Goal: Information Seeking & Learning: Learn about a topic

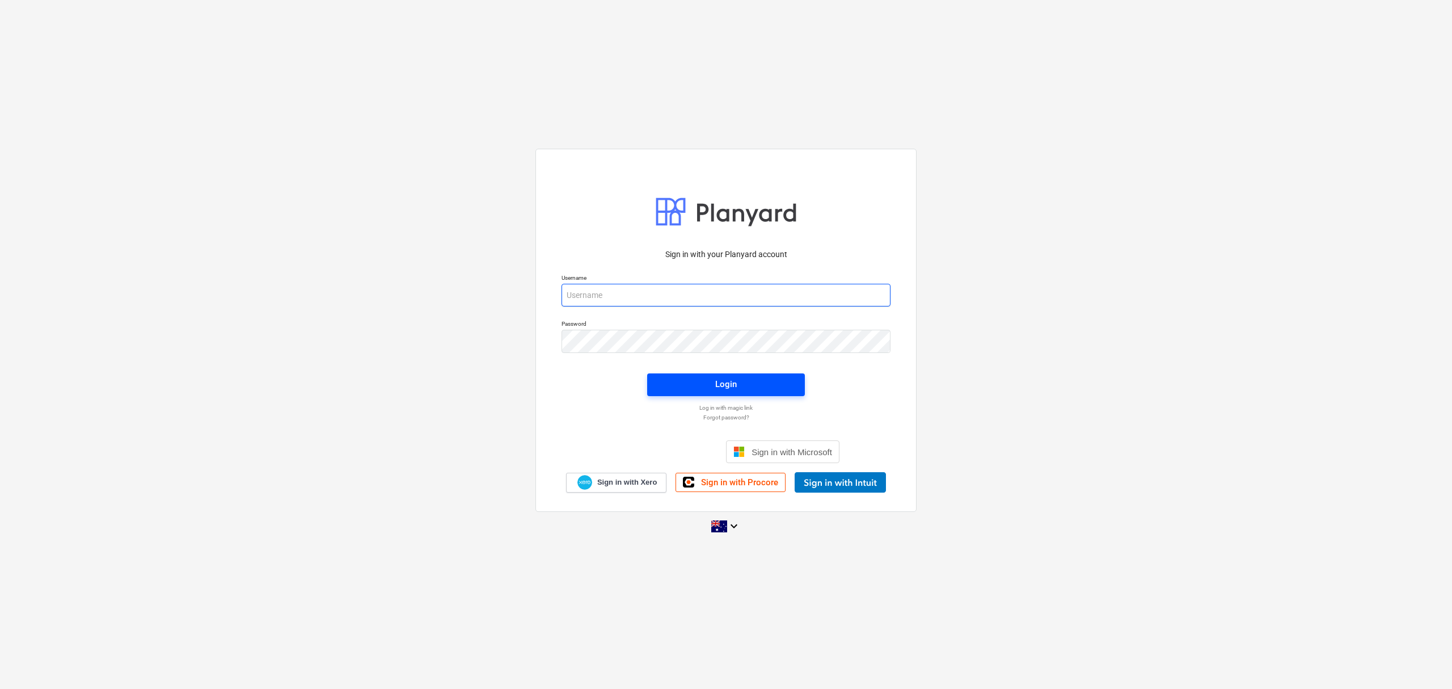
type input "skeane@keanegroup.com.au"
click at [697, 382] on span "Login" at bounding box center [726, 384] width 130 height 15
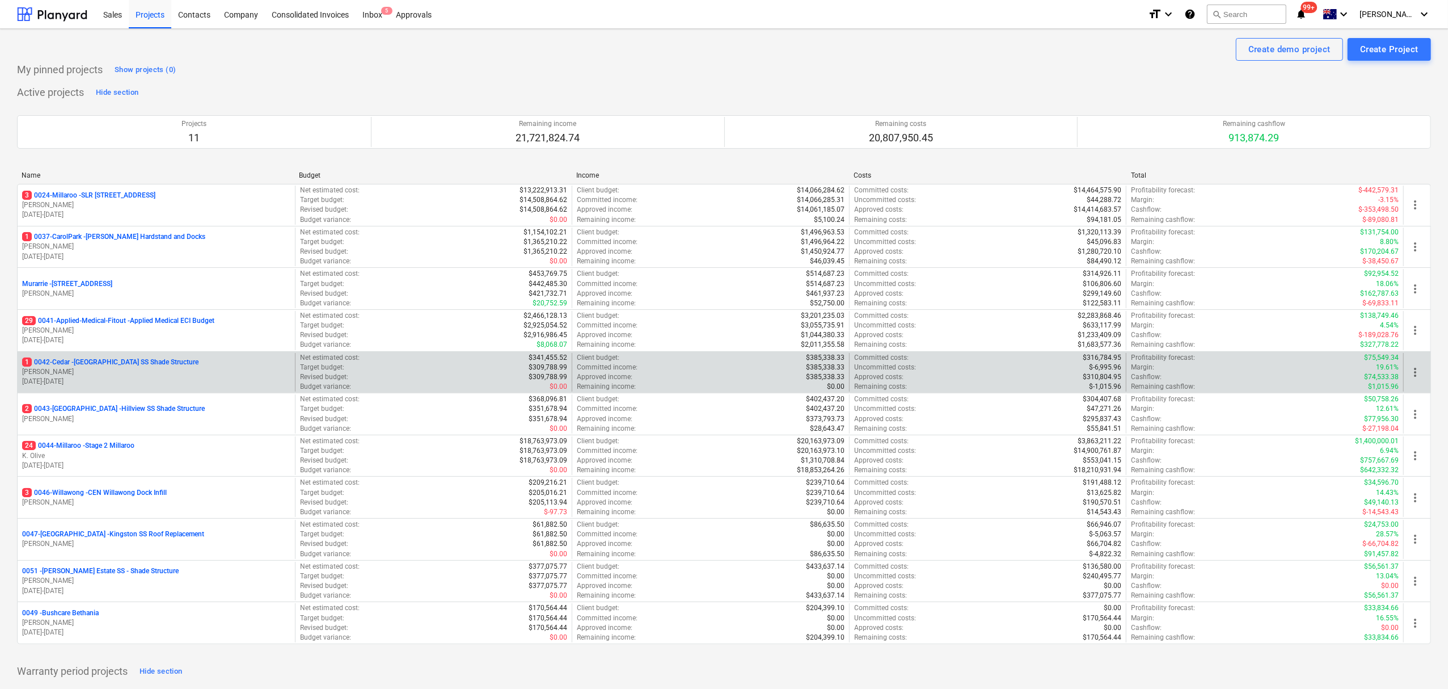
click at [170, 386] on p "03.03.2025 - 30.05.2025" at bounding box center [156, 382] width 268 height 10
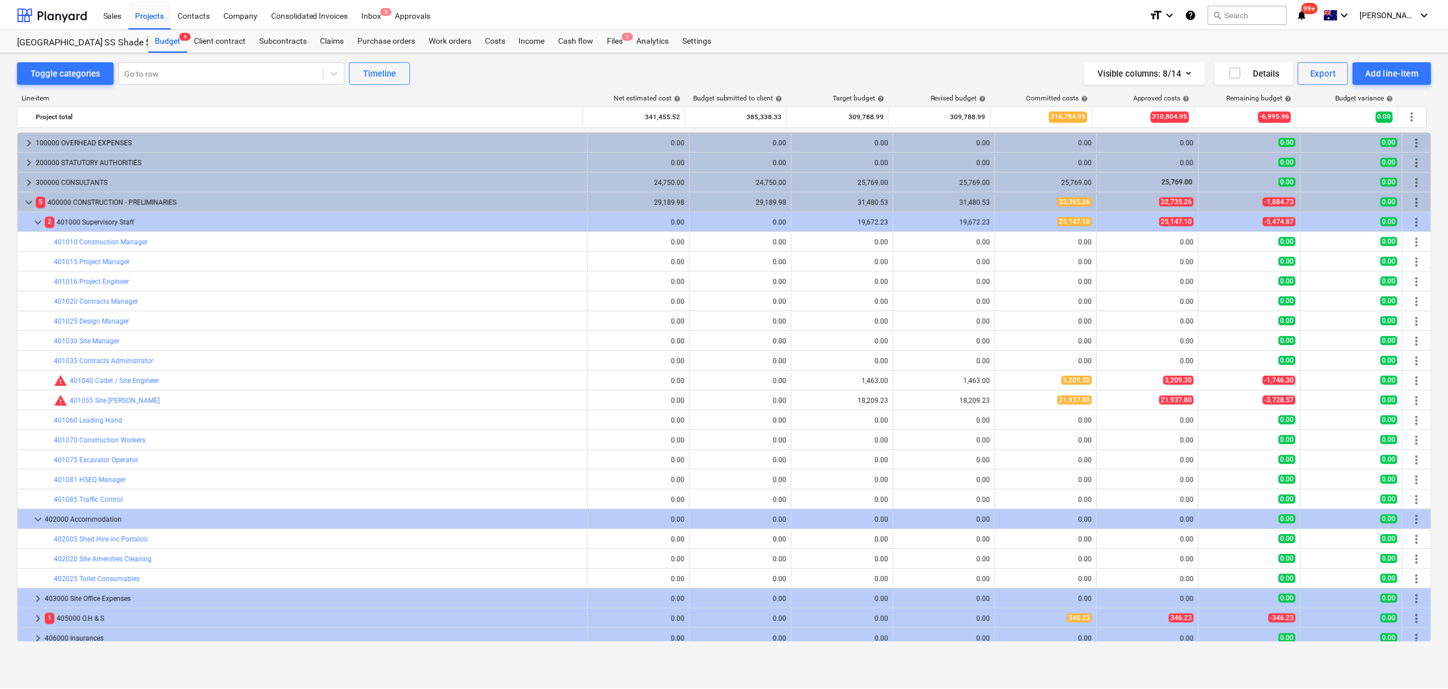
scroll to position [119, 0]
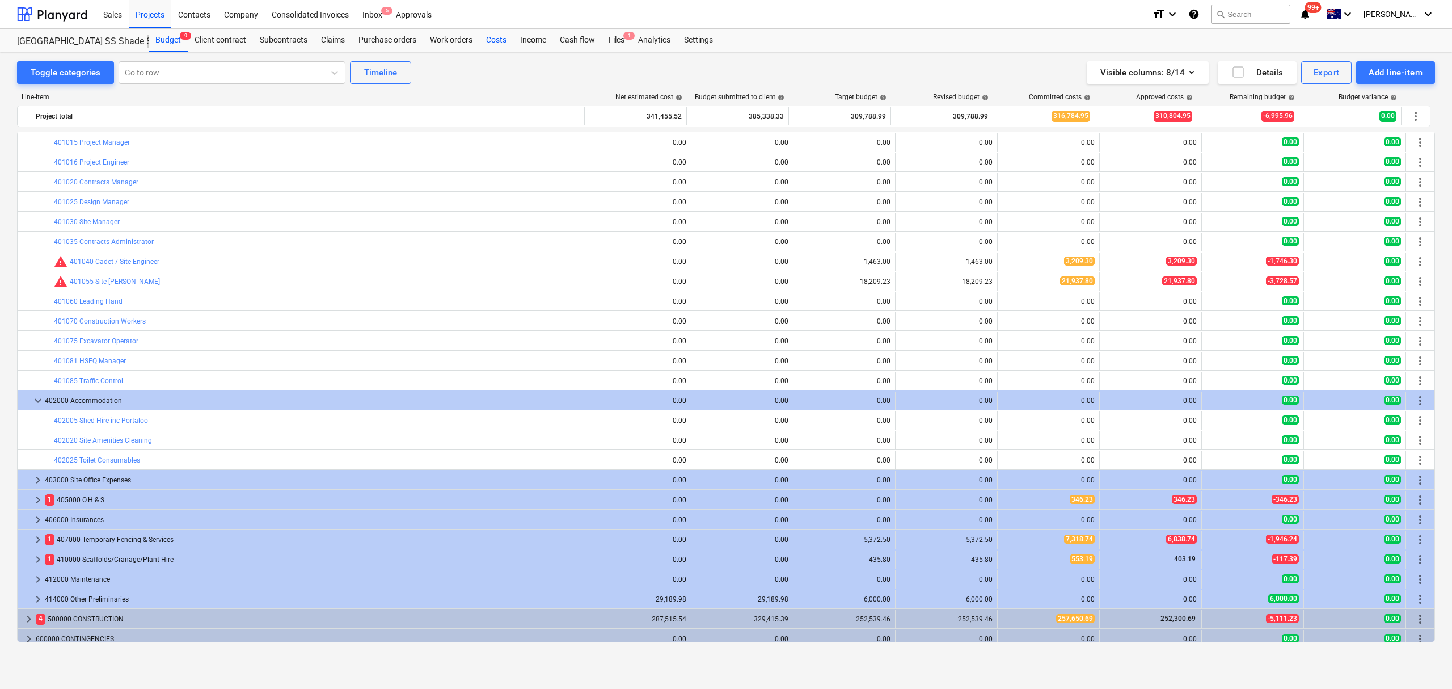
click at [486, 46] on div "Costs" at bounding box center [496, 40] width 34 height 23
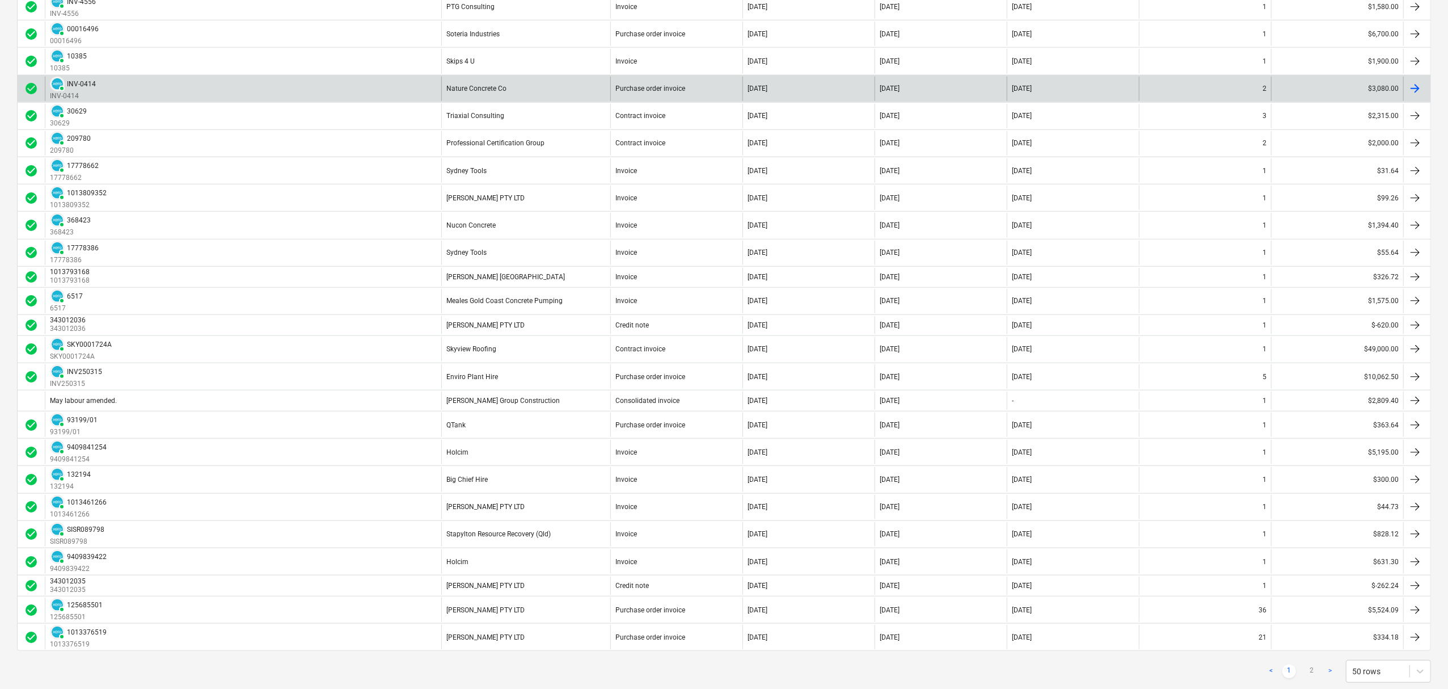
scroll to position [908, 0]
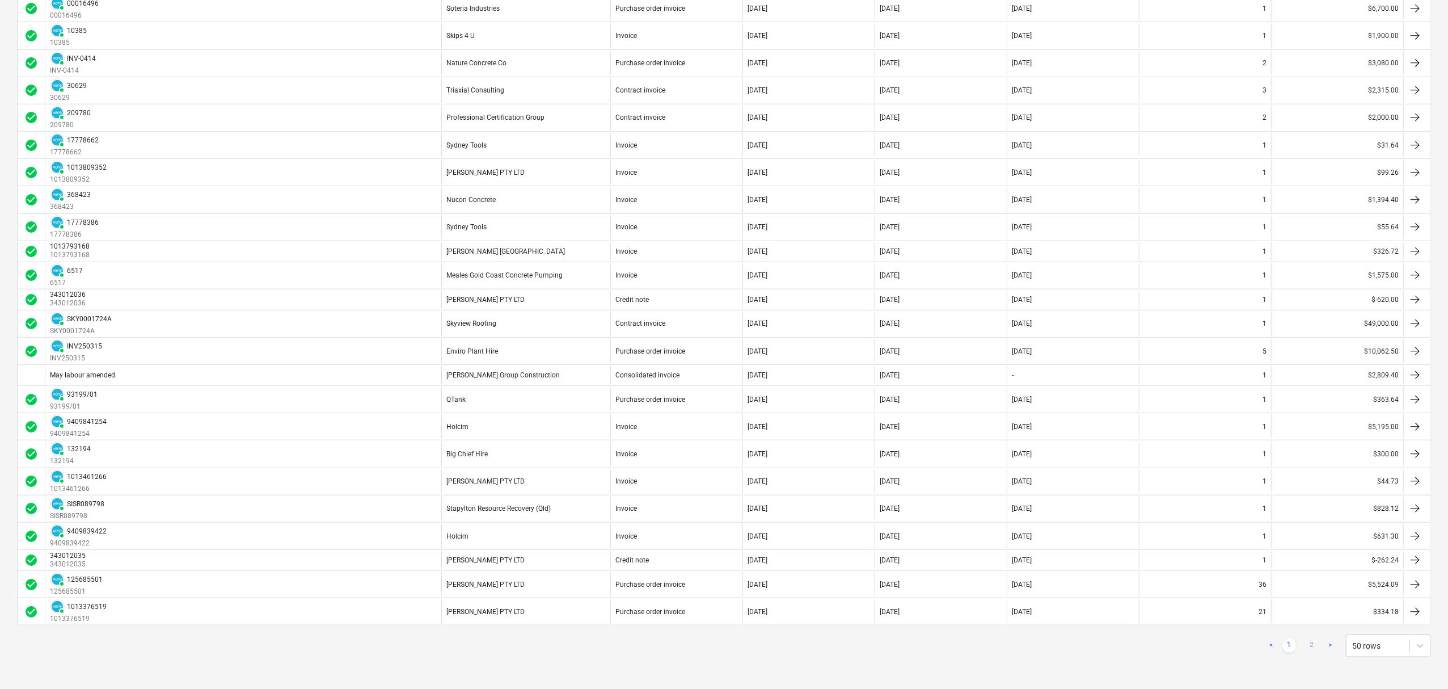
click at [1314, 640] on link "2" at bounding box center [1312, 646] width 14 height 14
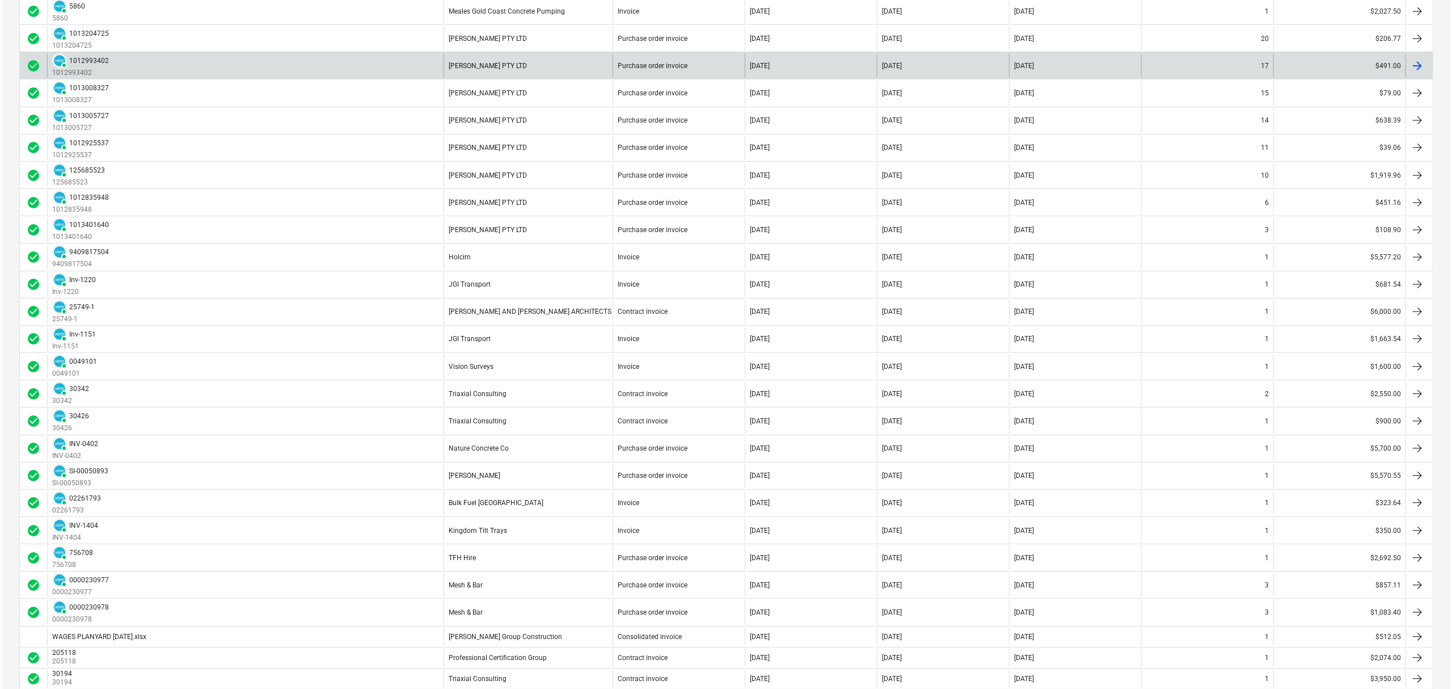
scroll to position [0, 0]
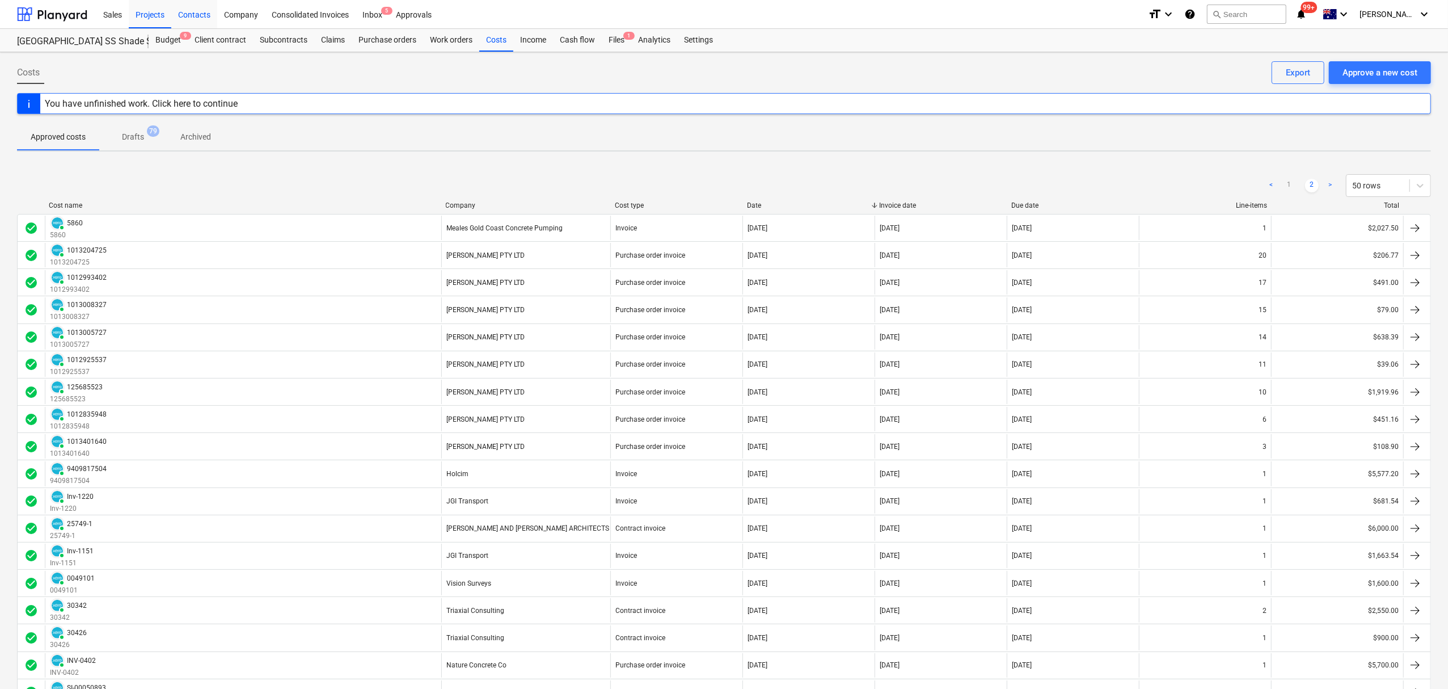
click at [200, 16] on div "Contacts" at bounding box center [194, 13] width 46 height 29
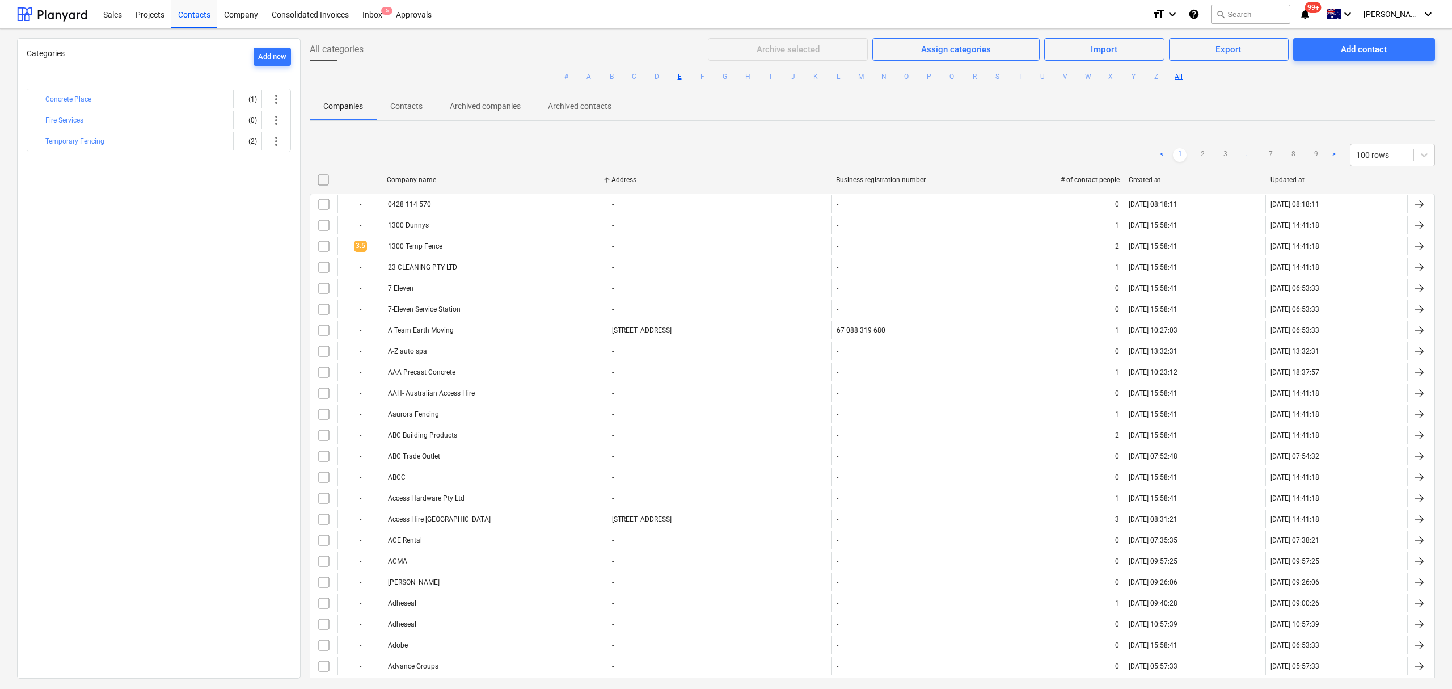
click at [673, 79] on button "E" at bounding box center [680, 77] width 14 height 14
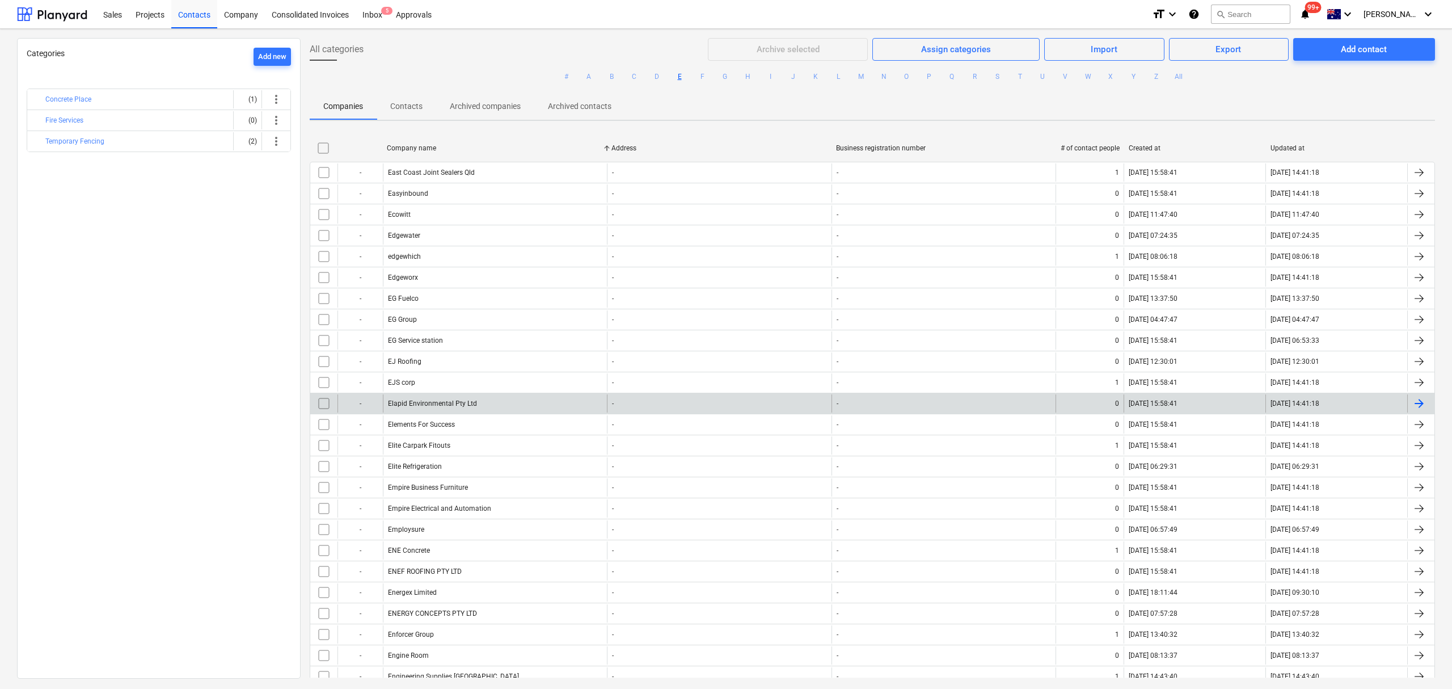
scroll to position [365, 0]
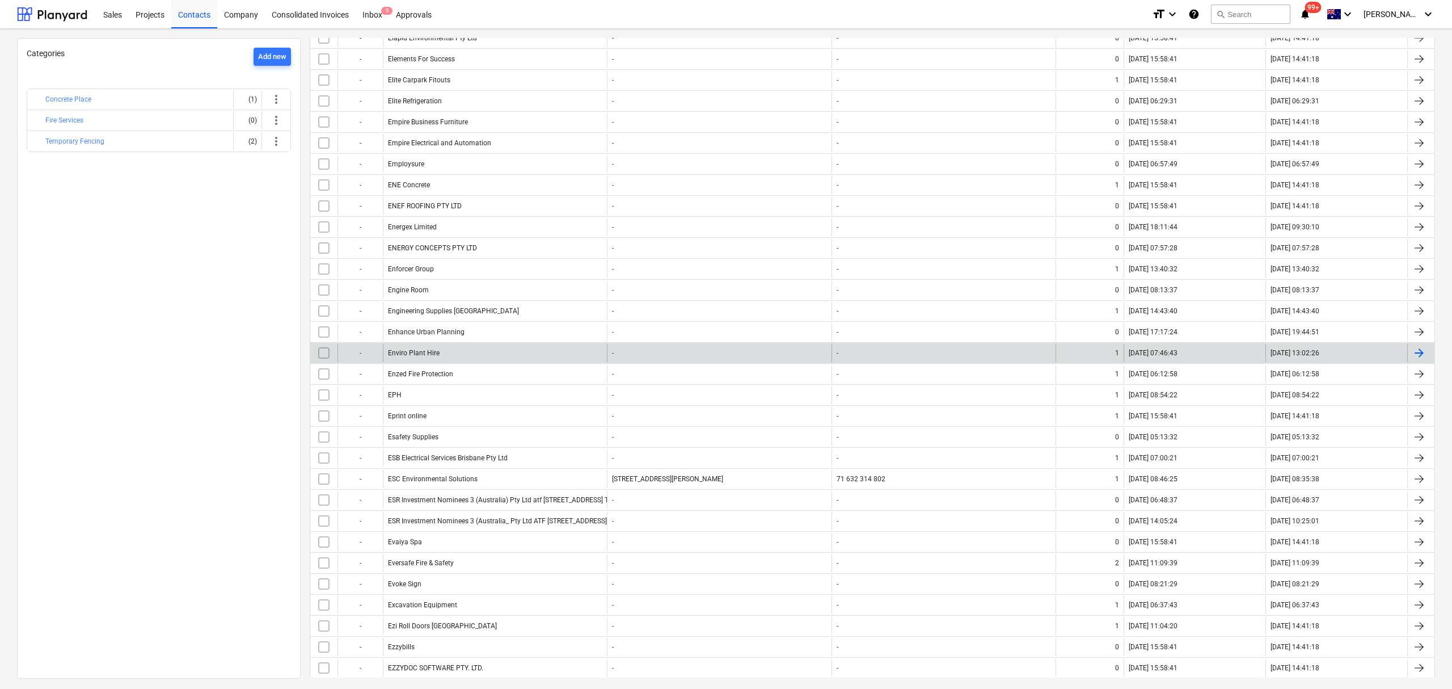
click at [441, 362] on div "Enviro Plant Hire" at bounding box center [495, 353] width 224 height 18
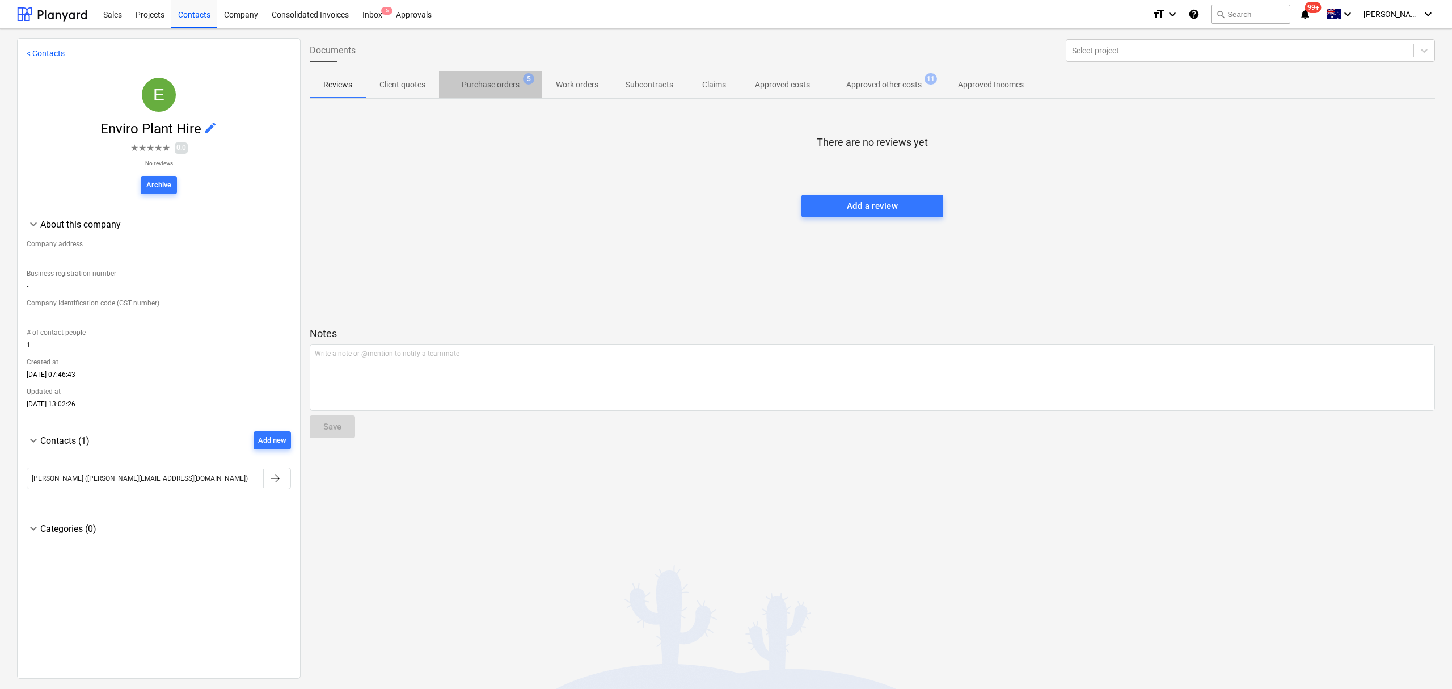
click at [521, 75] on span "Purchase orders 5" at bounding box center [490, 84] width 103 height 20
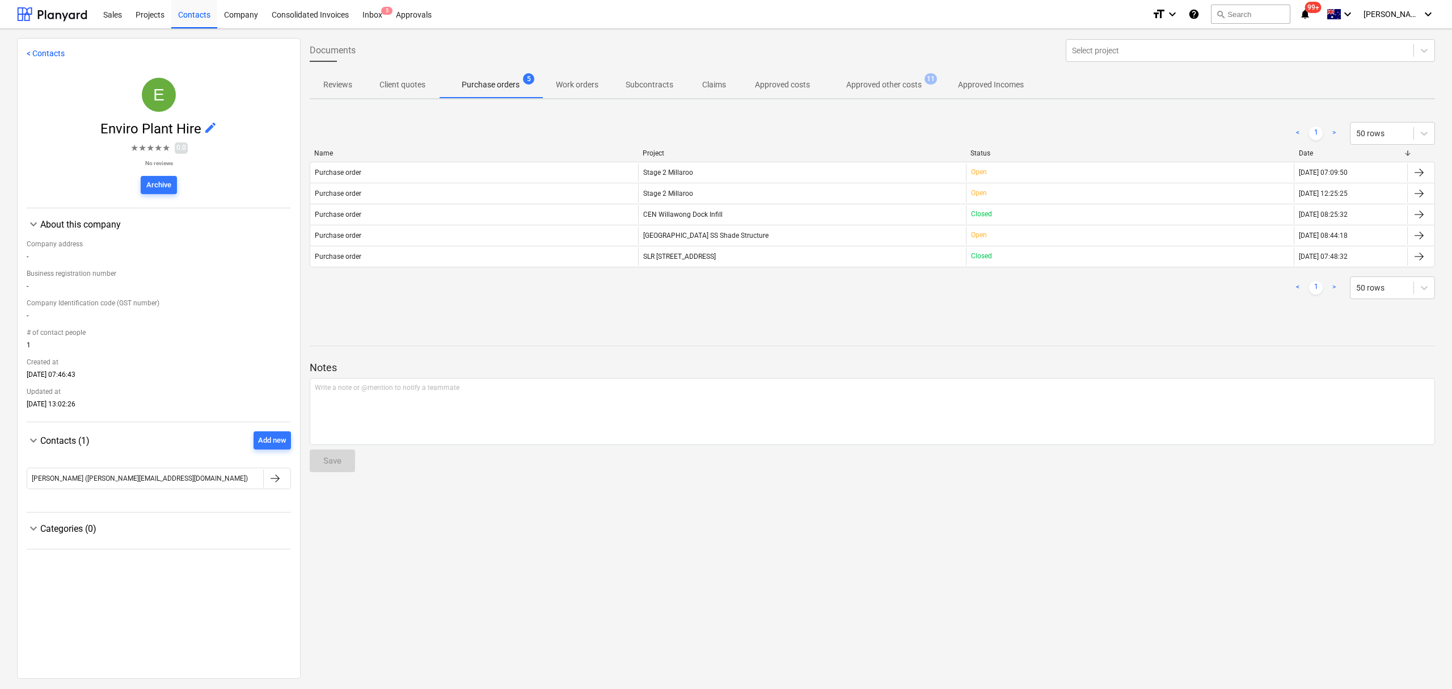
drag, startPoint x: 928, startPoint y: 95, endPoint x: 919, endPoint y: 93, distance: 9.4
click at [921, 94] on button "Approved other costs 11" at bounding box center [884, 84] width 121 height 27
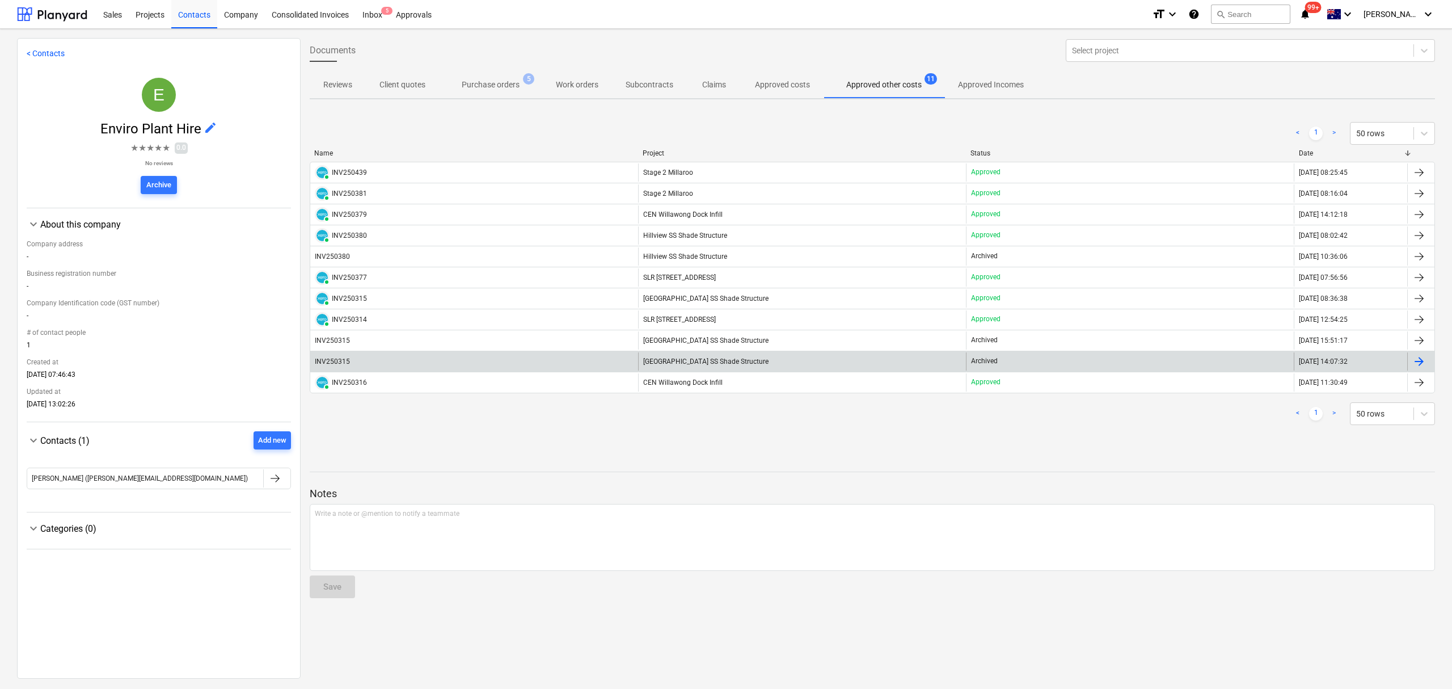
click at [689, 357] on div "[GEOGRAPHIC_DATA] SS Shade Structure" at bounding box center [802, 361] width 328 height 18
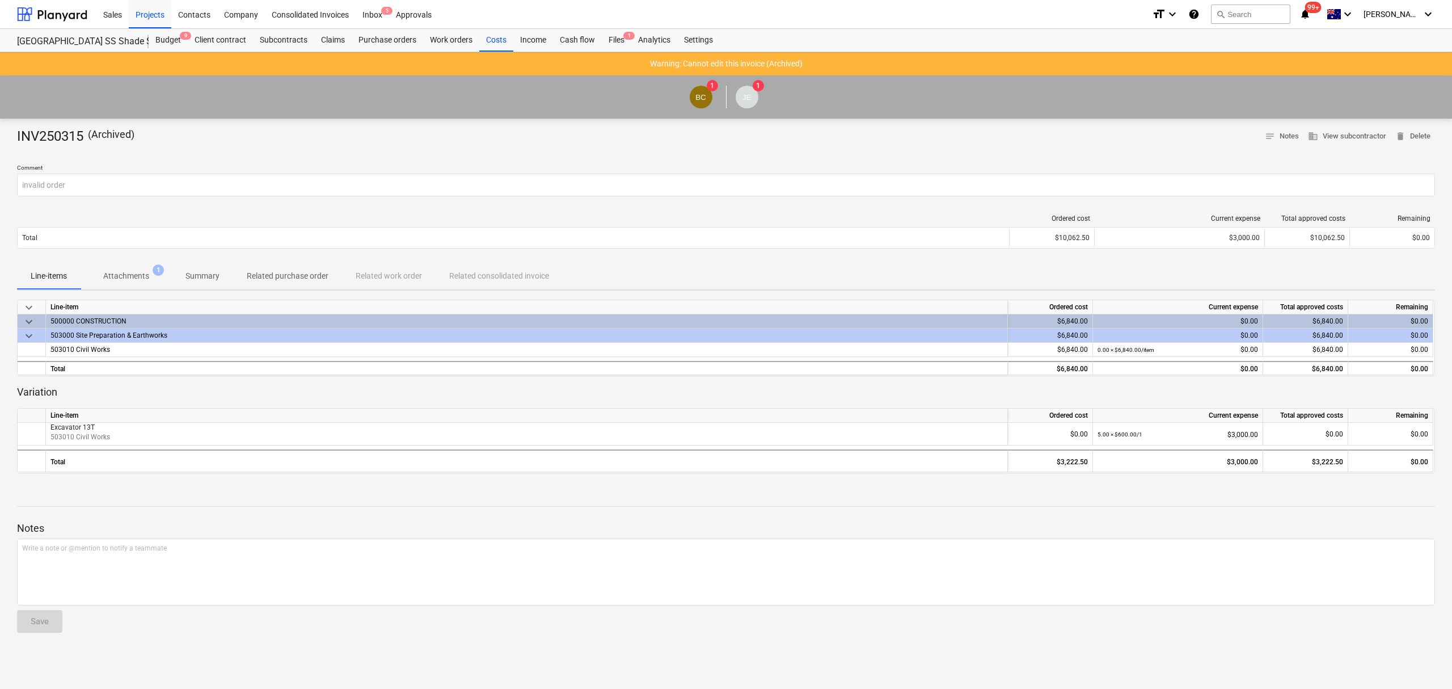
click at [132, 277] on p "Attachments" at bounding box center [126, 276] width 46 height 12
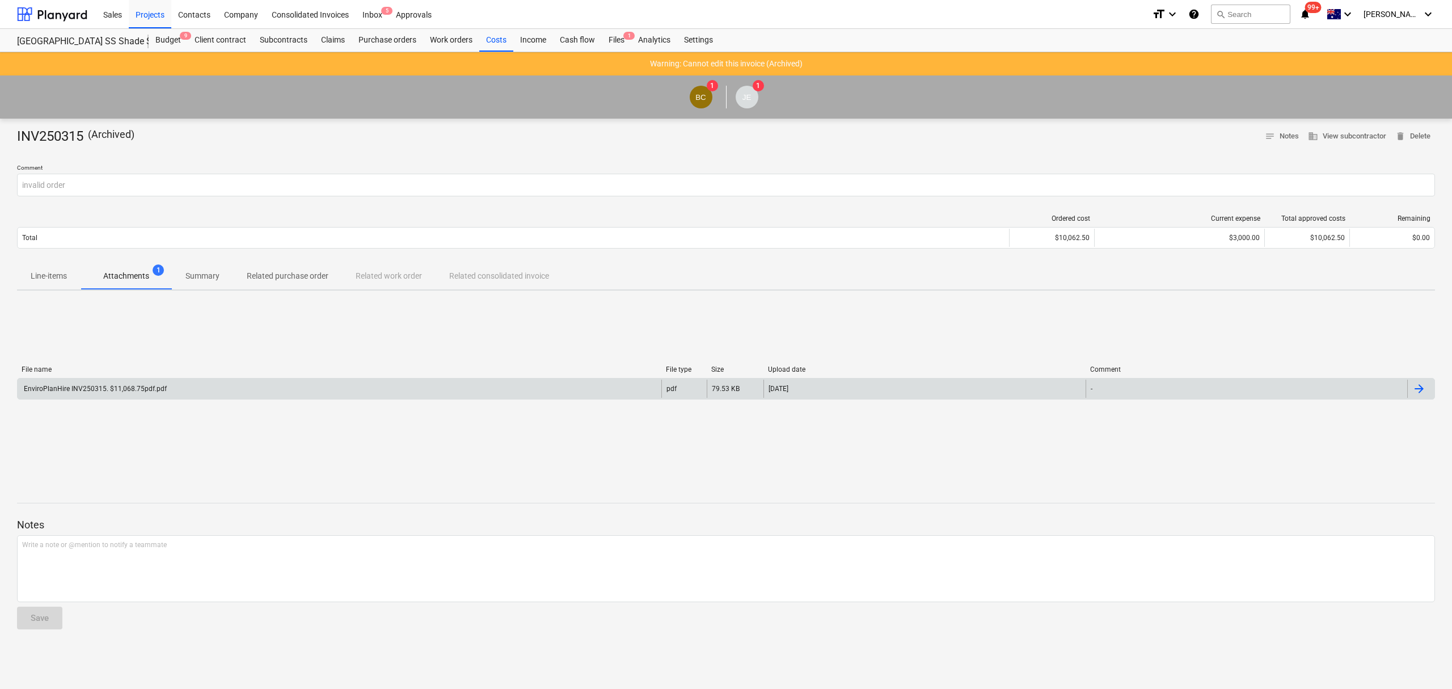
click at [120, 389] on div "EnviroPlanHire INV250315. $11,068.75pdf.pdf" at bounding box center [94, 389] width 145 height 8
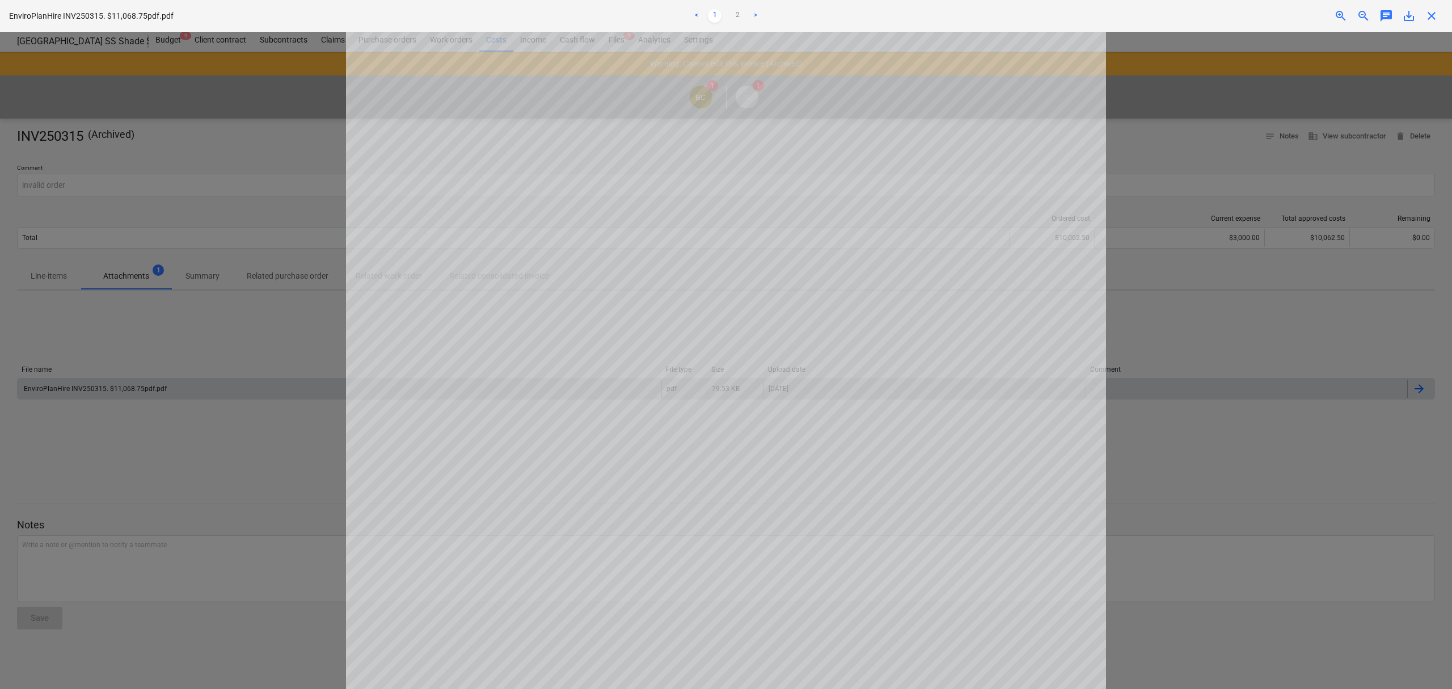
scroll to position [157, 0]
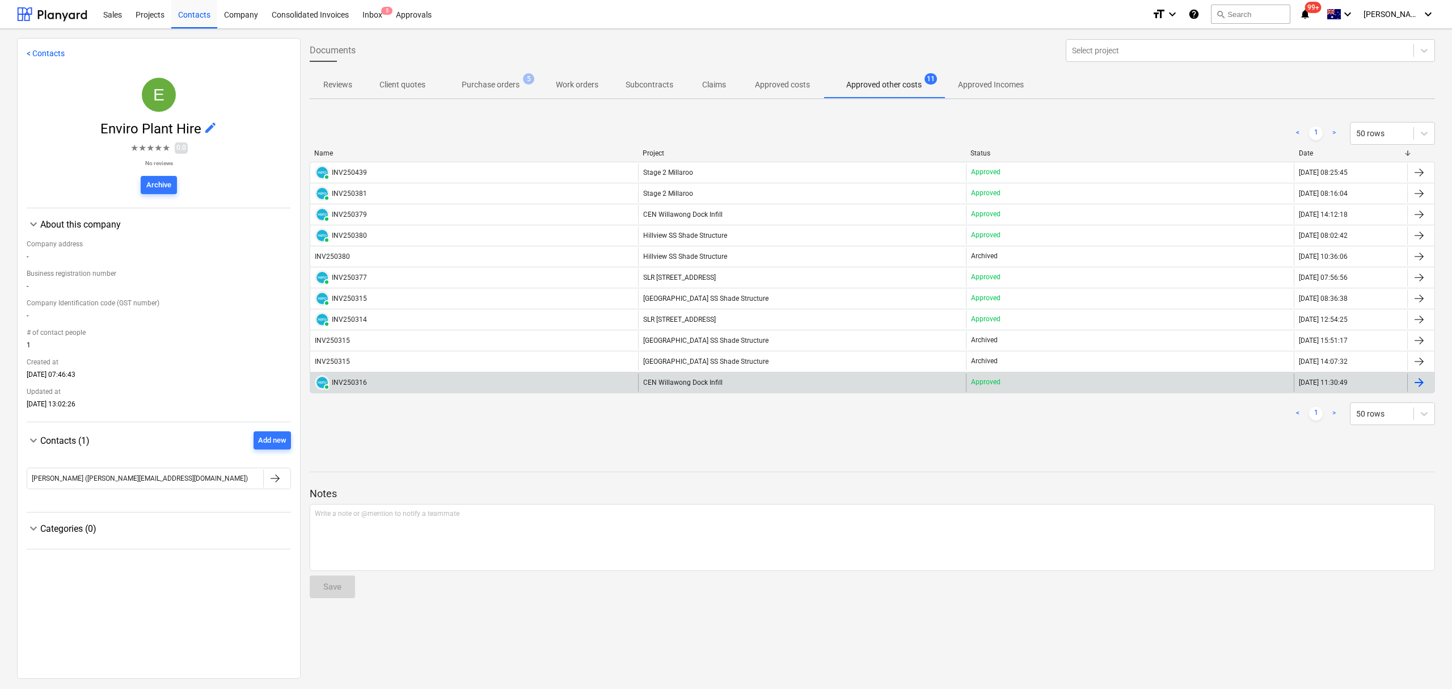
click at [427, 385] on div "PAID INV250316" at bounding box center [474, 382] width 328 height 18
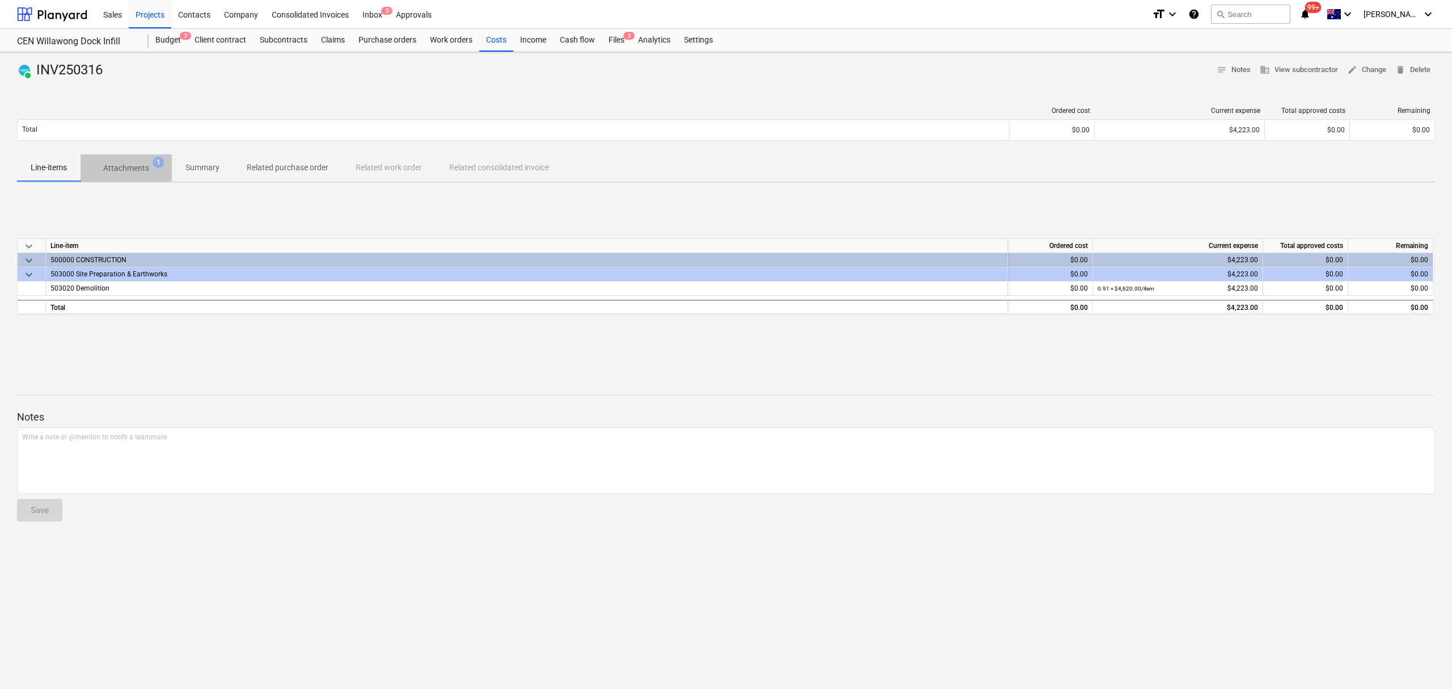
click at [134, 171] on p "Attachments" at bounding box center [126, 168] width 46 height 12
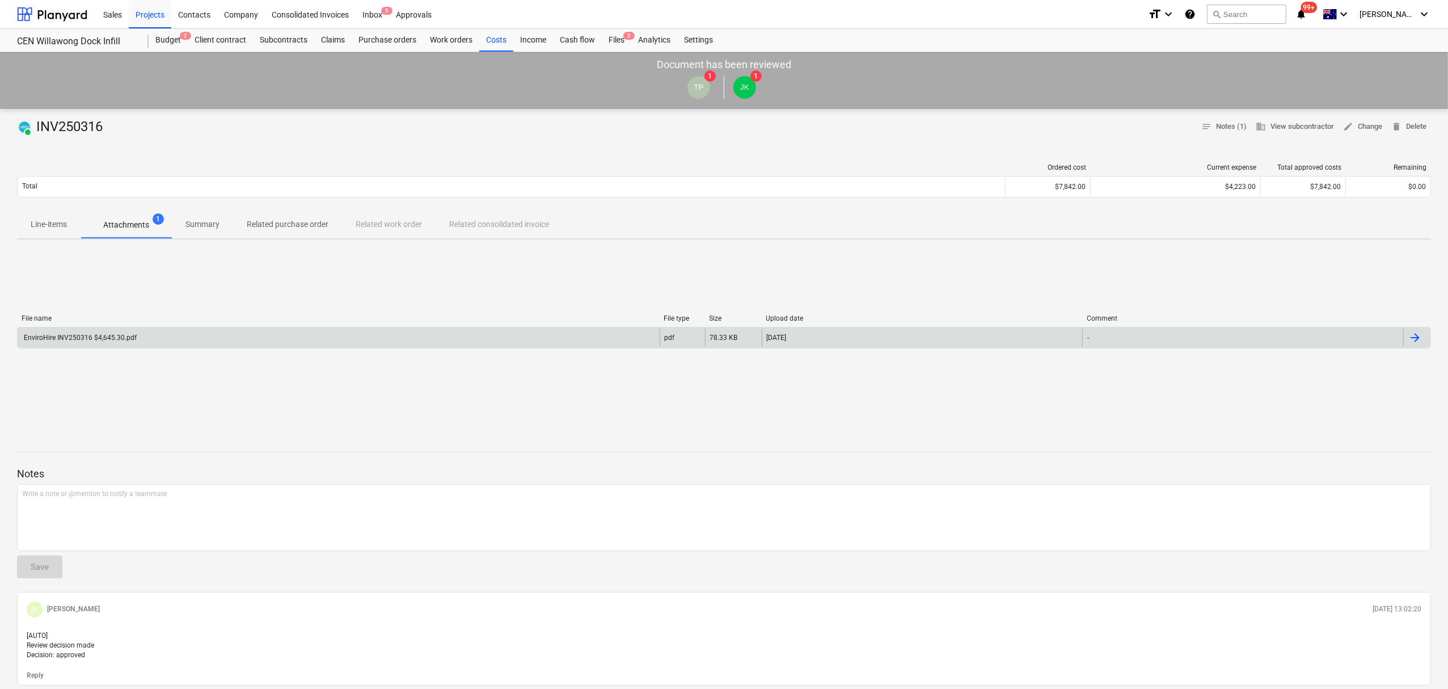
click at [160, 341] on div "EnviroHire INV250316 $4,645.30.pdf" at bounding box center [339, 337] width 642 height 18
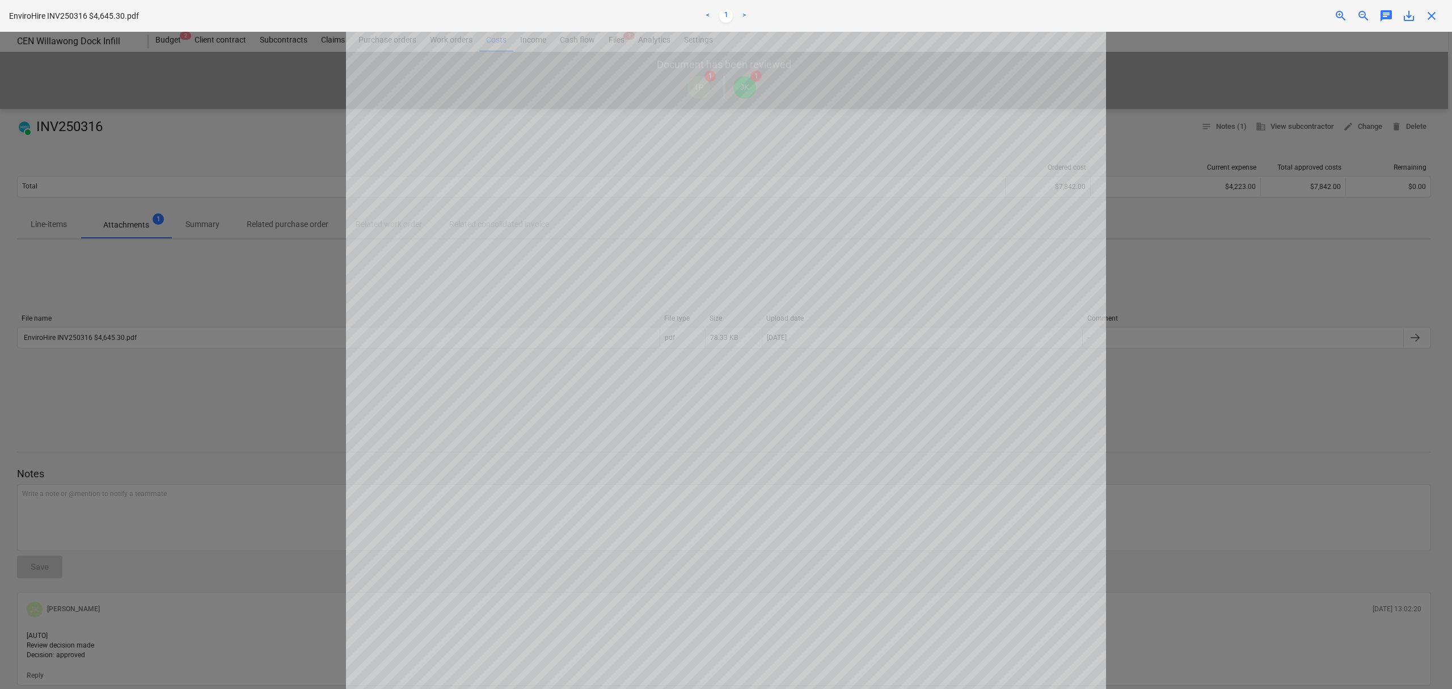
click at [153, 153] on div at bounding box center [726, 360] width 1452 height 657
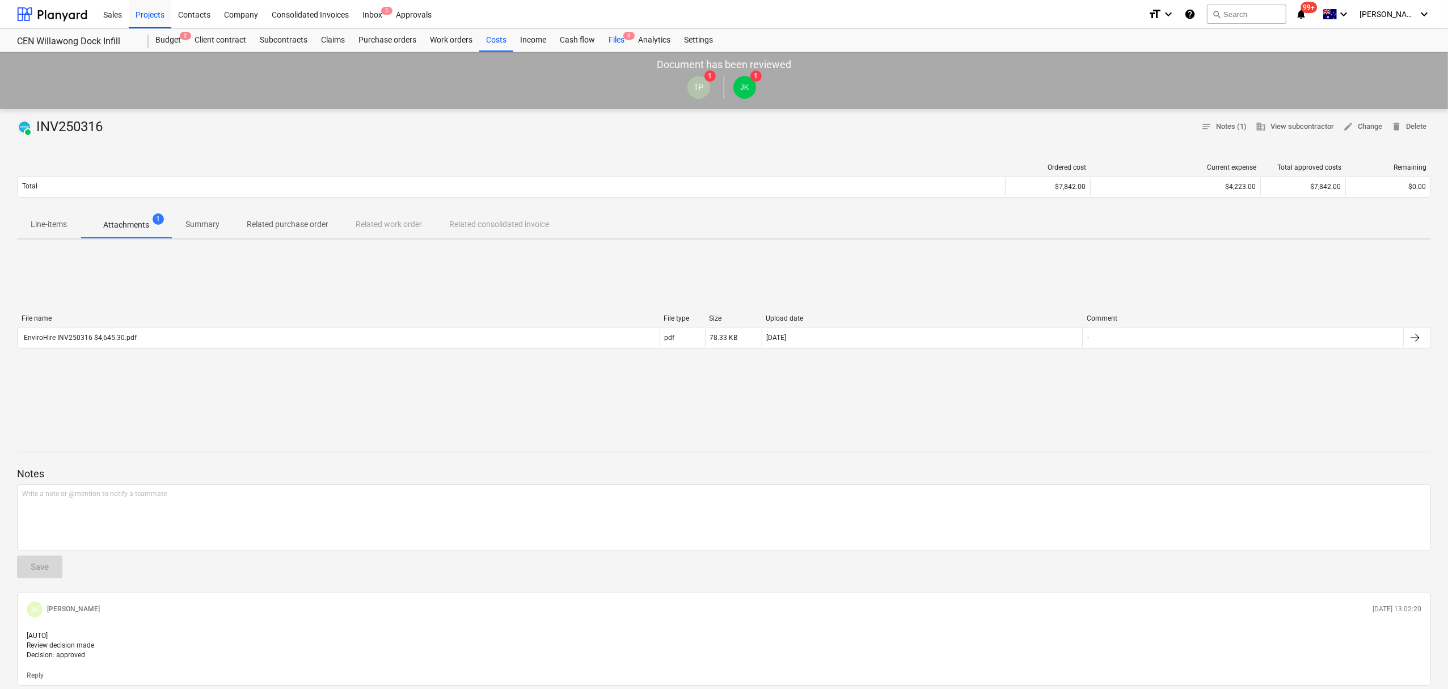
click at [613, 43] on div "Files 3" at bounding box center [616, 40] width 29 height 23
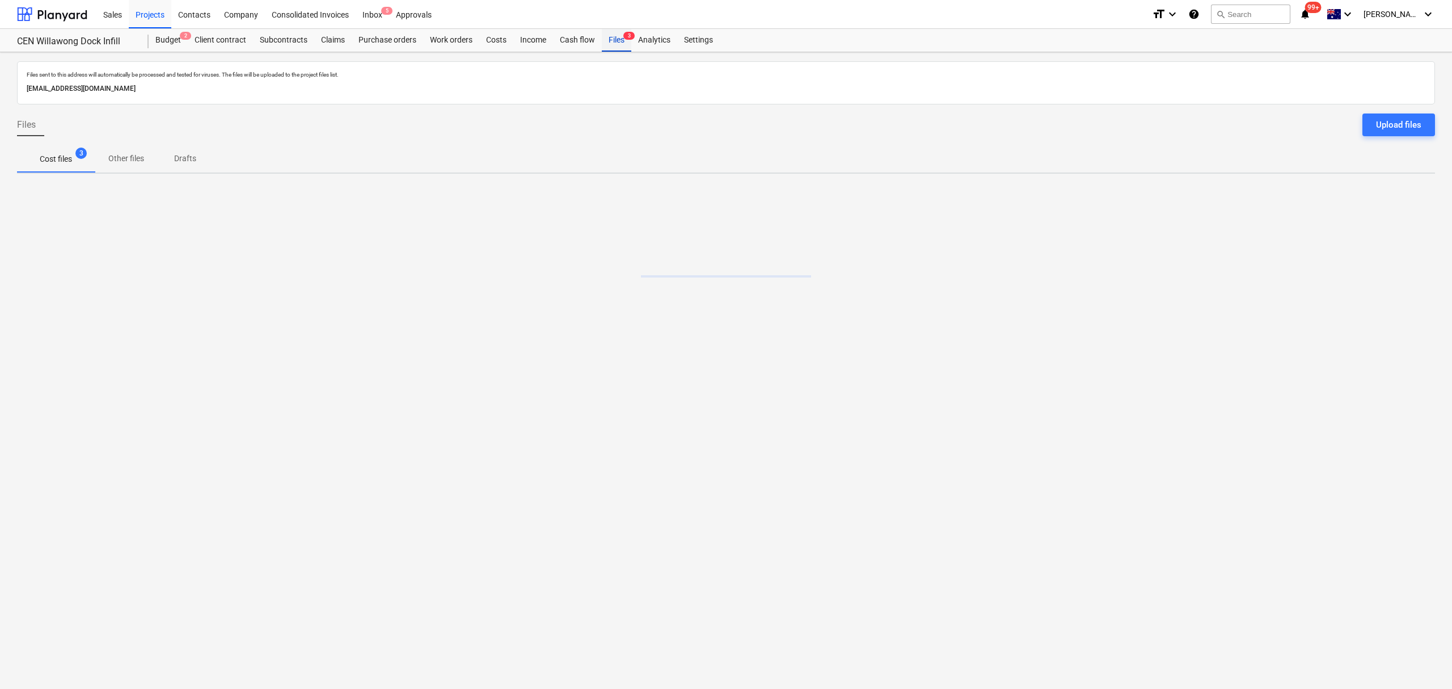
click at [613, 43] on div "Files 3" at bounding box center [616, 40] width 29 height 23
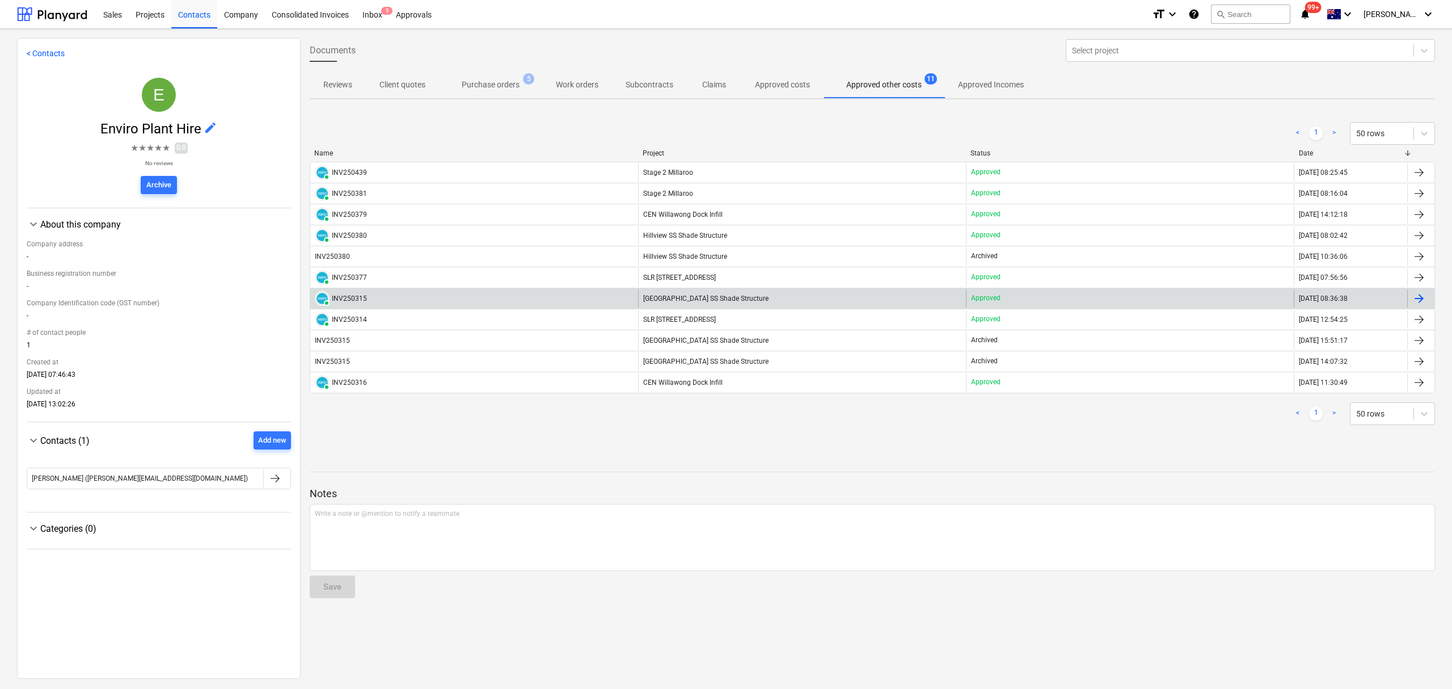
click at [462, 296] on div "PAID INV250315" at bounding box center [474, 298] width 328 height 18
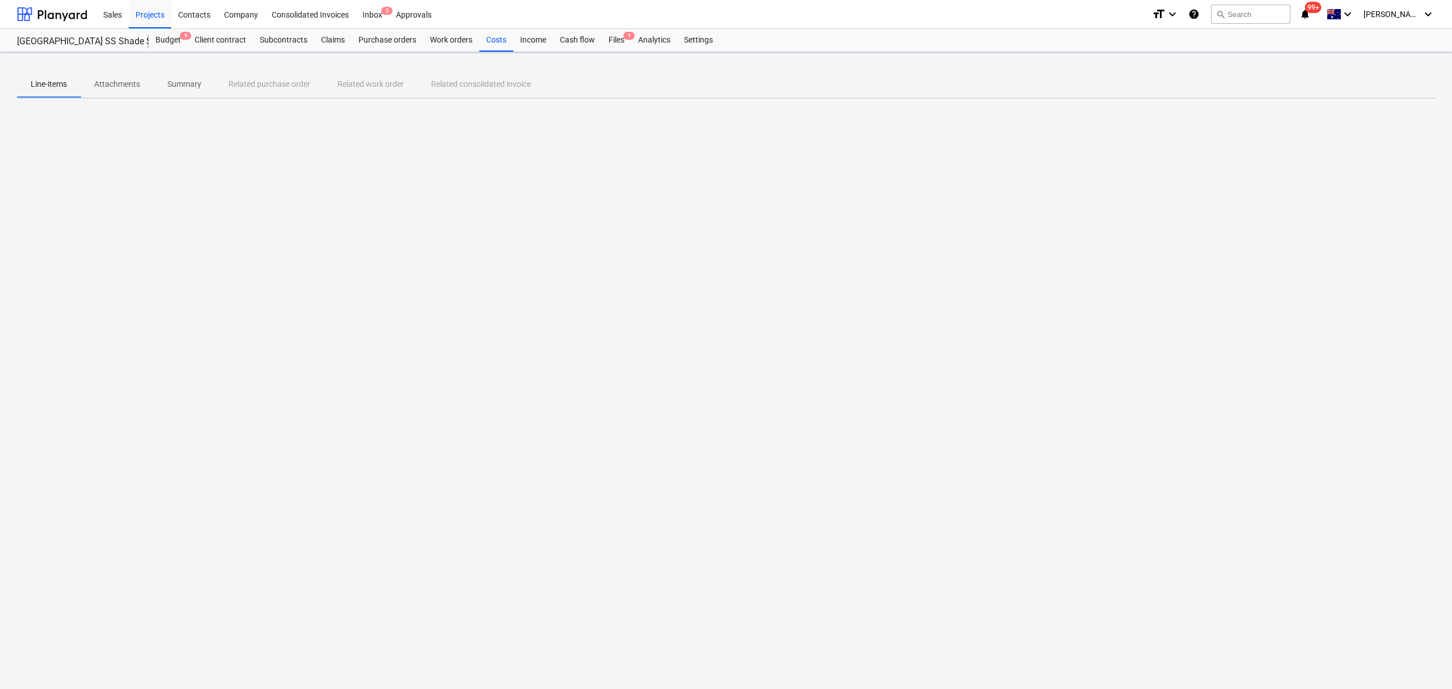
click at [101, 96] on div "Line-items Attachments Summary Related purchase order Related work order Relate…" at bounding box center [726, 370] width 1452 height 636
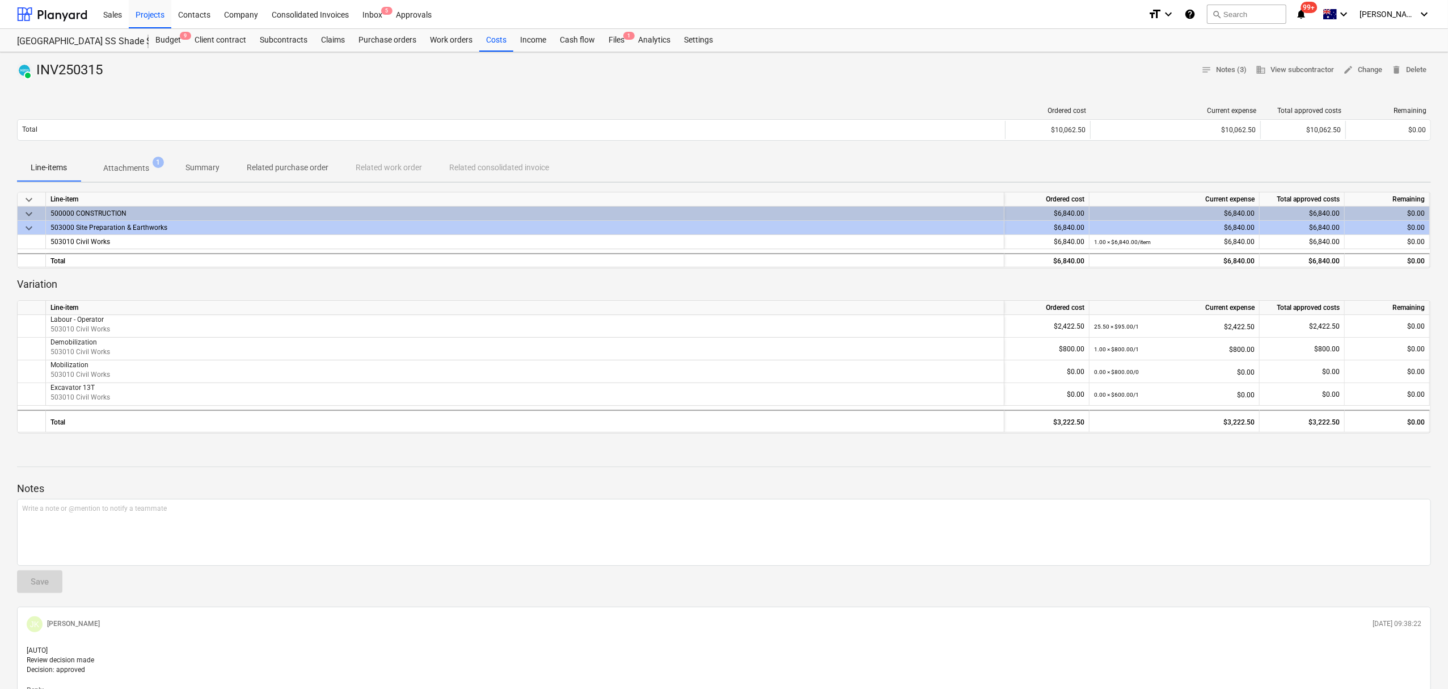
drag, startPoint x: 121, startPoint y: 175, endPoint x: 132, endPoint y: 212, distance: 37.9
click at [120, 174] on p "Attachments" at bounding box center [126, 168] width 46 height 12
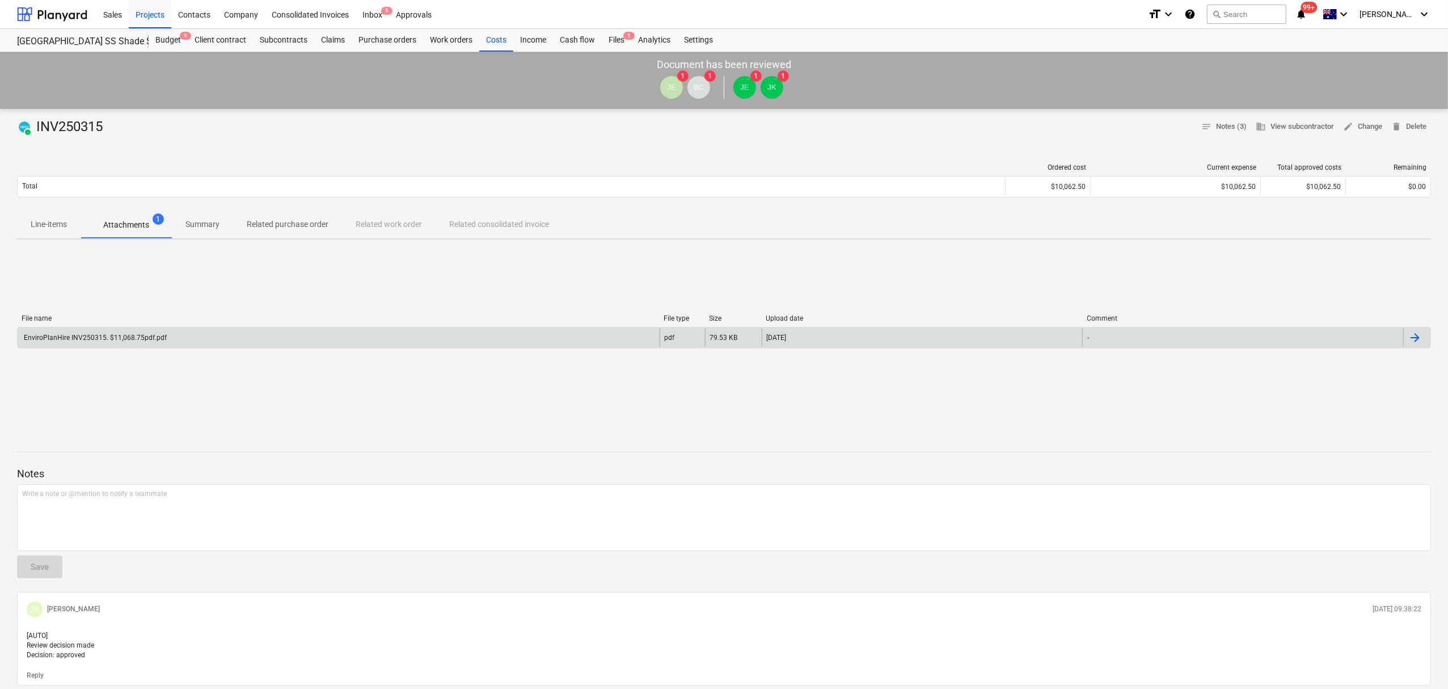
click at [157, 335] on div "EnviroPlanHire INV250315. $11,068.75pdf.pdf" at bounding box center [94, 338] width 145 height 8
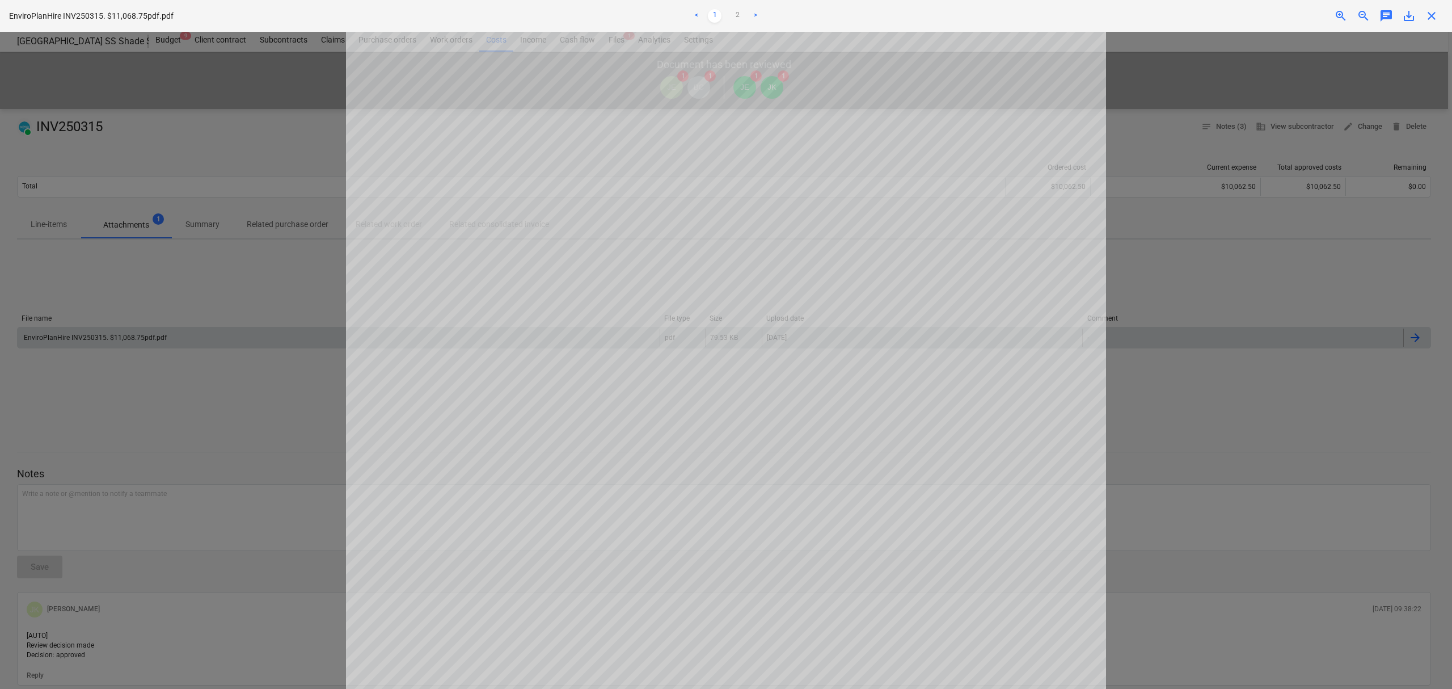
scroll to position [151, 0]
click at [1428, 18] on span "close" at bounding box center [1432, 16] width 14 height 14
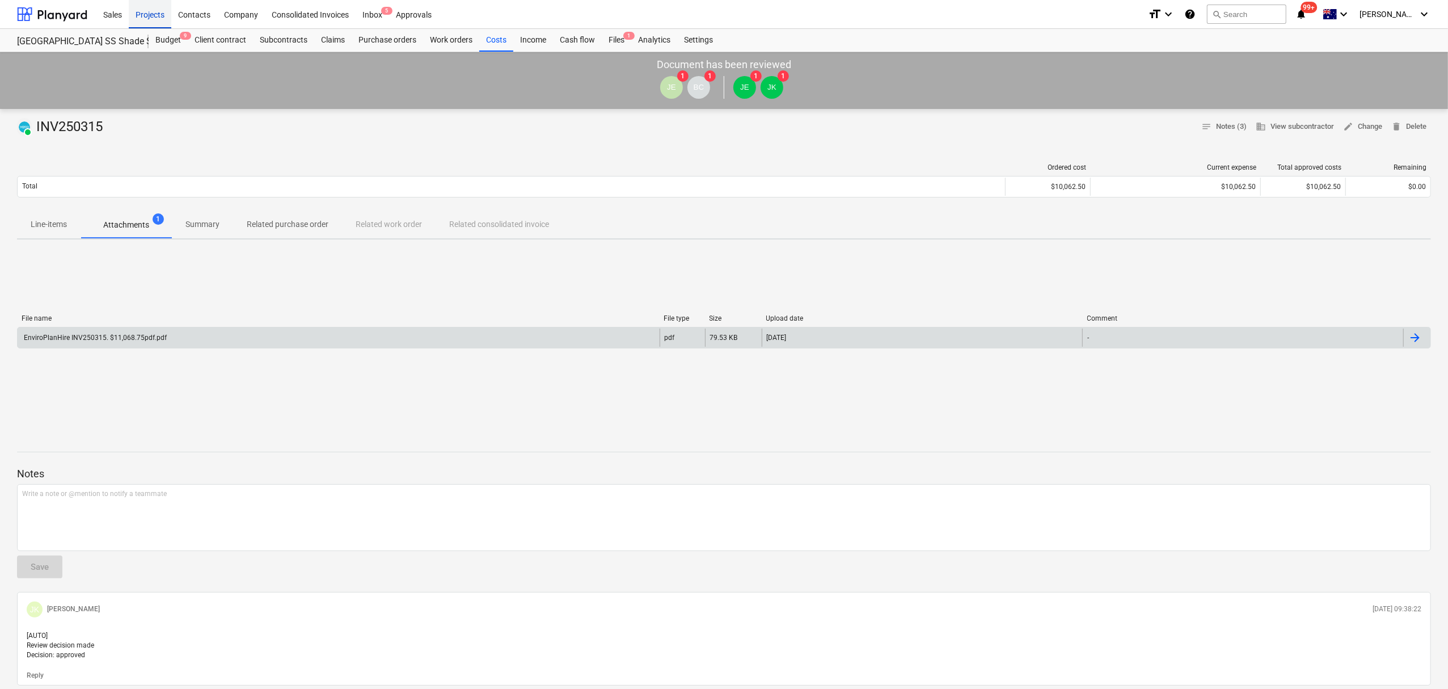
click at [161, 8] on div "Projects" at bounding box center [150, 13] width 43 height 29
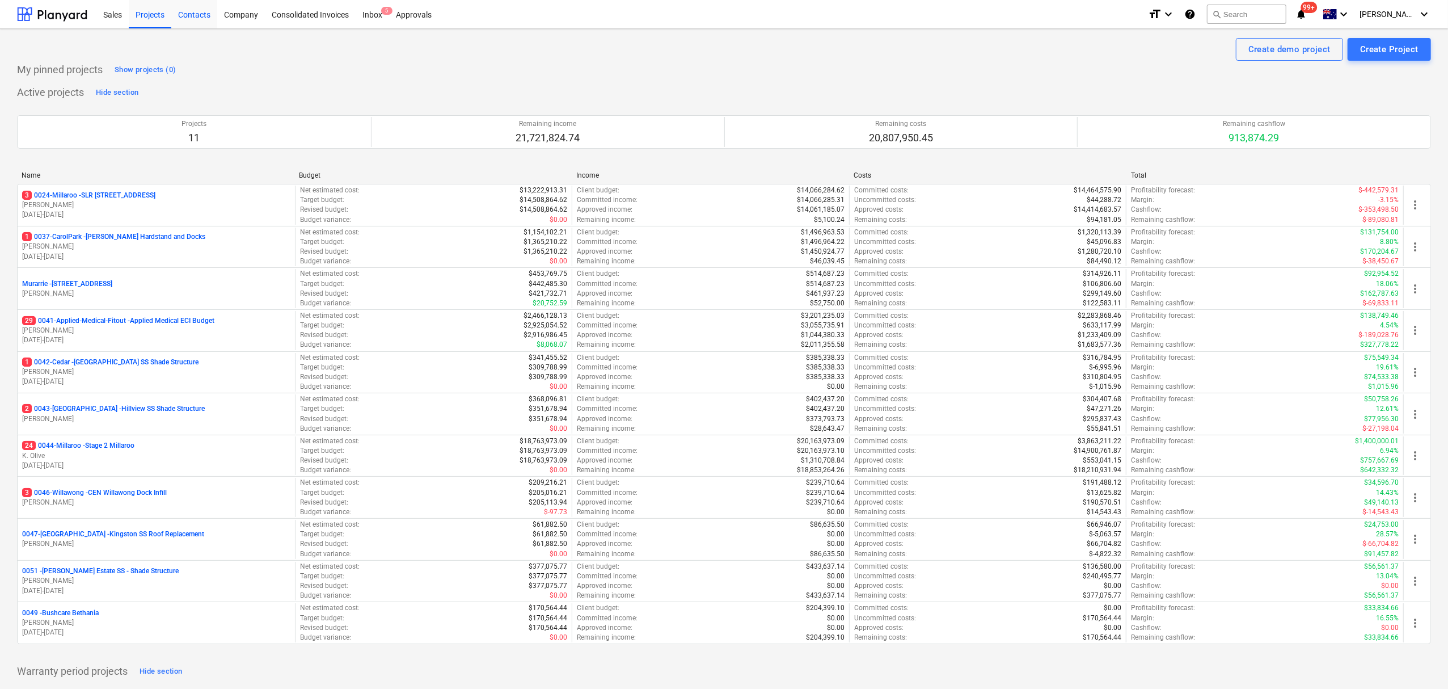
click at [186, 5] on div "Contacts" at bounding box center [194, 13] width 46 height 29
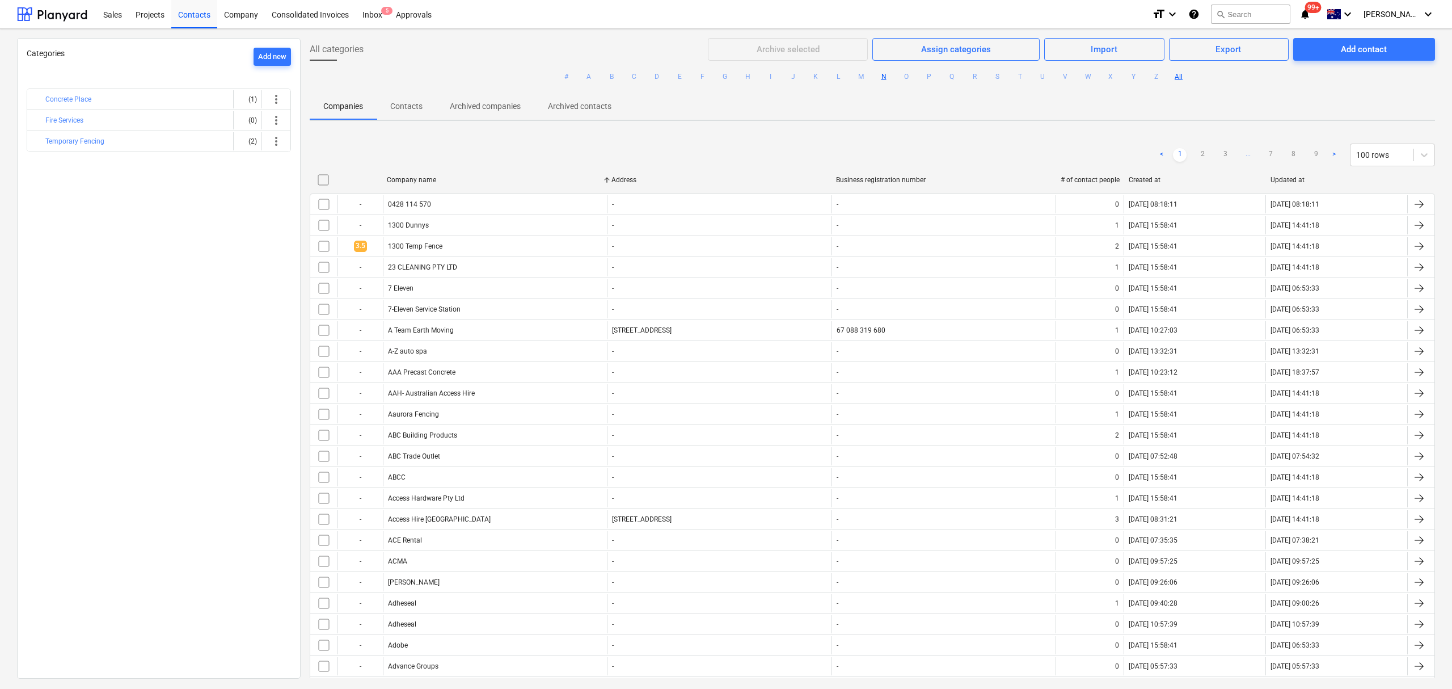
click at [880, 76] on button "N" at bounding box center [884, 77] width 14 height 14
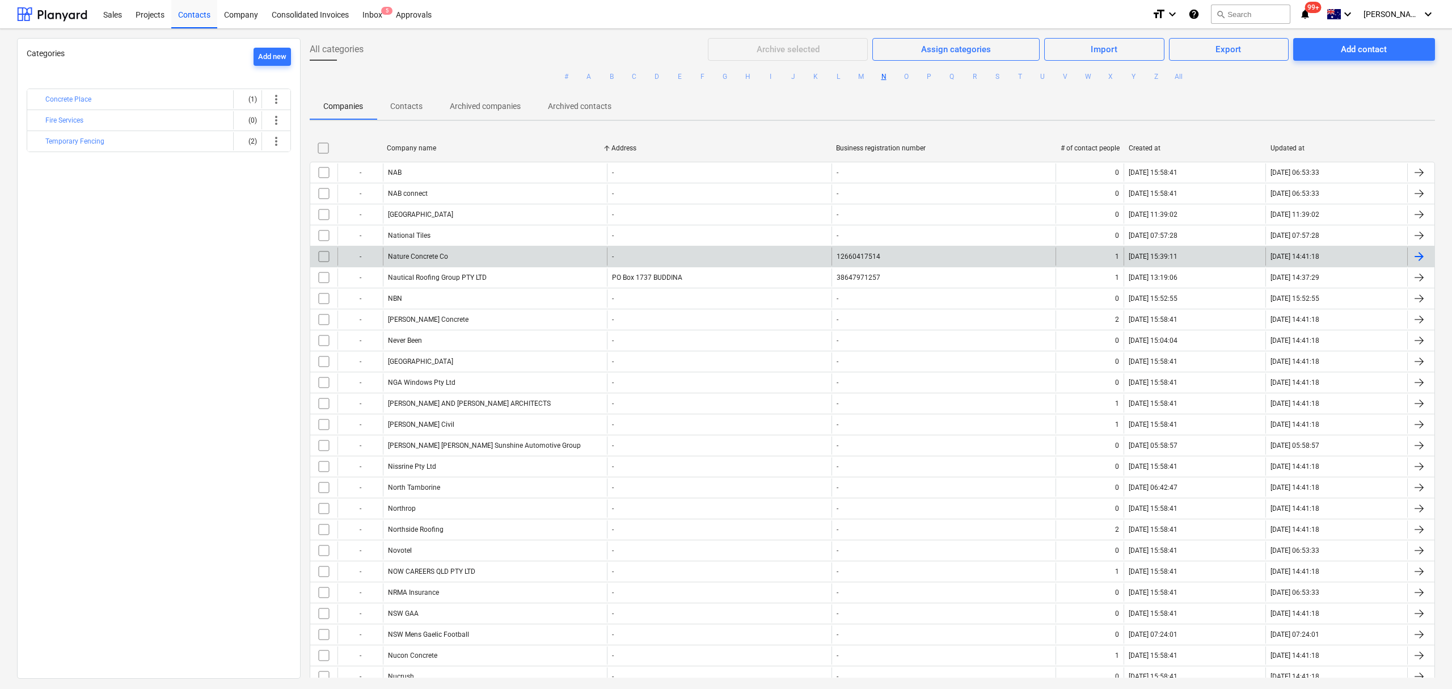
click at [595, 261] on div "Nature Concrete Co" at bounding box center [495, 256] width 224 height 18
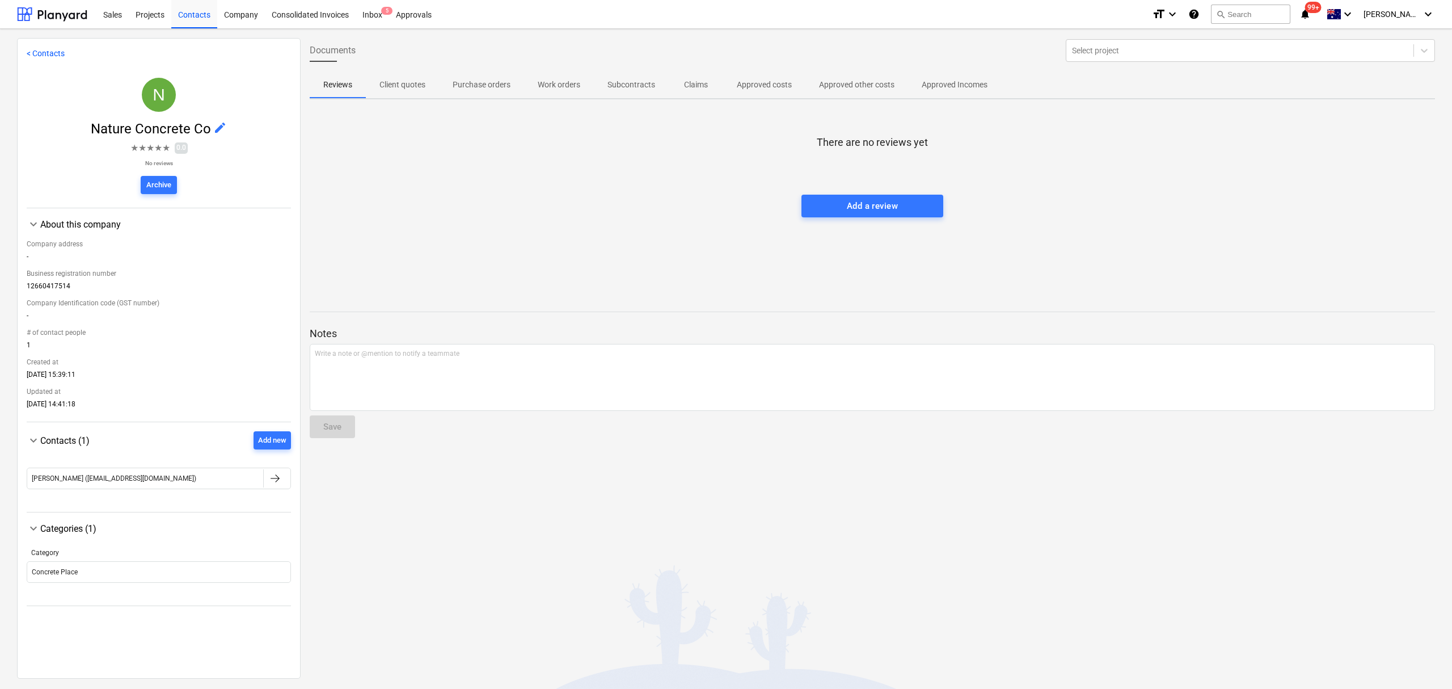
click at [792, 94] on button "Approved costs" at bounding box center [764, 84] width 82 height 27
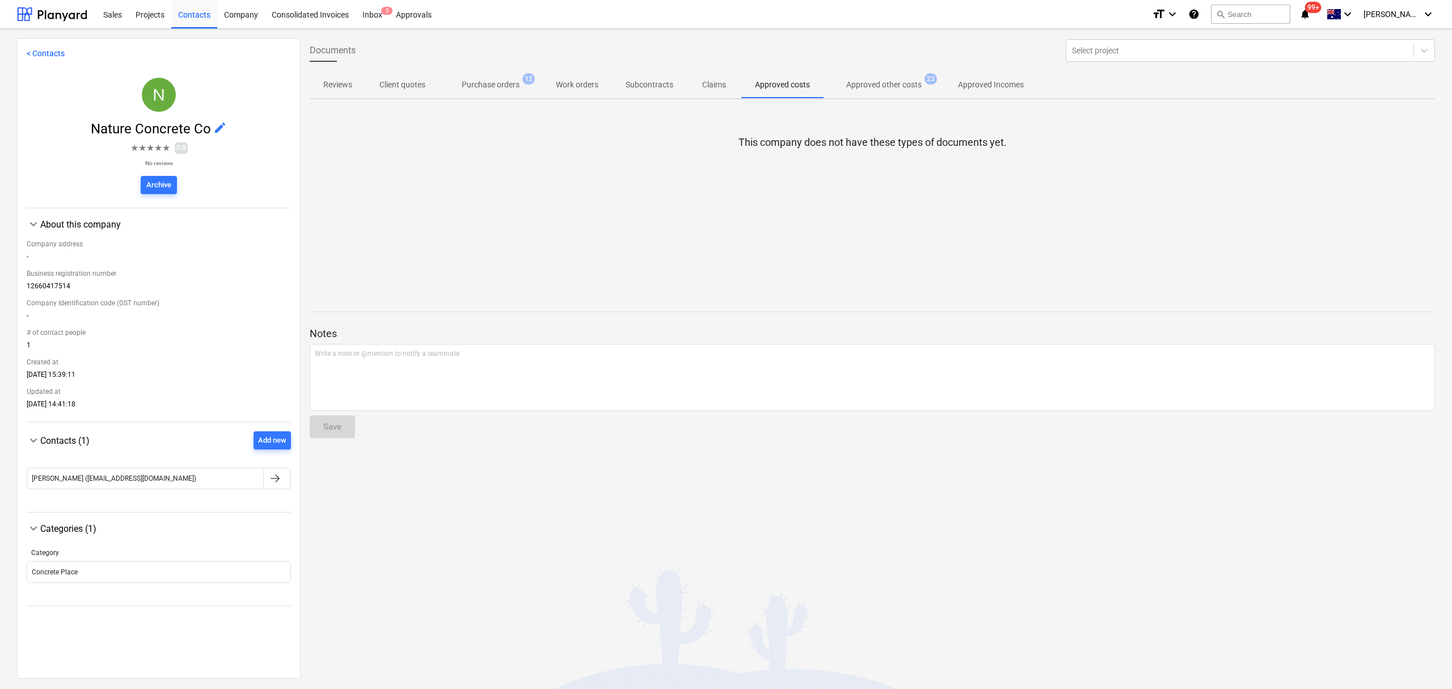
click at [832, 82] on span "Approved other costs 23" at bounding box center [884, 84] width 121 height 20
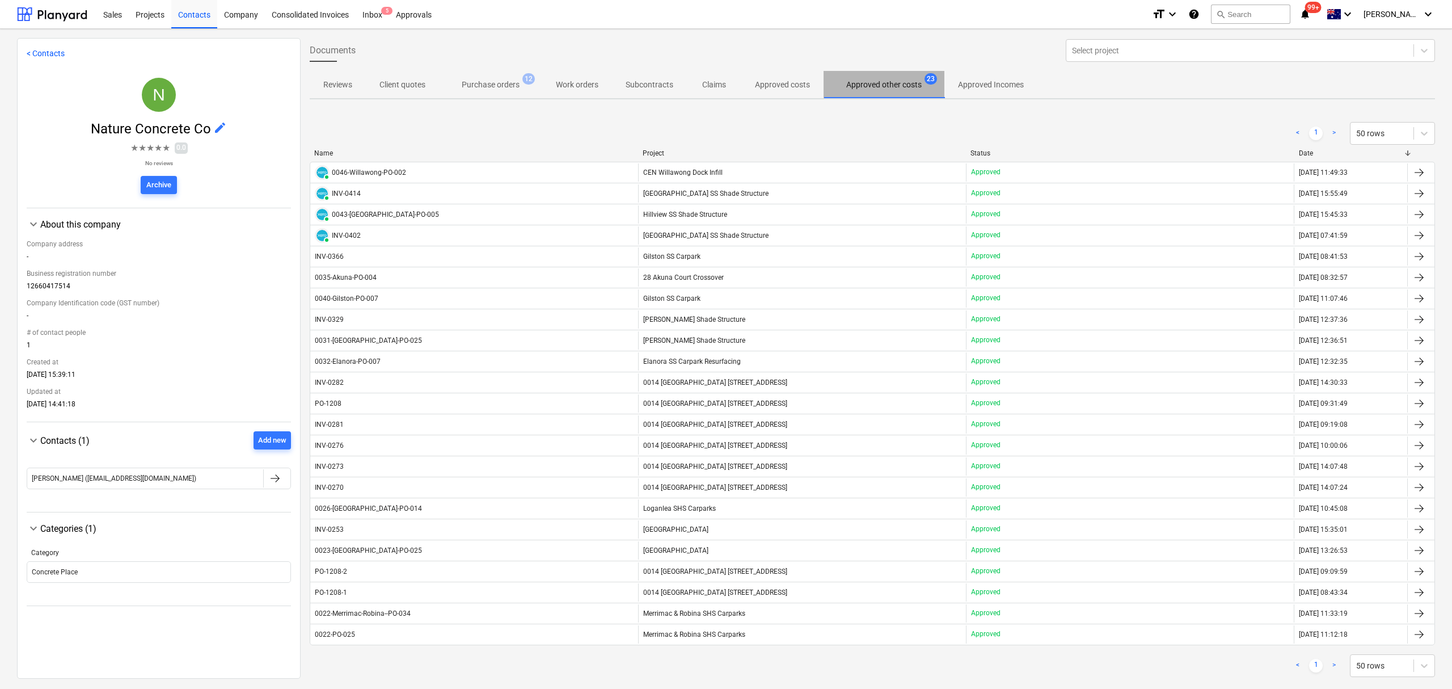
drag, startPoint x: 851, startPoint y: 85, endPoint x: 836, endPoint y: 125, distance: 42.4
click at [855, 89] on p "Approved other costs" at bounding box center [883, 85] width 75 height 12
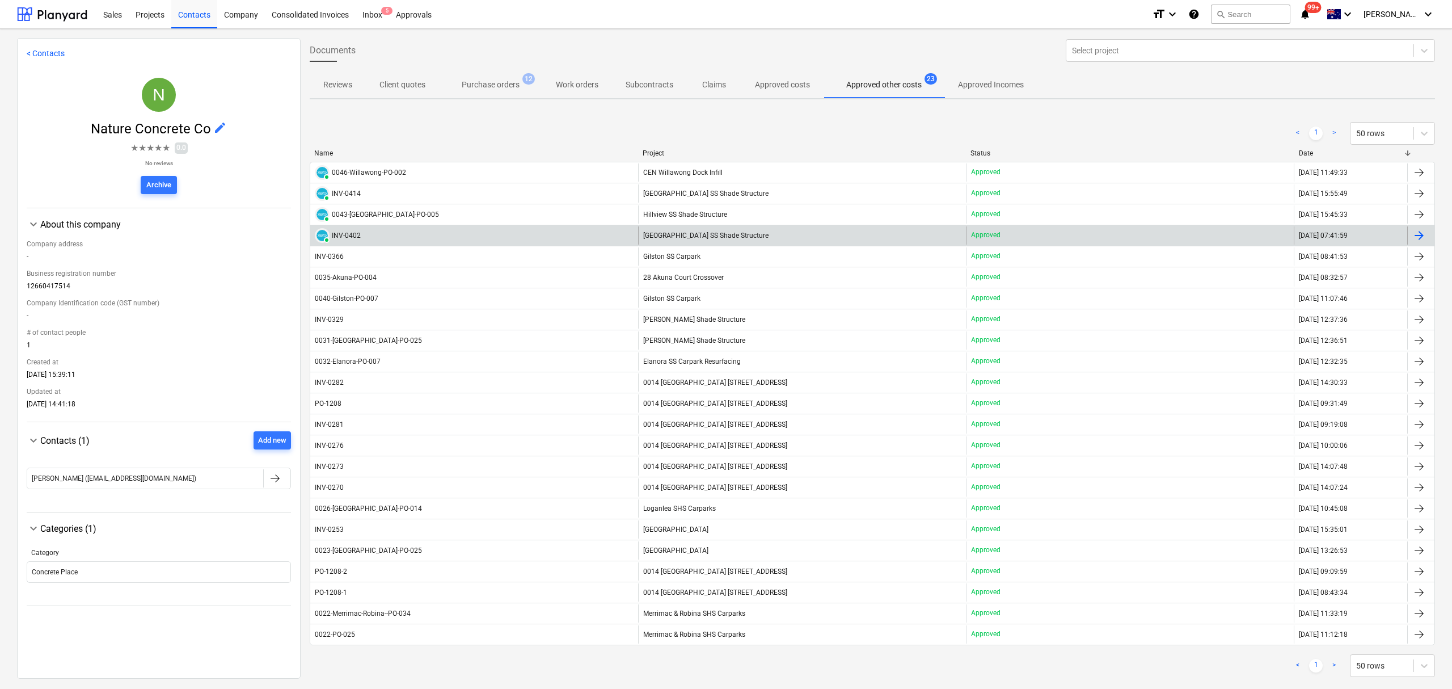
scroll to position [75, 0]
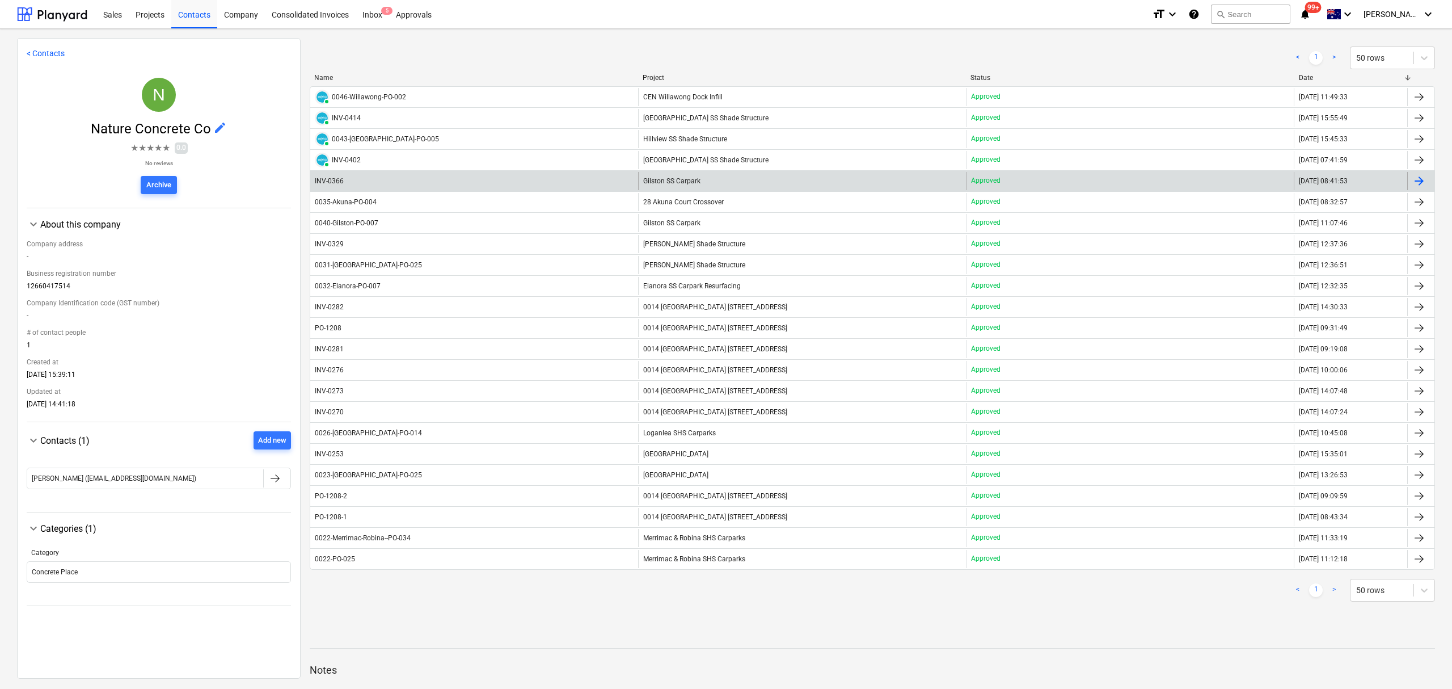
click at [516, 182] on div "INV-0366" at bounding box center [474, 181] width 328 height 18
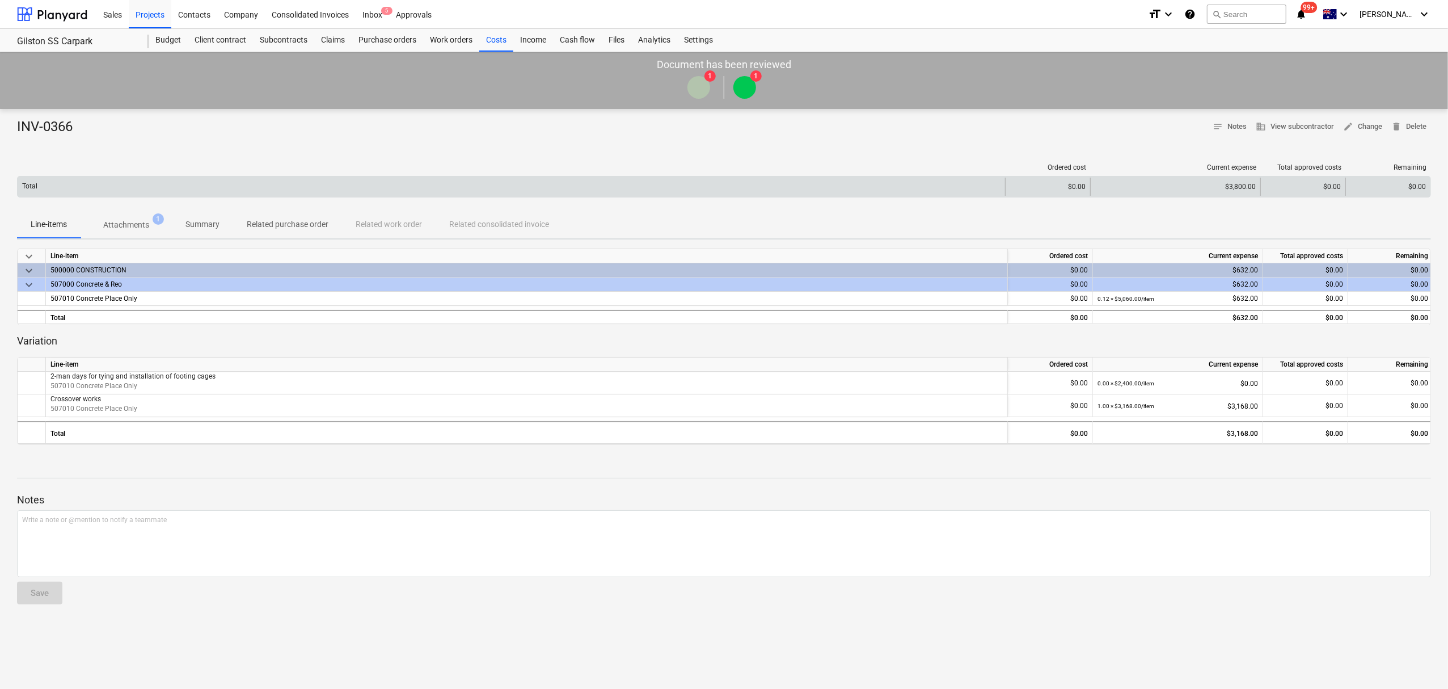
click at [137, 193] on div "Total" at bounding box center [512, 187] width 988 height 18
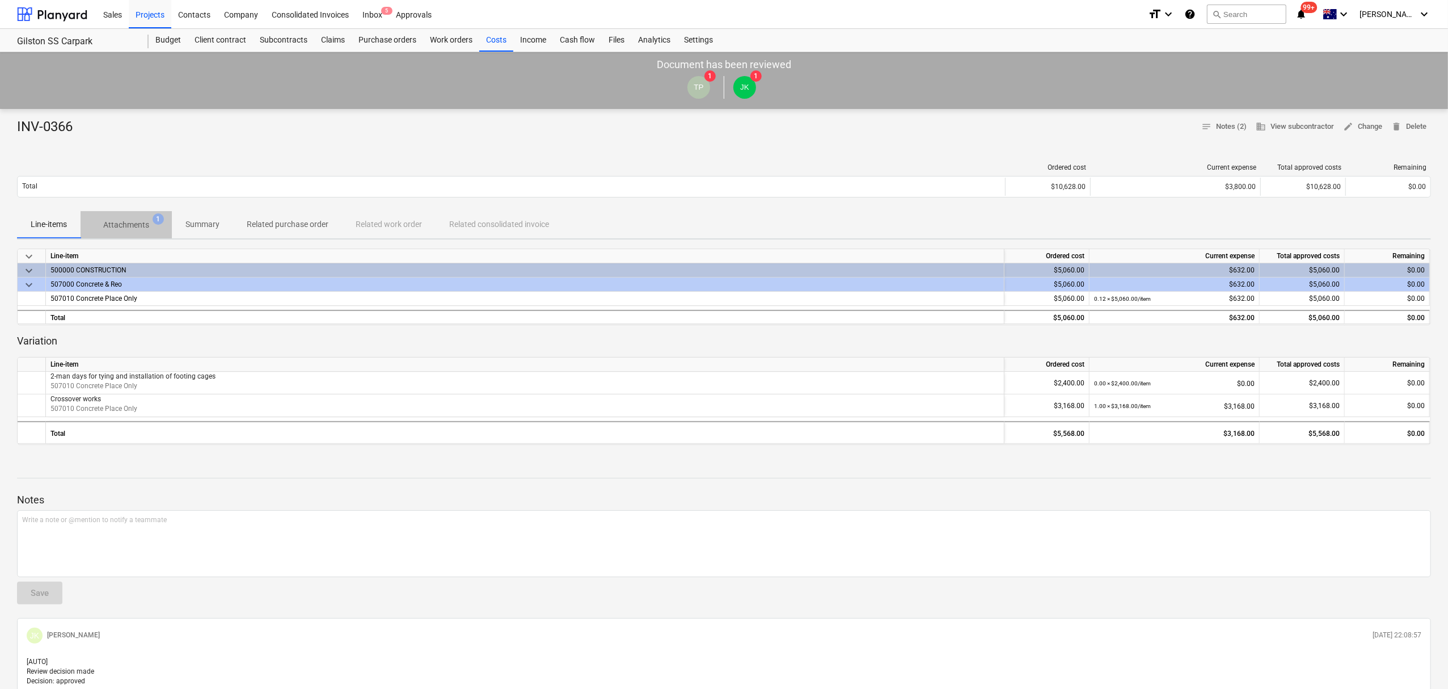
click at [130, 227] on p "Attachments" at bounding box center [126, 225] width 46 height 12
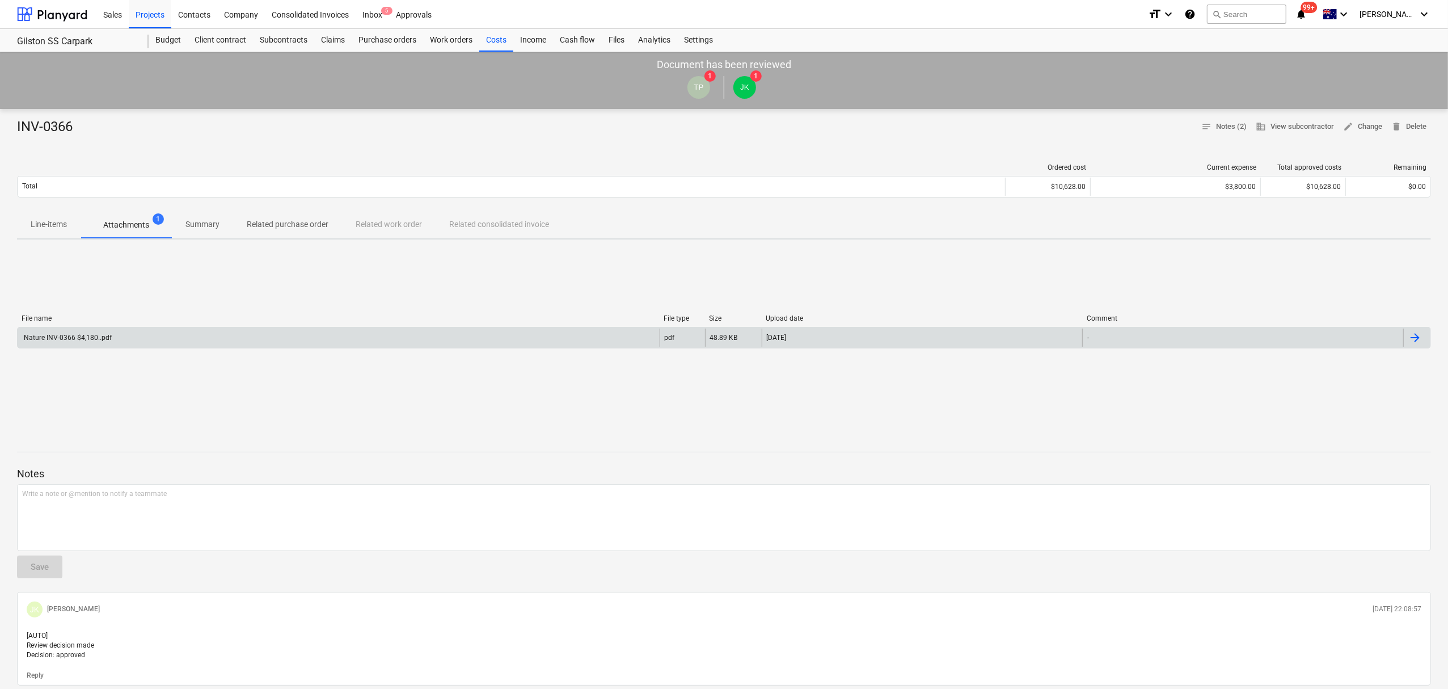
click at [144, 328] on div "Nature INV-0366 $4,180..pdf pdf 48.89 KB 14.04.2025 -" at bounding box center [724, 338] width 1414 height 22
click at [144, 332] on div "Nature INV-0366 $4,180..pdf" at bounding box center [339, 337] width 642 height 18
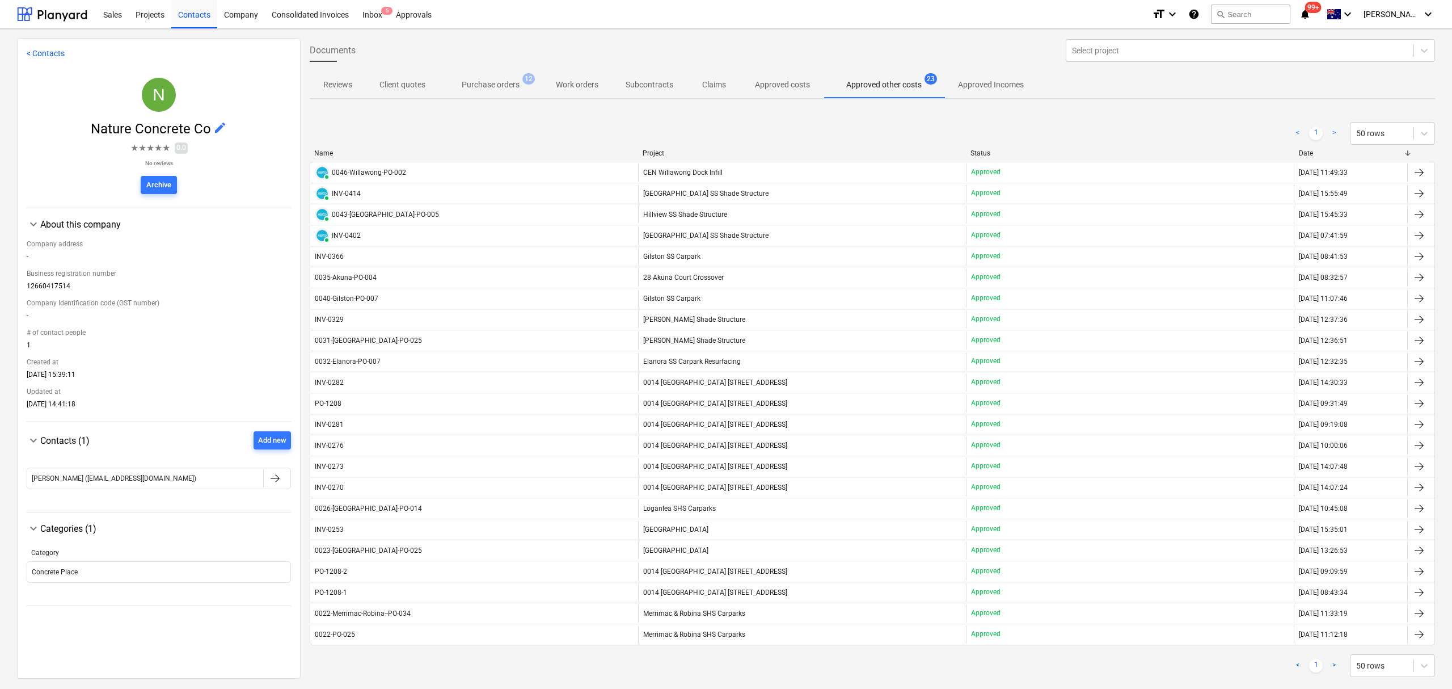
click at [390, 168] on div "0046-Willawong-PO-002" at bounding box center [369, 172] width 74 height 8
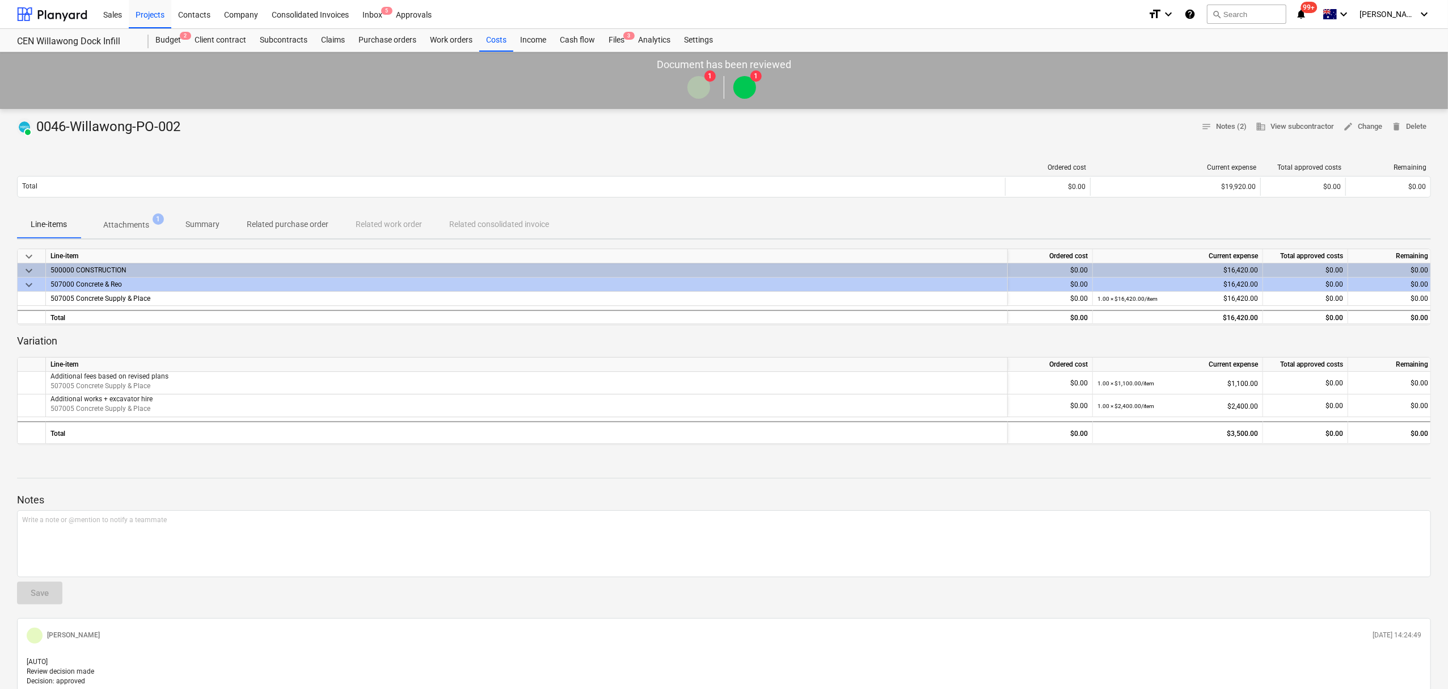
drag, startPoint x: 151, startPoint y: 184, endPoint x: 151, endPoint y: 214, distance: 30.1
click at [152, 184] on div "Total" at bounding box center [512, 187] width 988 height 18
click at [152, 227] on span "Attachments 1" at bounding box center [126, 225] width 64 height 12
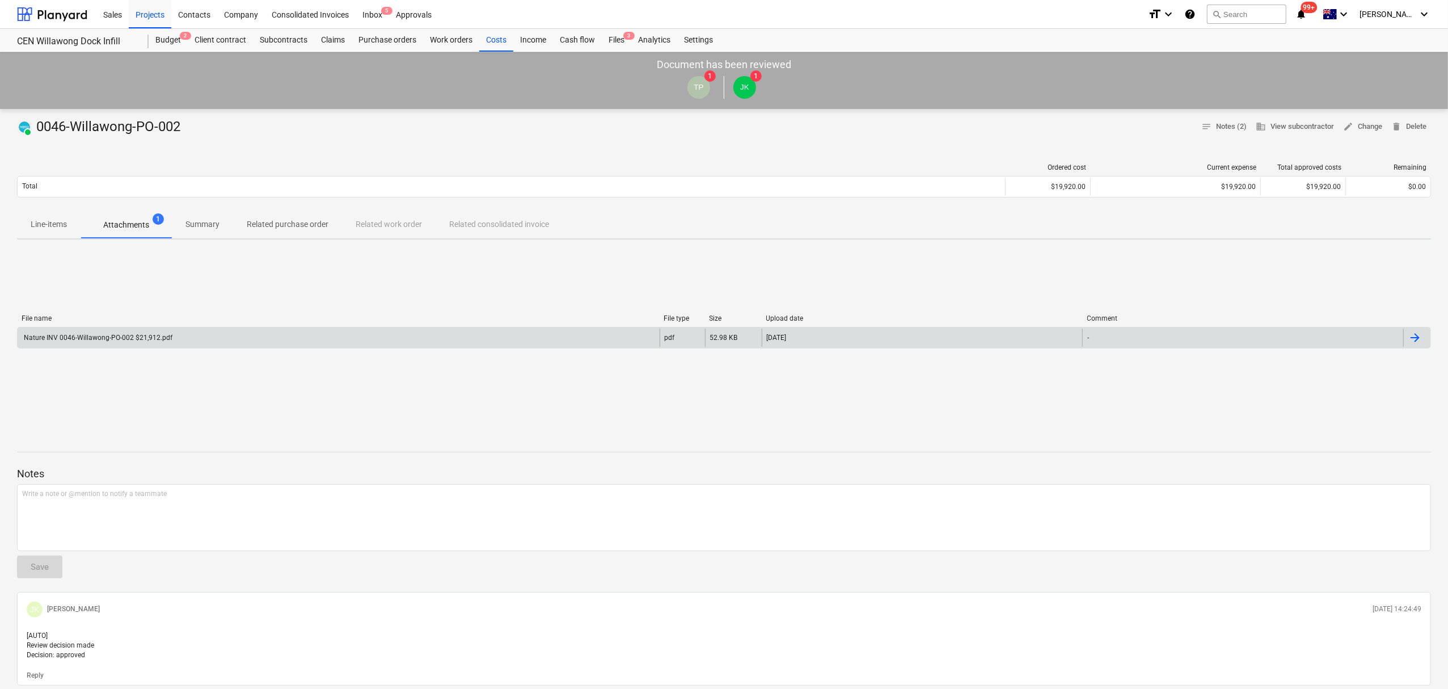
click at [150, 332] on div "Nature INV 0046-Willawong-PO-002 $21,912.pdf" at bounding box center [339, 337] width 642 height 18
click at [326, 339] on div "Nature INV 0046-Willawong-PO-002 $21,912.pdf" at bounding box center [339, 337] width 642 height 18
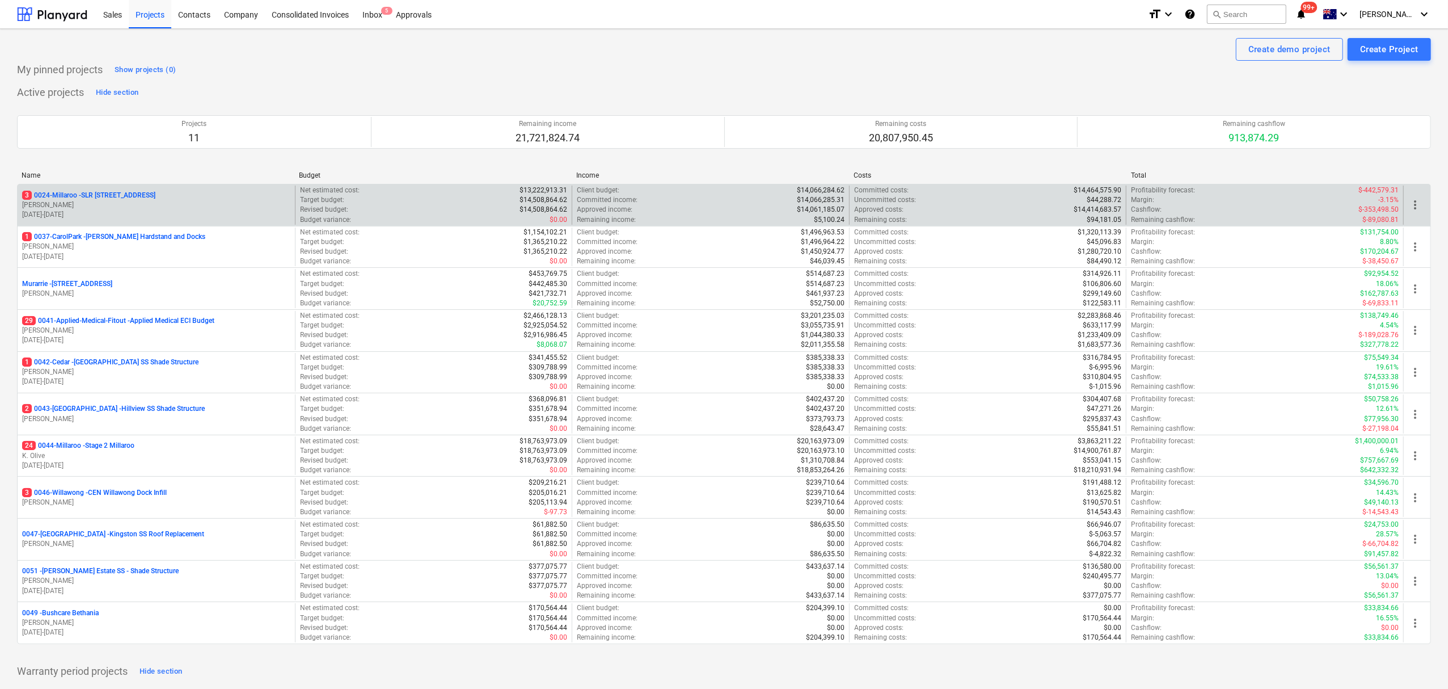
scroll to position [75, 0]
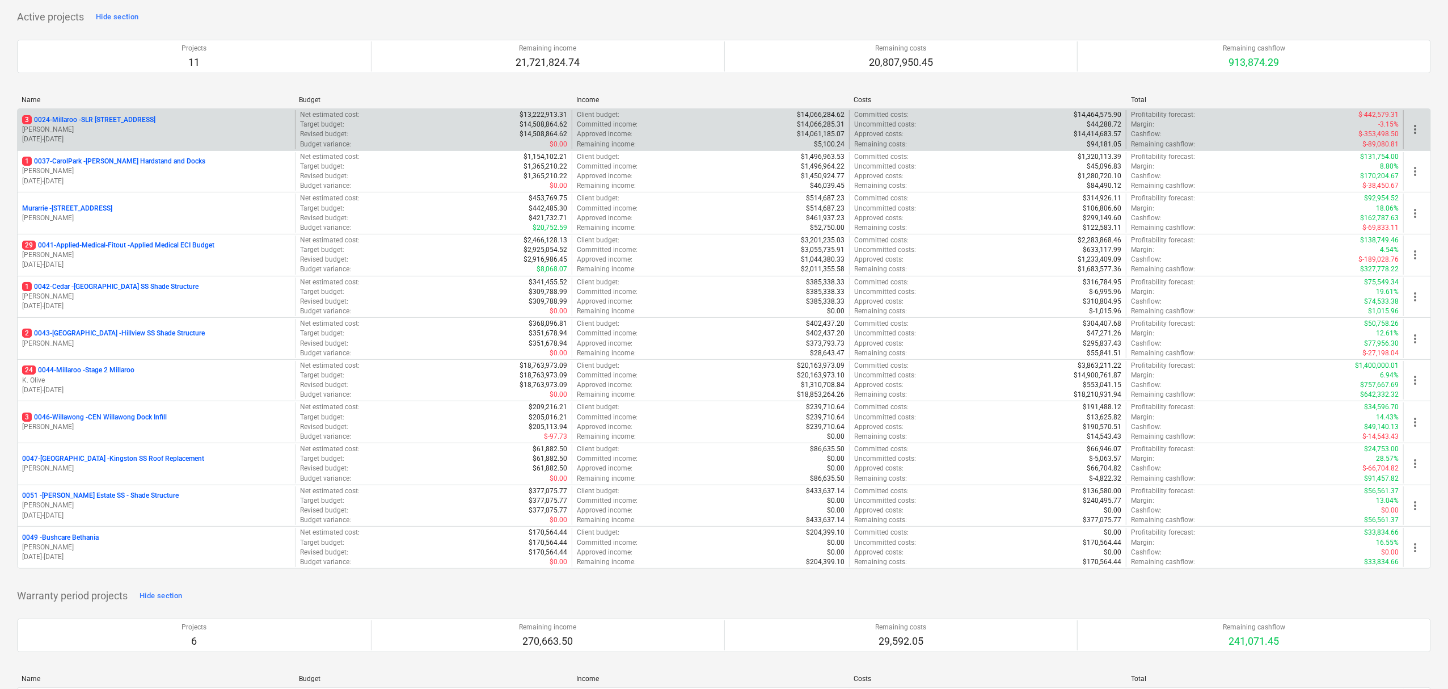
click at [91, 128] on p "[PERSON_NAME]" at bounding box center [156, 130] width 268 height 10
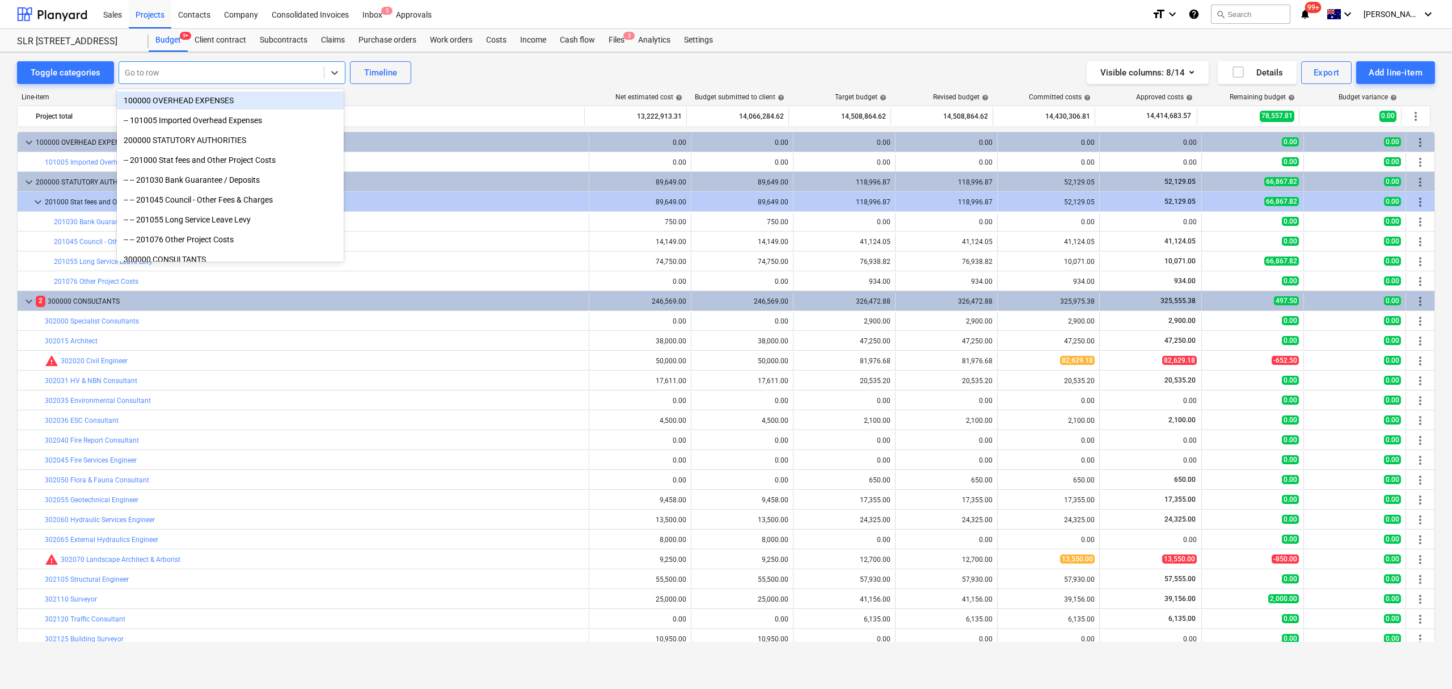
click at [134, 62] on div "Go to row" at bounding box center [232, 72] width 227 height 23
type input "c"
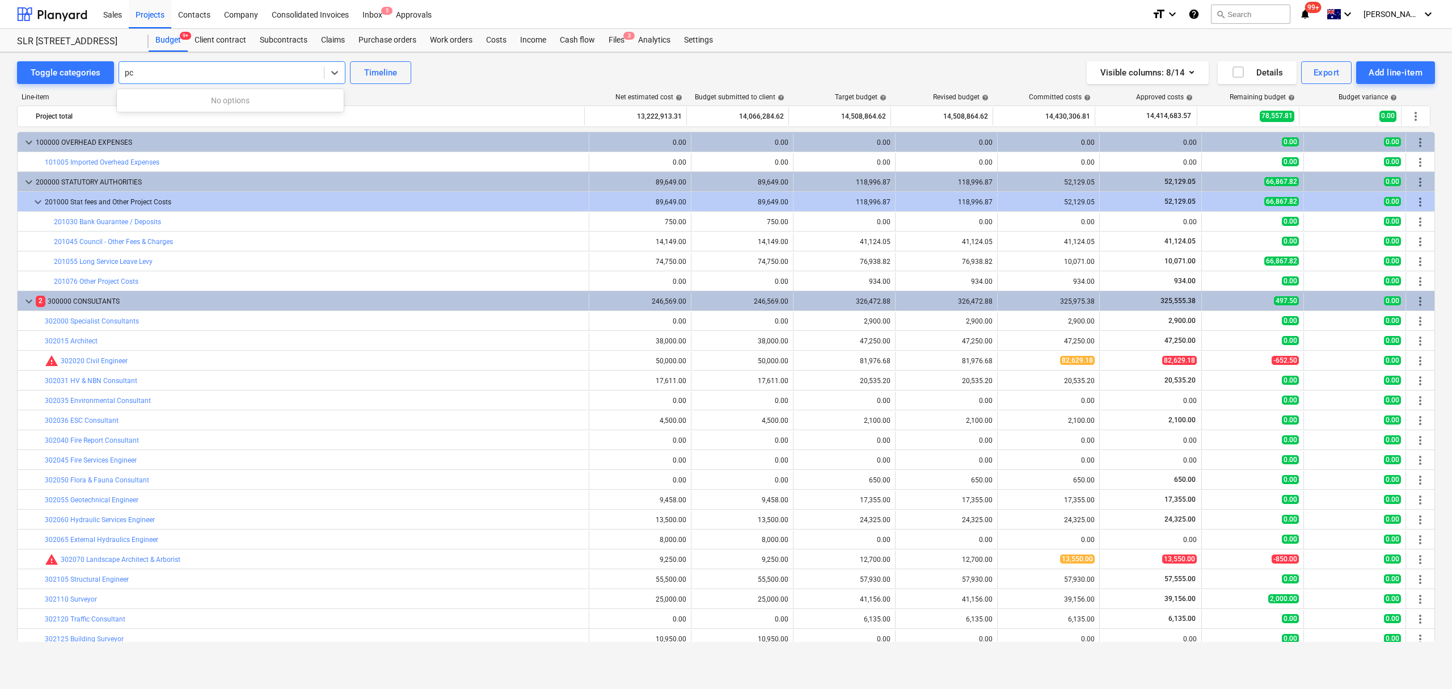
type input "p"
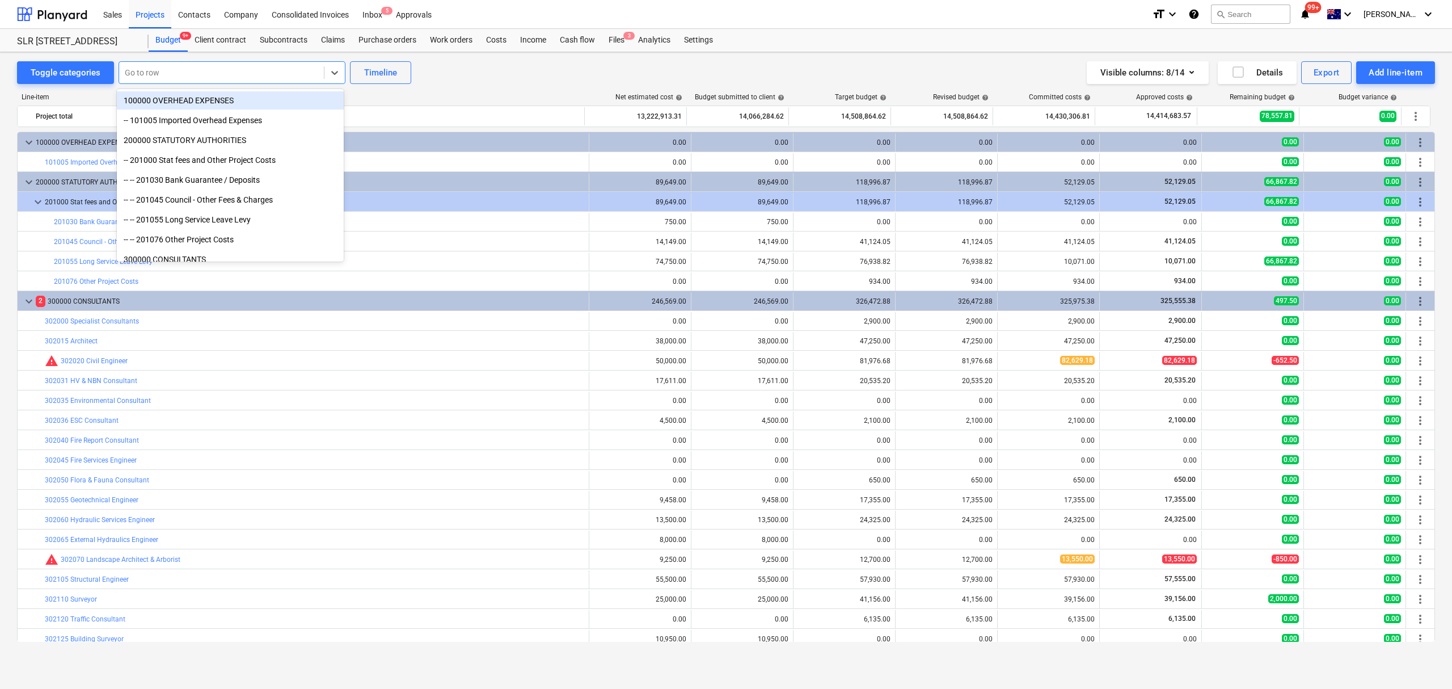
type input "p"
type input "sum"
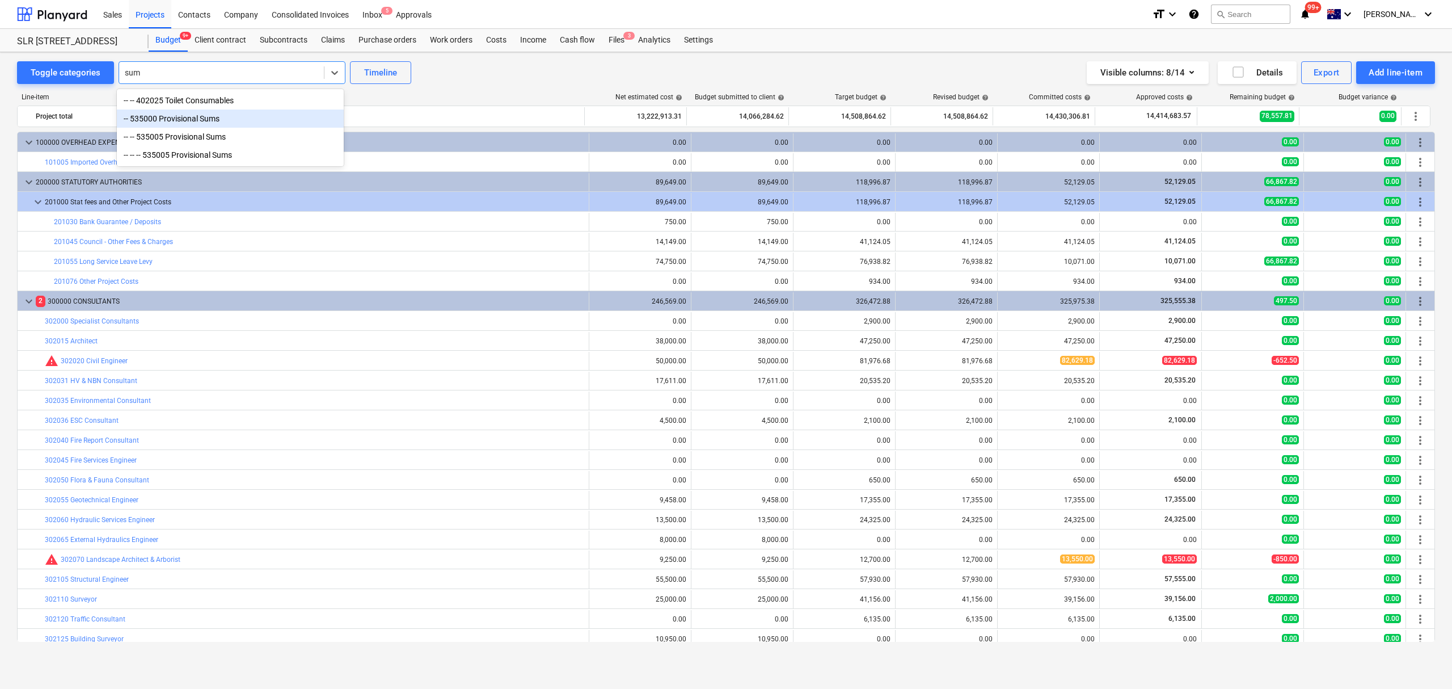
click at [154, 117] on div "-- 535000 Provisional Sums" at bounding box center [230, 118] width 227 height 18
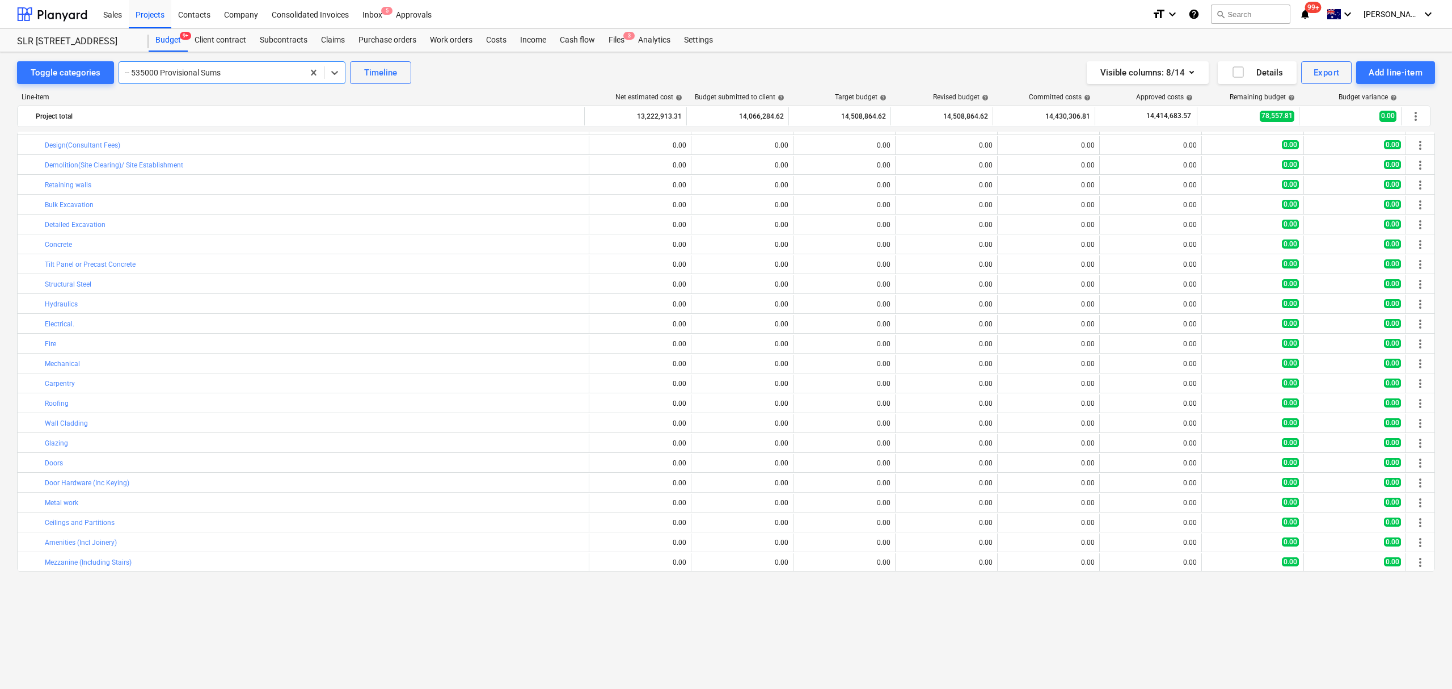
scroll to position [3055, 0]
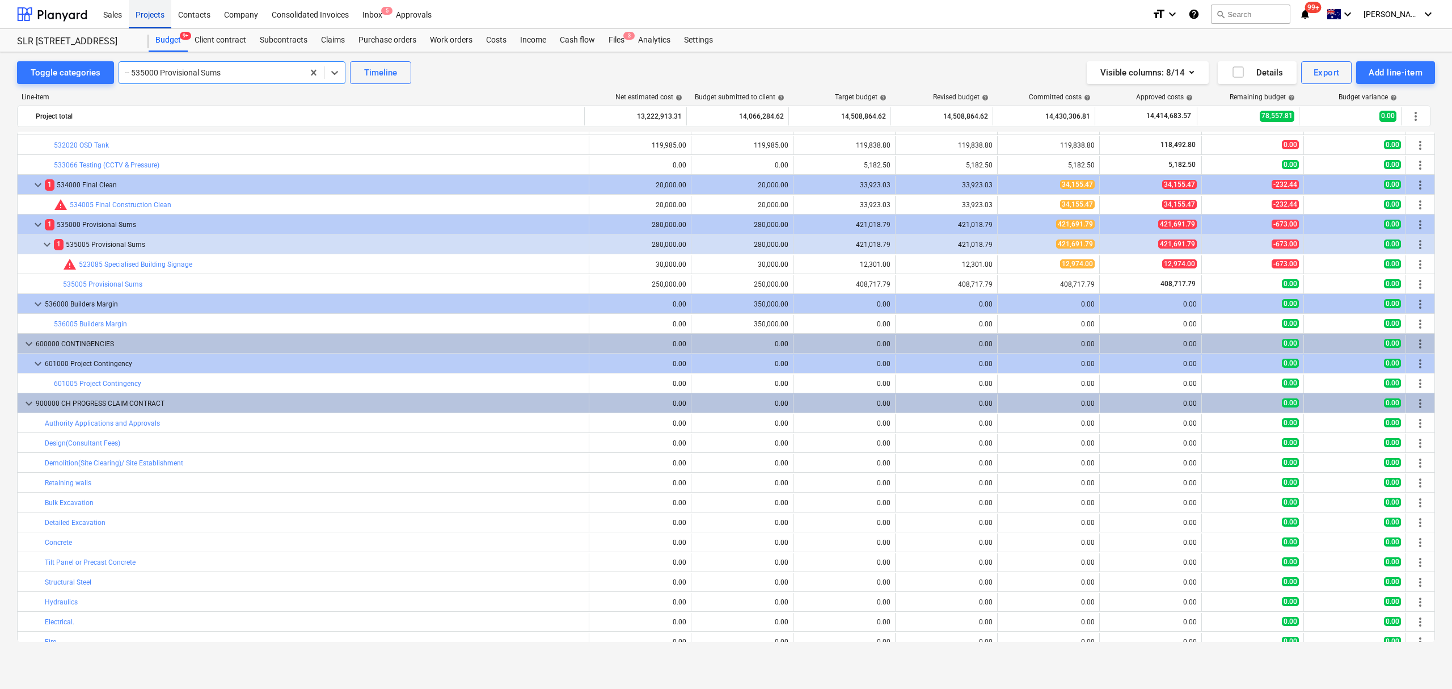
click at [144, 20] on div "Projects" at bounding box center [150, 13] width 43 height 29
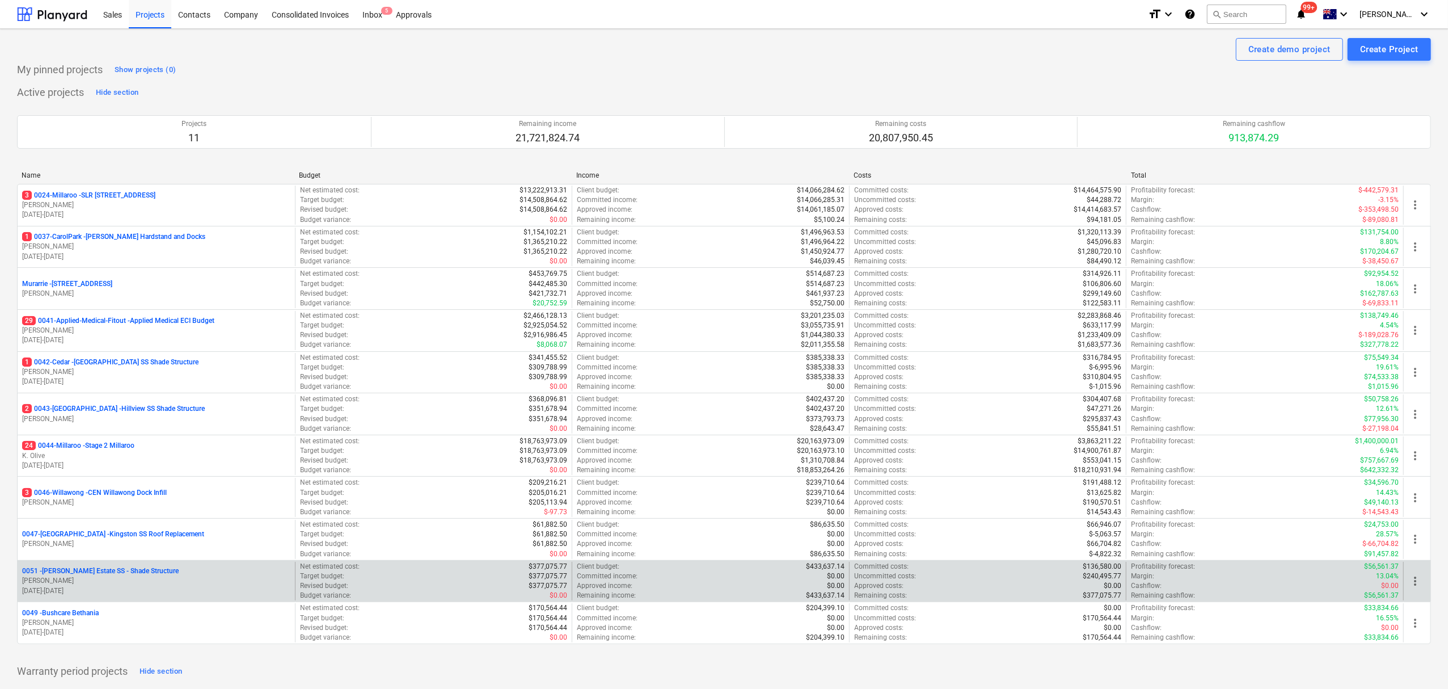
click at [141, 588] on p "[DATE] - [DATE]" at bounding box center [156, 591] width 268 height 10
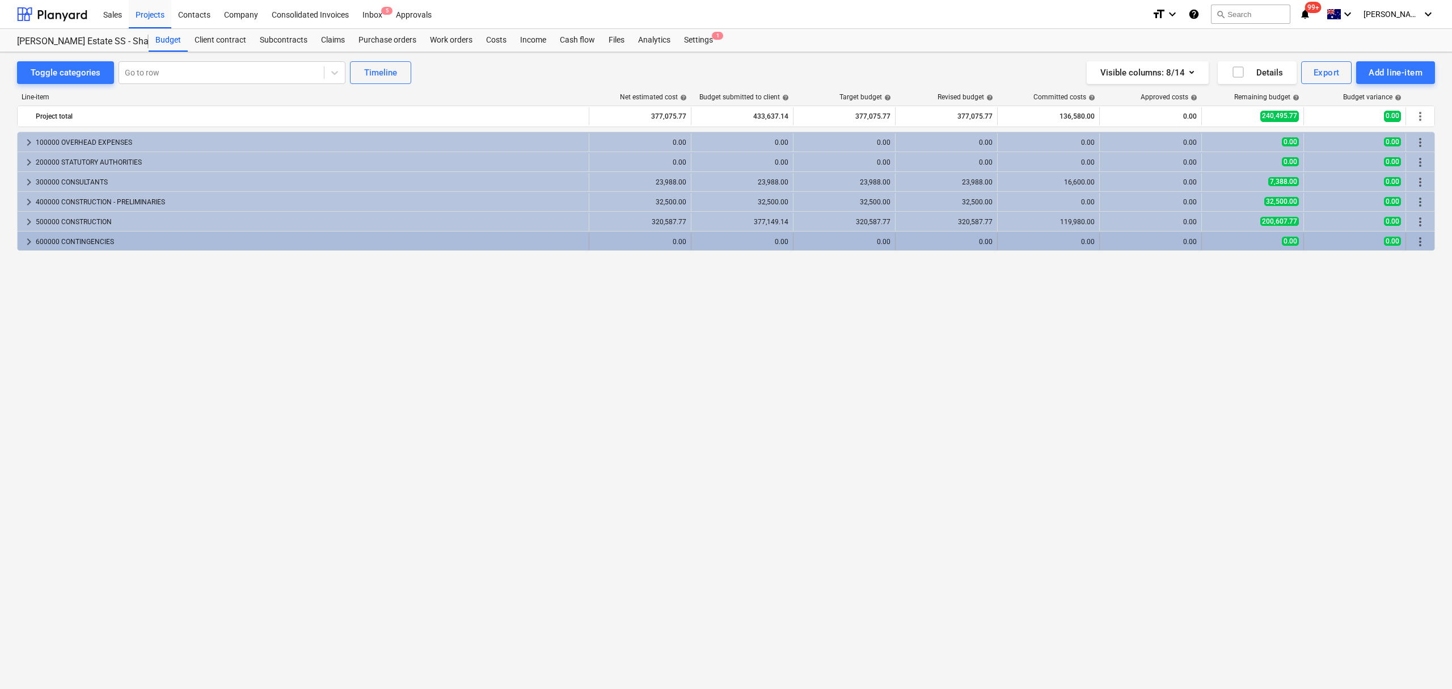
click at [27, 238] on span "keyboard_arrow_right" at bounding box center [29, 242] width 14 height 14
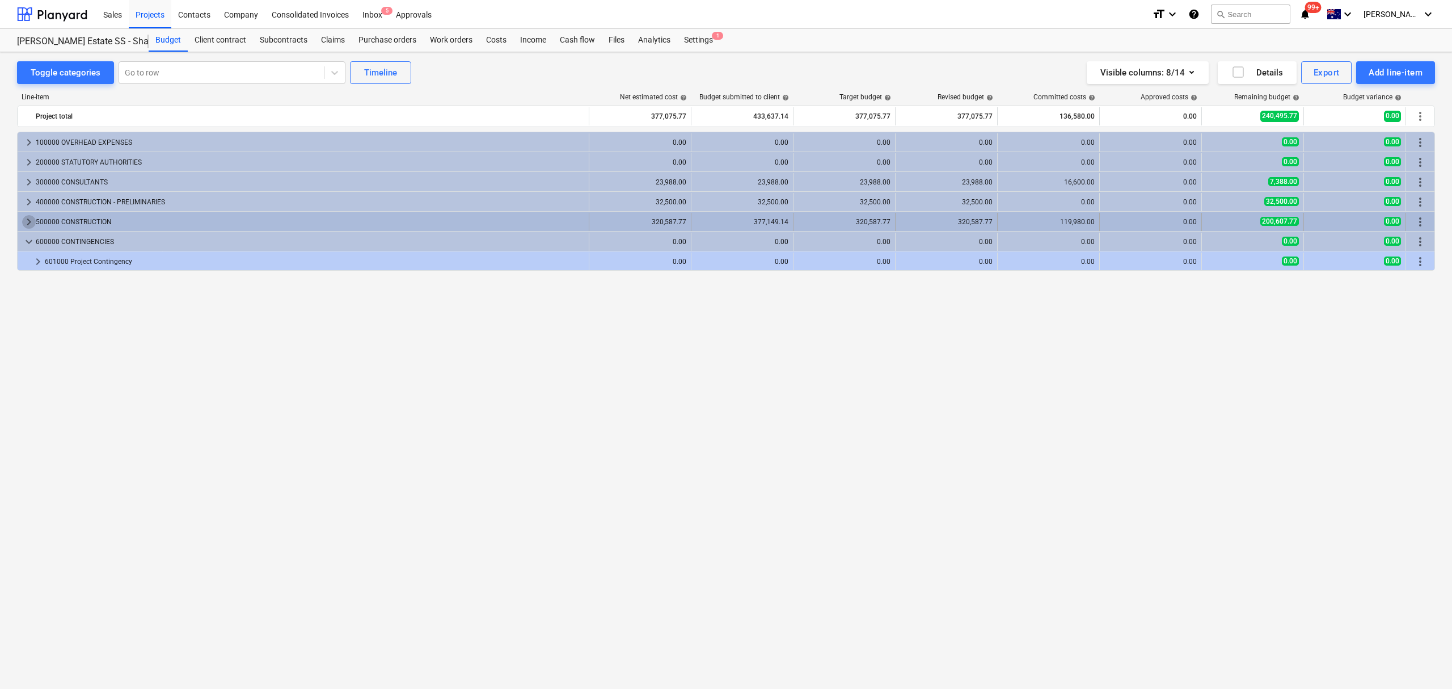
click at [26, 227] on span "keyboard_arrow_right" at bounding box center [29, 222] width 14 height 14
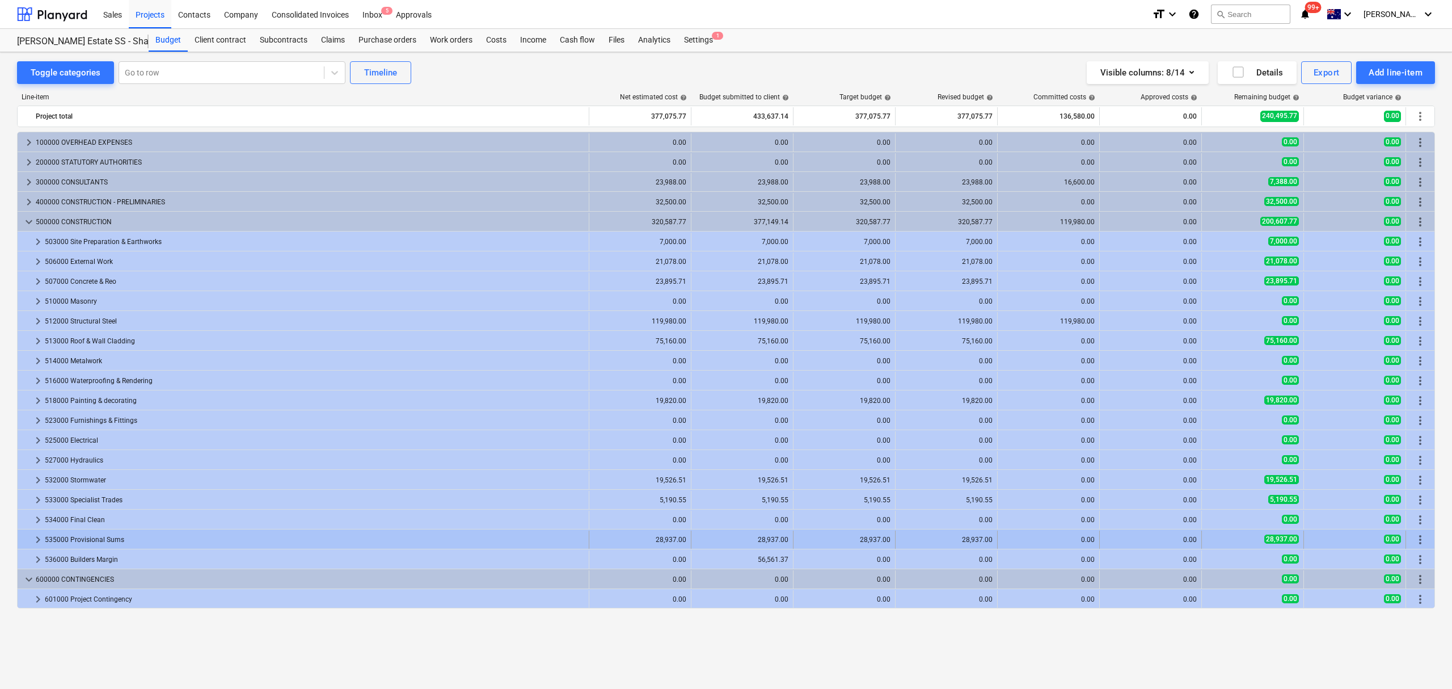
click at [37, 541] on span "keyboard_arrow_right" at bounding box center [38, 540] width 14 height 14
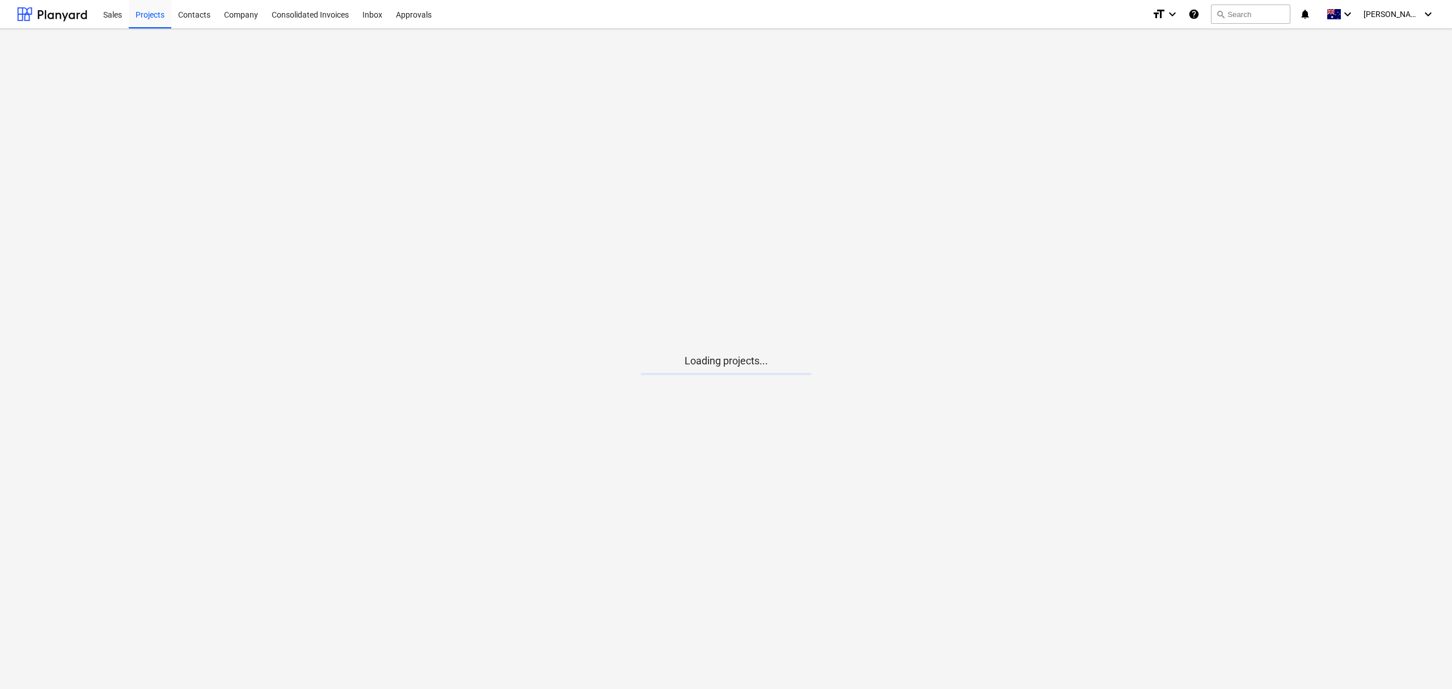
click at [186, 29] on main "Loading projects..." at bounding box center [726, 359] width 1452 height 660
click at [185, 25] on div "Contacts" at bounding box center [194, 13] width 46 height 29
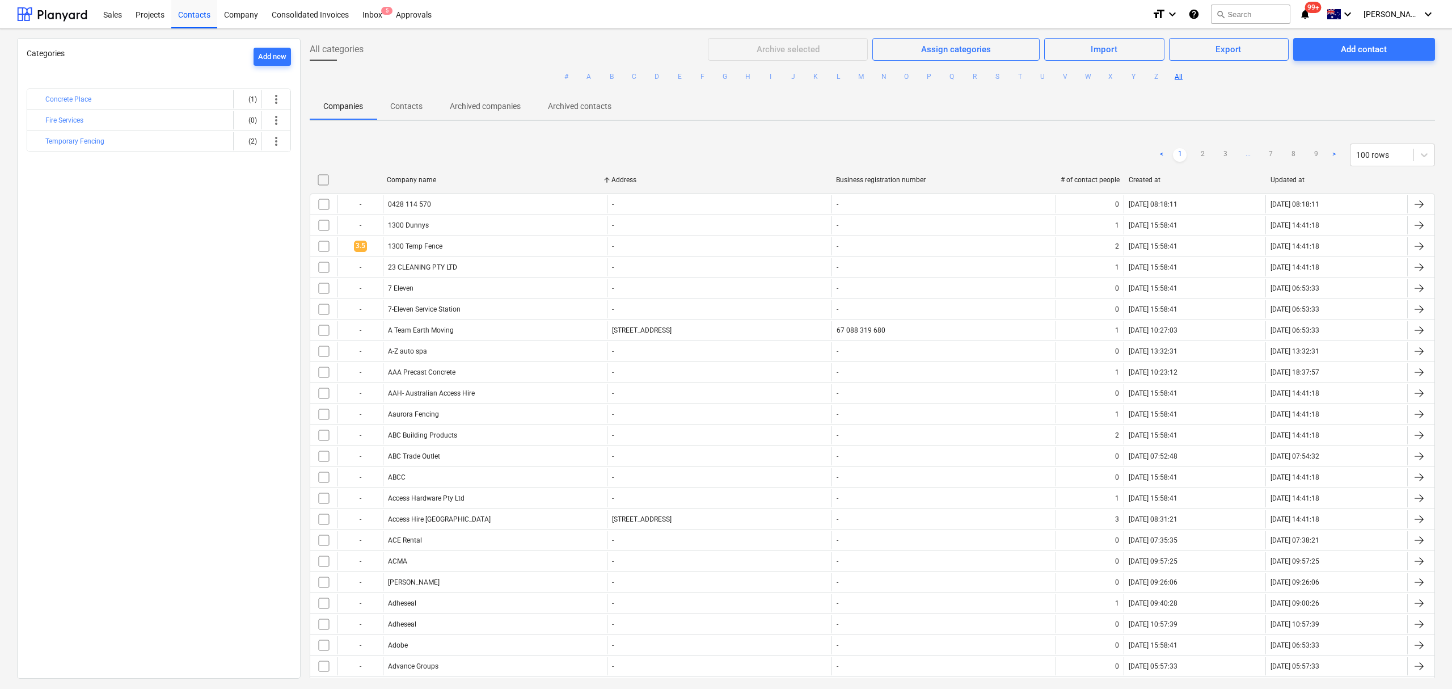
drag, startPoint x: 1012, startPoint y: 80, endPoint x: 1008, endPoint y: 100, distance: 20.2
click at [1015, 80] on button "T" at bounding box center [1020, 77] width 14 height 14
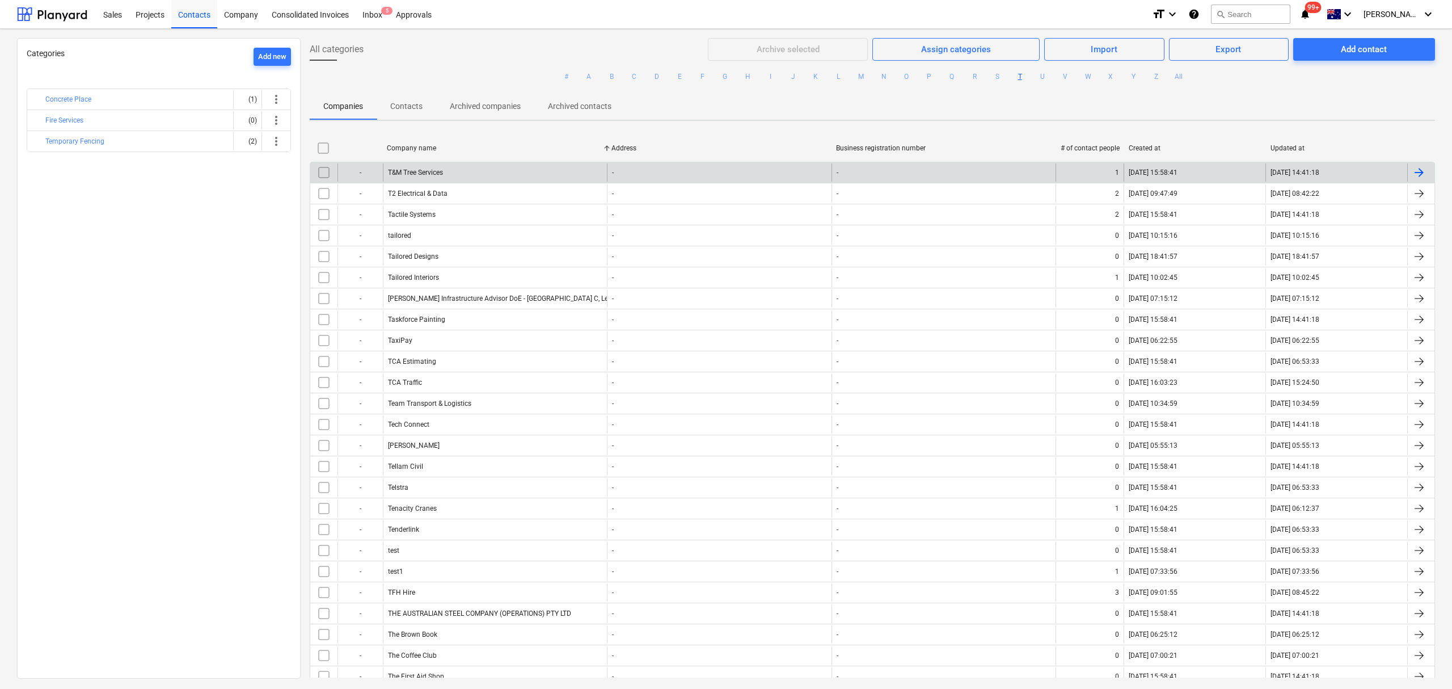
scroll to position [704, 0]
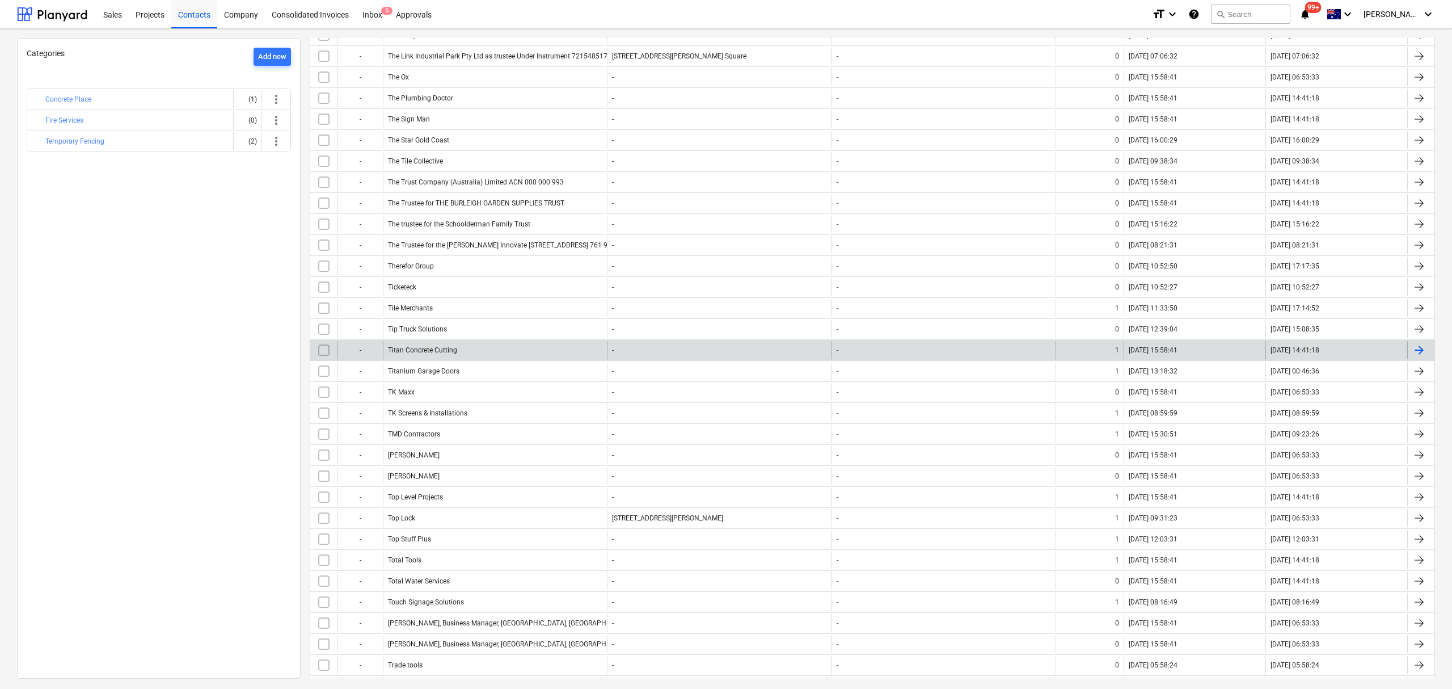
click at [496, 360] on div "- Titan Concrete Cutting - - 1 19.02.2024 15:58:41 07.03.2024 14:41:18" at bounding box center [872, 349] width 1125 height 21
click at [500, 359] on div "Titan Concrete Cutting" at bounding box center [495, 350] width 224 height 18
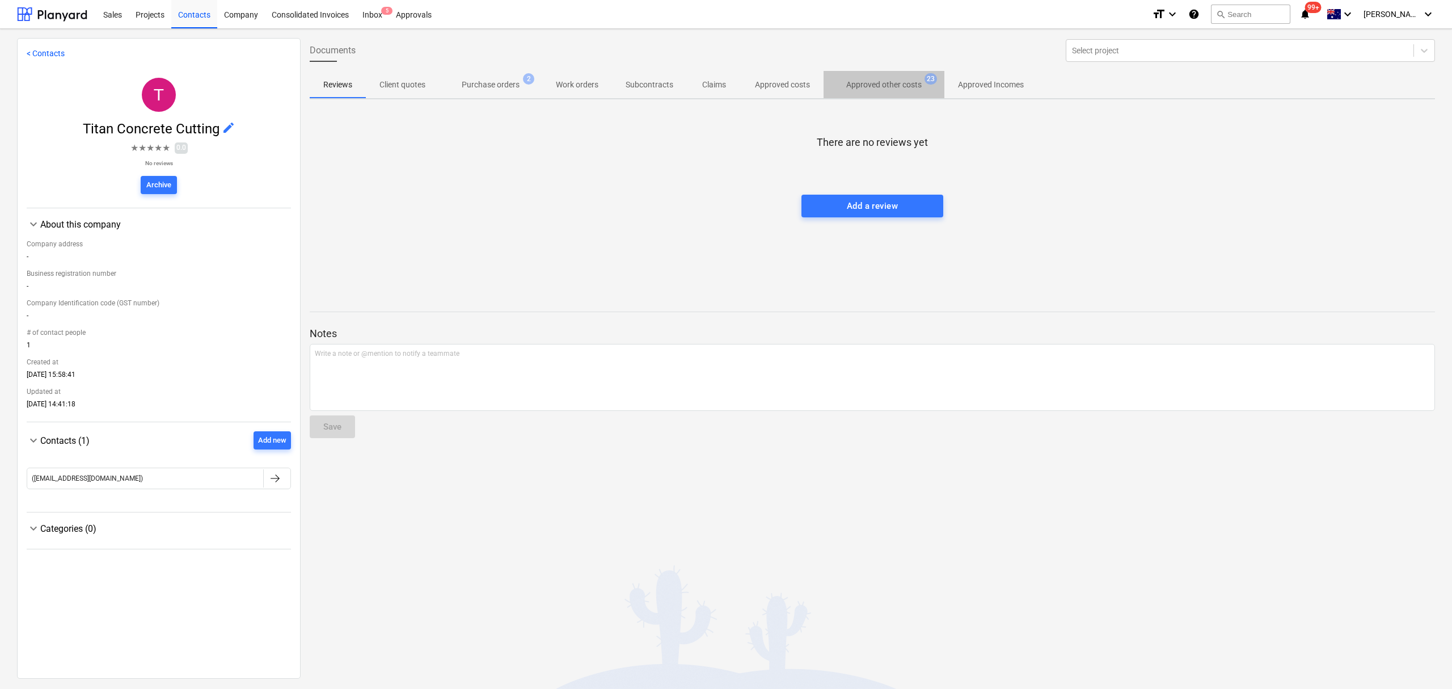
click at [872, 82] on p "Approved other costs" at bounding box center [883, 85] width 75 height 12
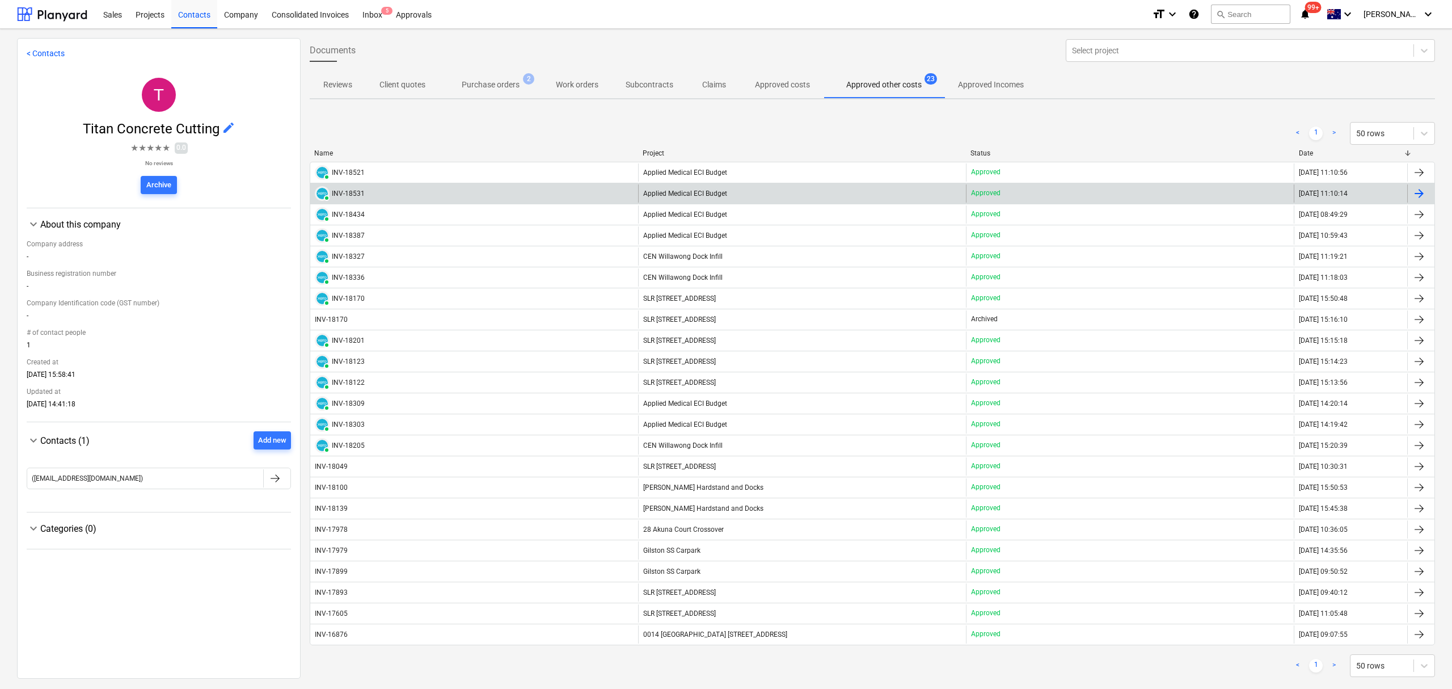
click at [466, 185] on div "PAID INV-18531" at bounding box center [474, 193] width 328 height 18
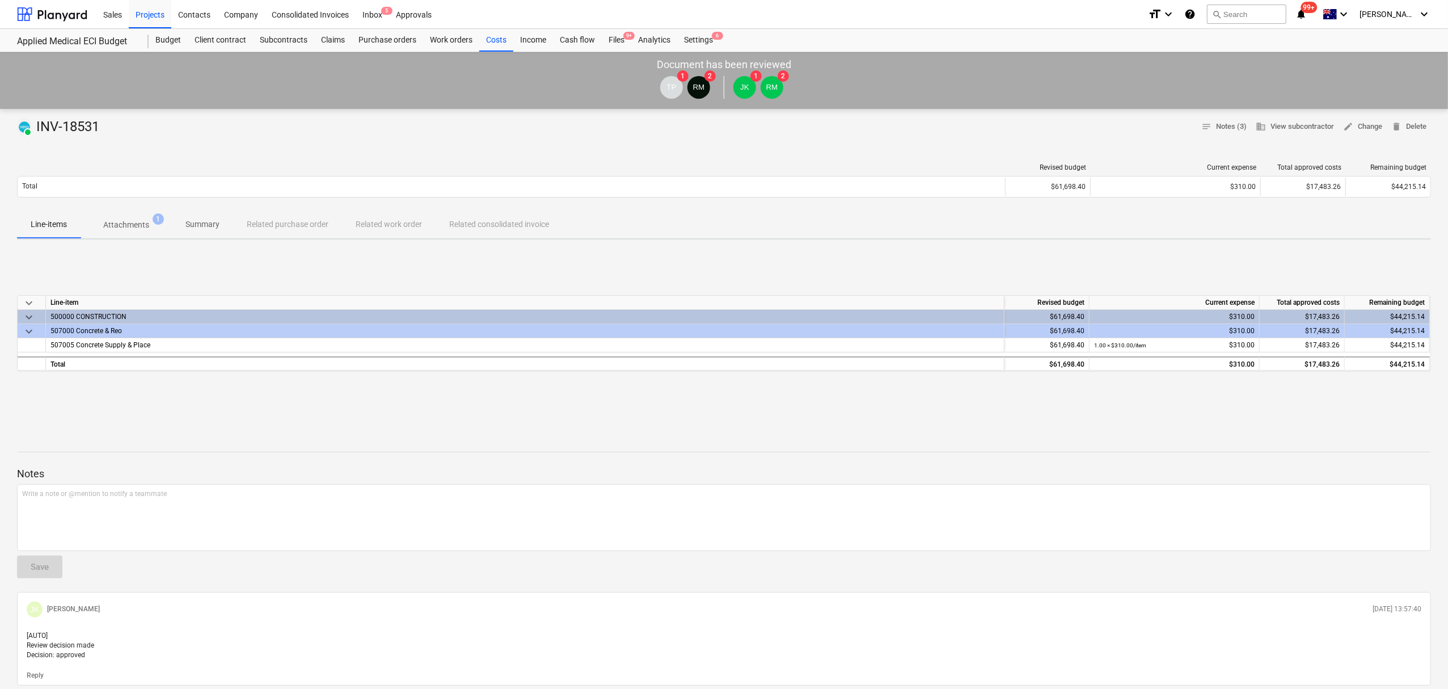
drag, startPoint x: 138, startPoint y: 157, endPoint x: 138, endPoint y: 174, distance: 17.0
click at [138, 157] on div "Revised budget Current expense Total approved costs Remaining budget Total $61,…" at bounding box center [724, 182] width 1414 height 57
click at [143, 225] on p "Attachments" at bounding box center [126, 225] width 46 height 12
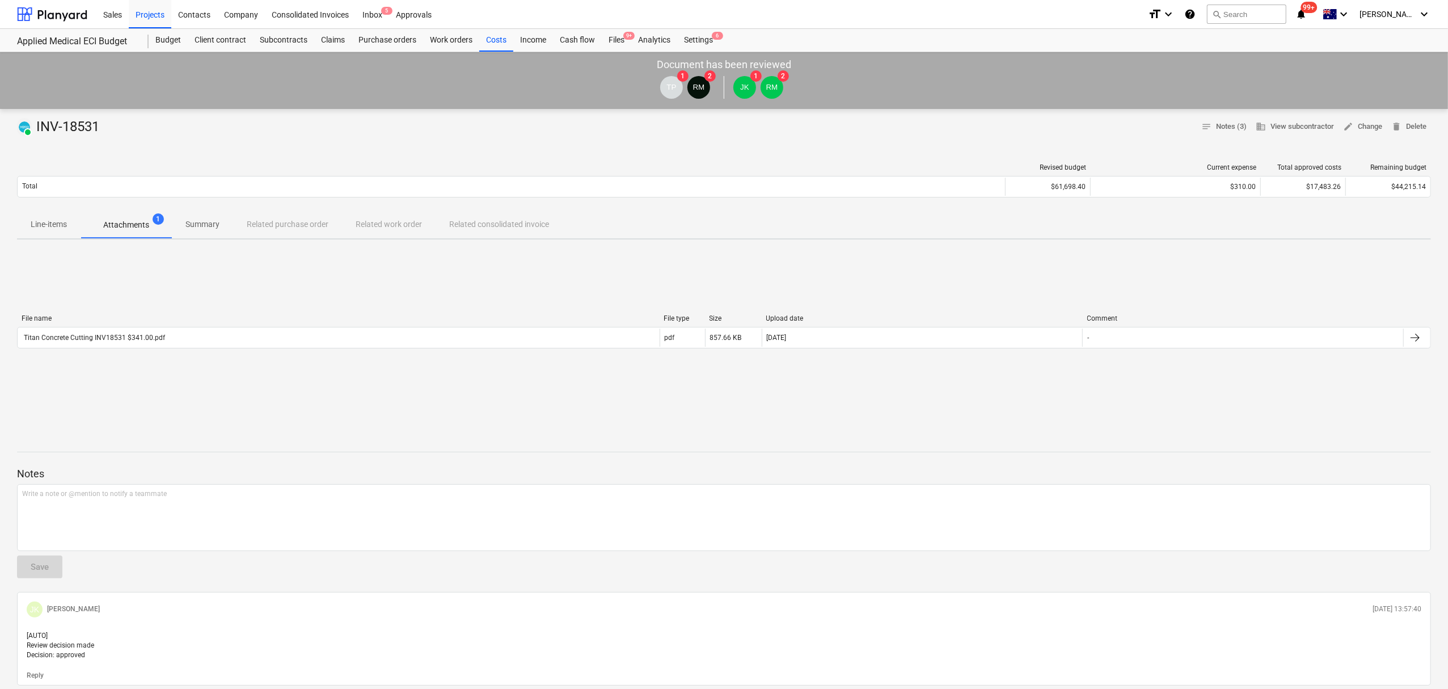
click at [160, 321] on div "File name" at bounding box center [339, 318] width 634 height 8
click at [163, 322] on div "File name" at bounding box center [339, 318] width 634 height 8
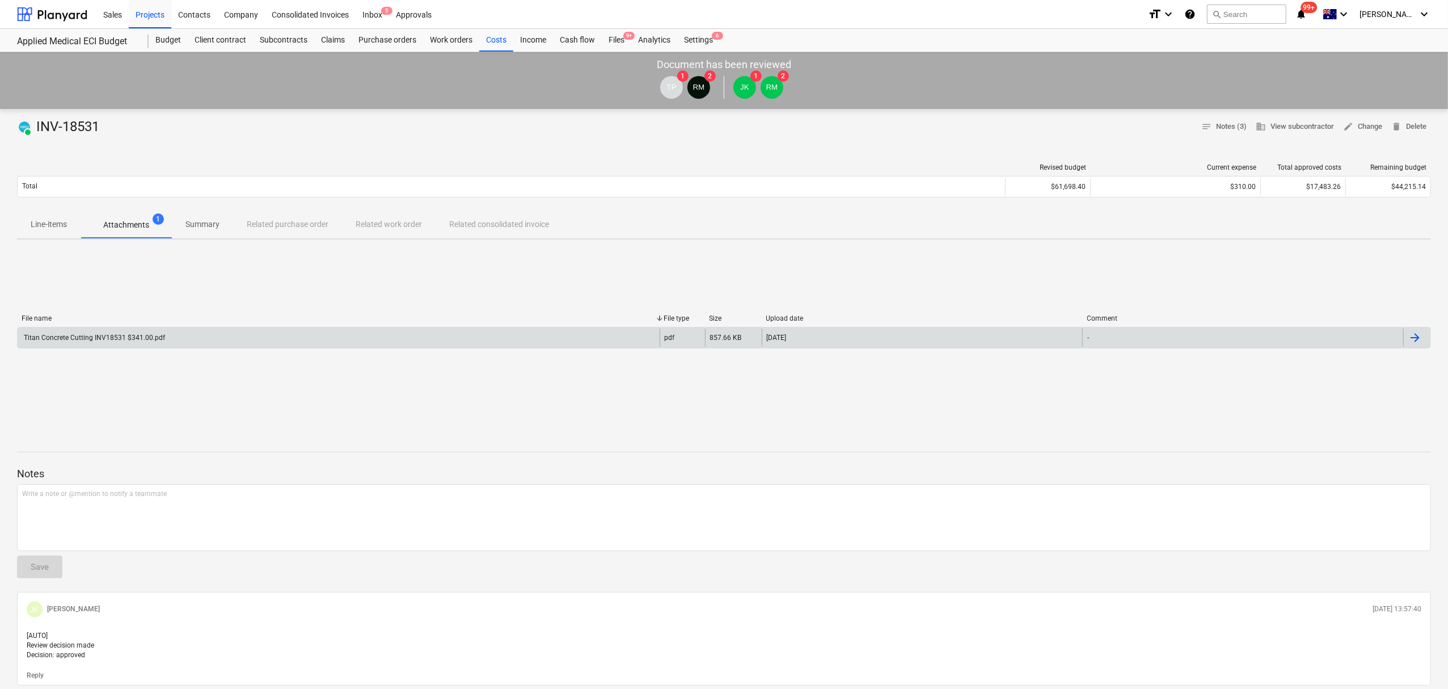
click at [173, 332] on div "Titan Concrete Cutting INV18531 $341.00.pdf" at bounding box center [339, 337] width 642 height 18
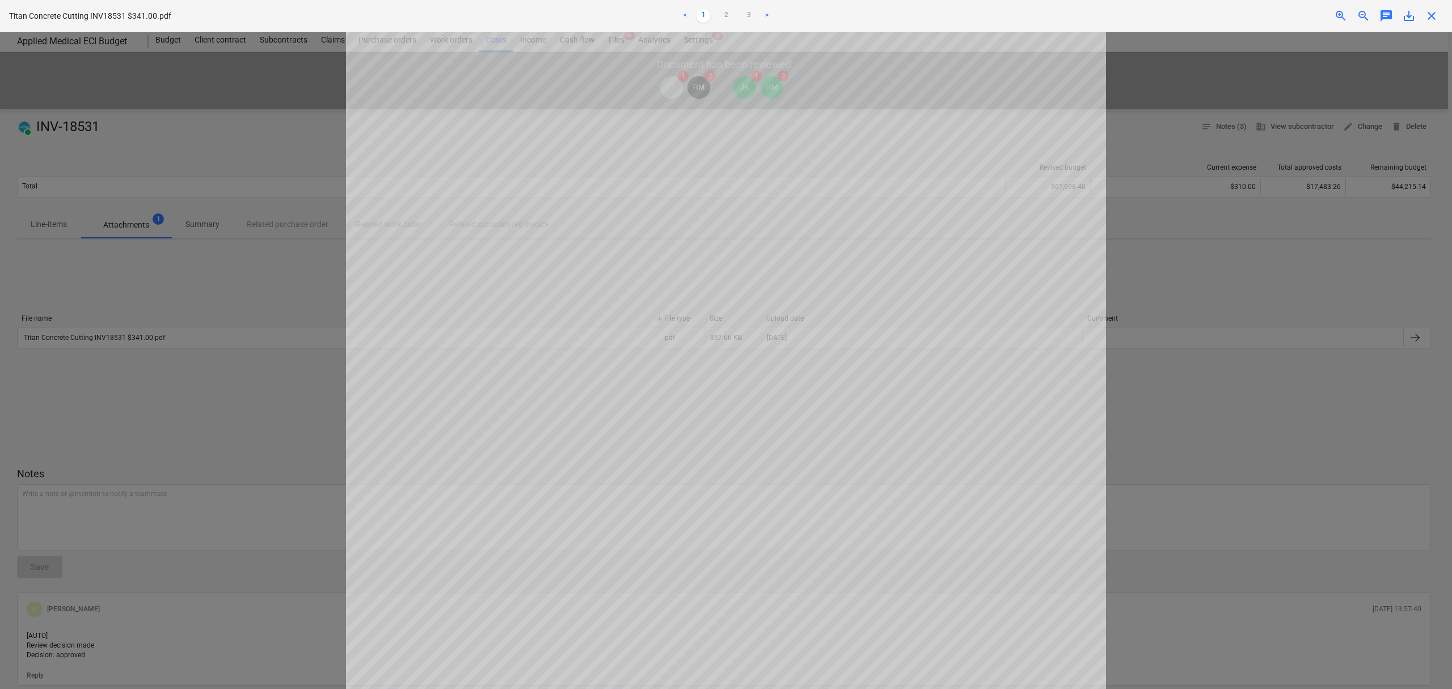
scroll to position [75, 0]
click at [724, 10] on link "2" at bounding box center [726, 16] width 14 height 14
click at [743, 19] on link "3" at bounding box center [749, 16] width 14 height 14
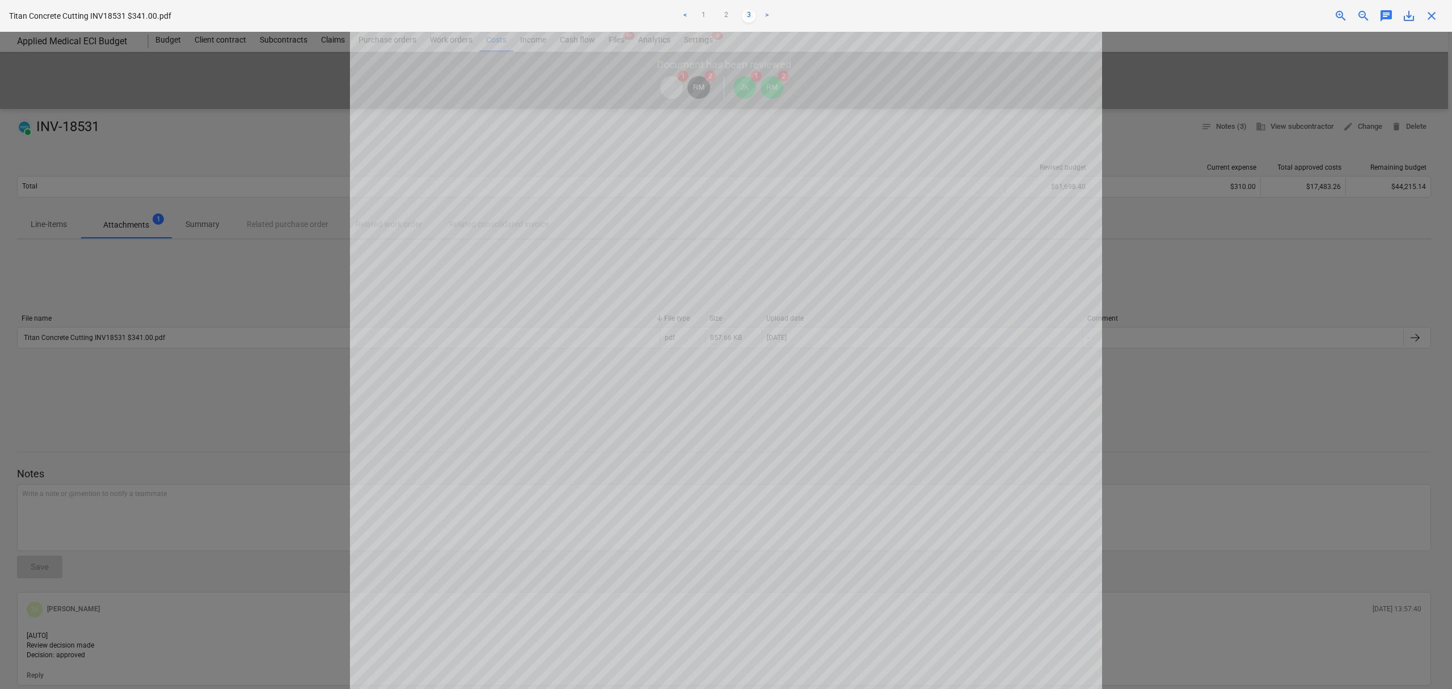
click at [223, 167] on div at bounding box center [726, 360] width 1452 height 657
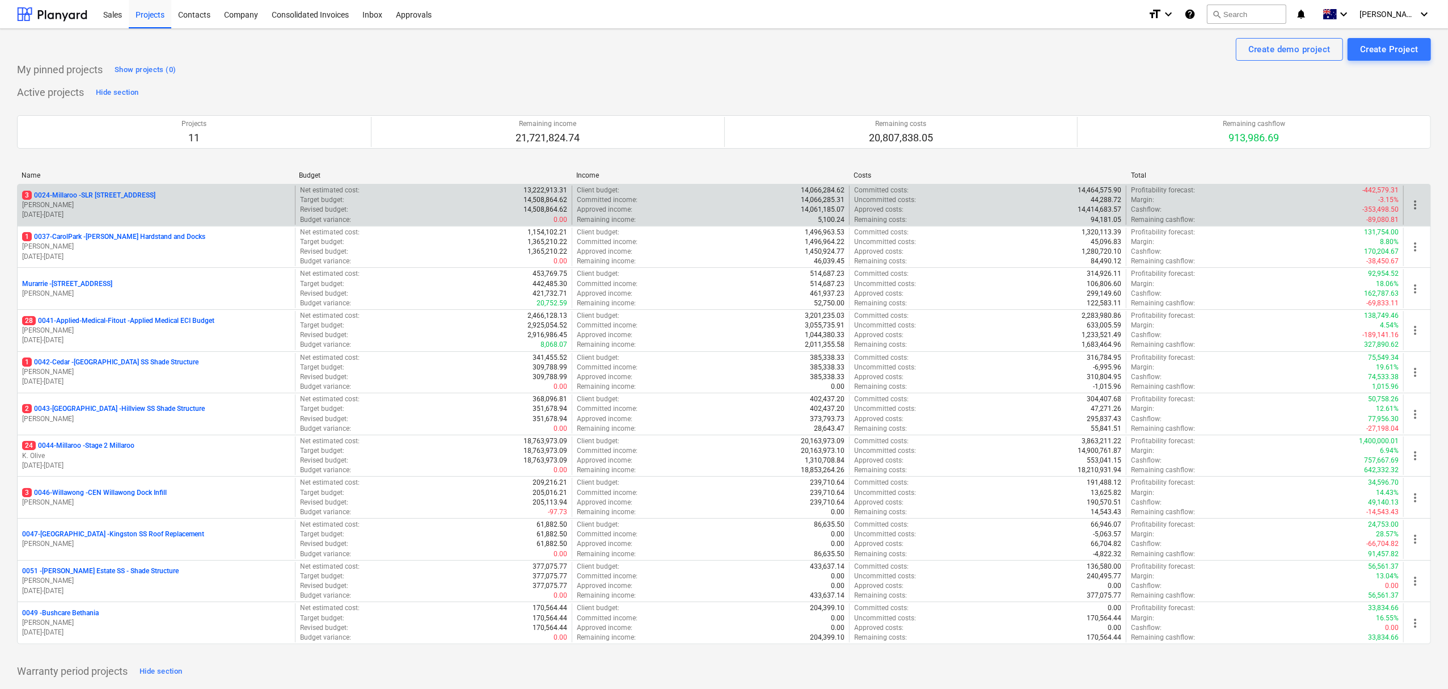
click at [159, 197] on div "3 0024-Millaroo - SLR 2 Millaroo Drive" at bounding box center [156, 196] width 268 height 10
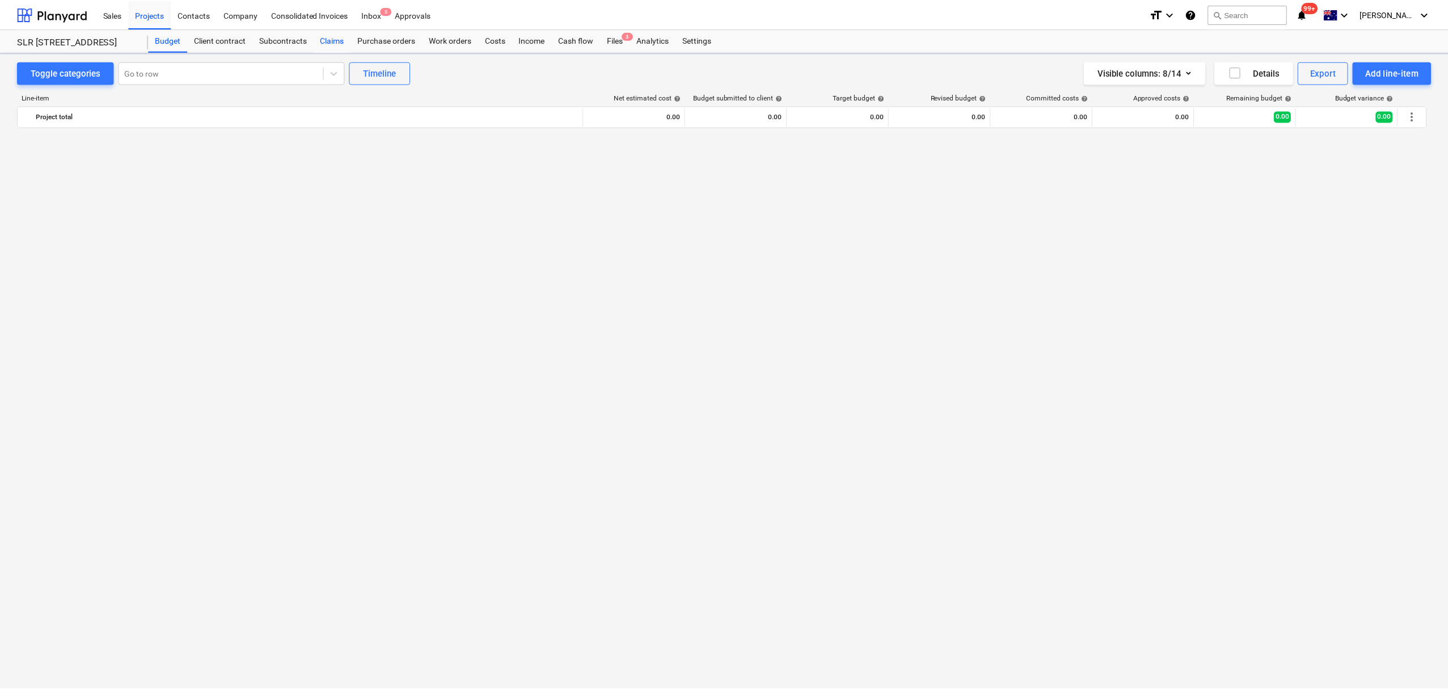
scroll to position [3055, 0]
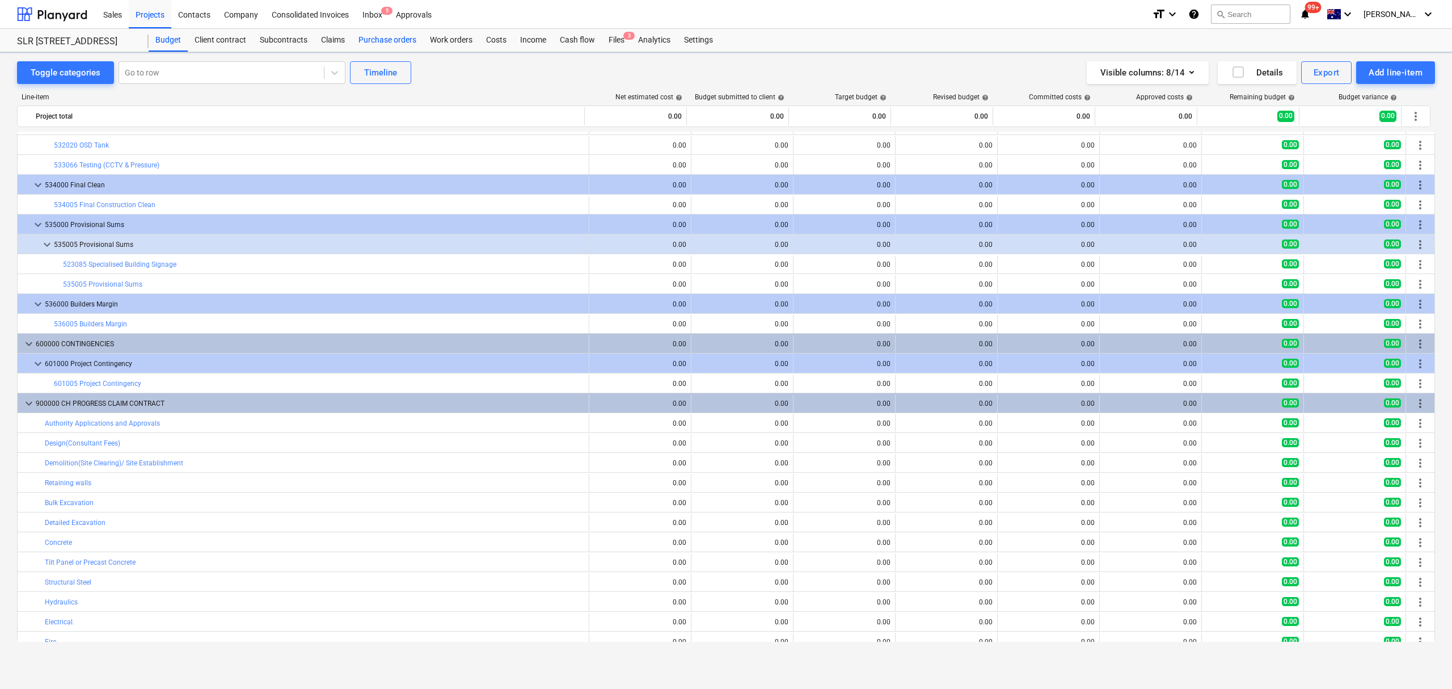
click at [366, 47] on div "Purchase orders" at bounding box center [387, 40] width 71 height 23
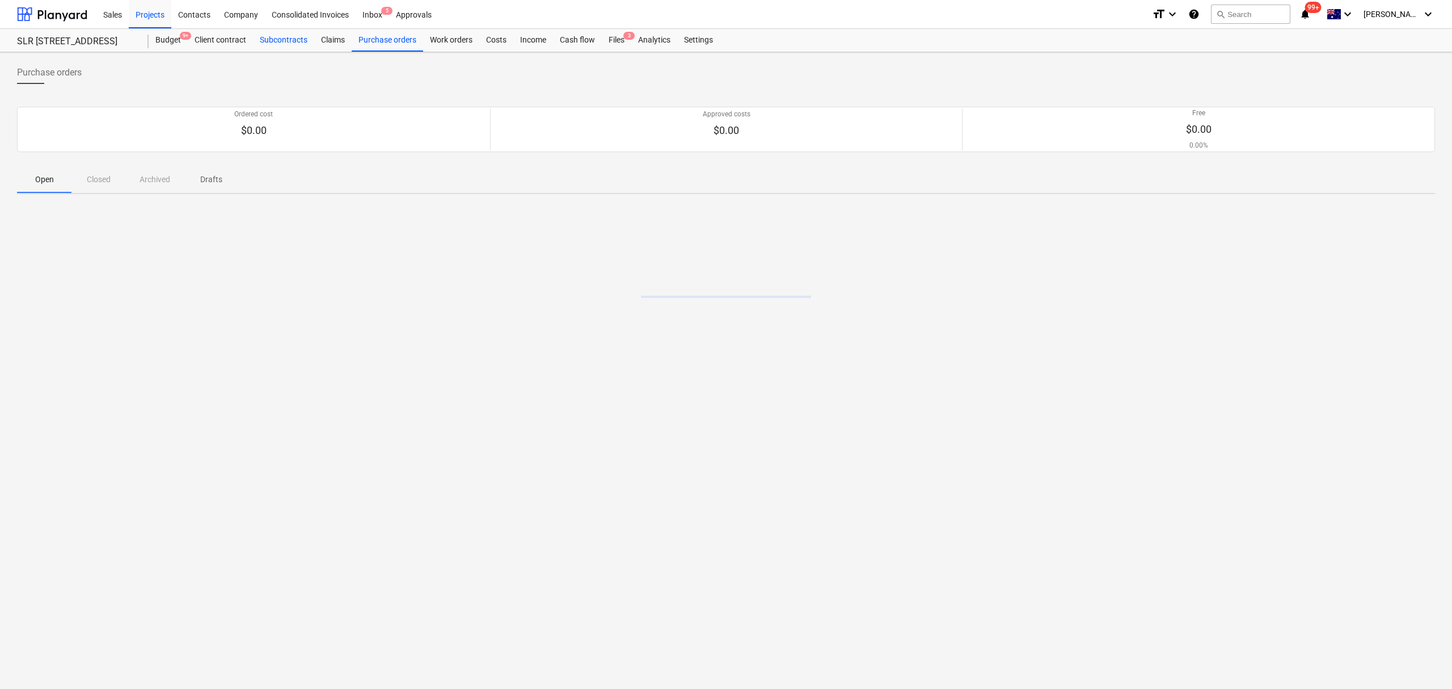
click at [255, 41] on div "Subcontracts" at bounding box center [283, 40] width 61 height 23
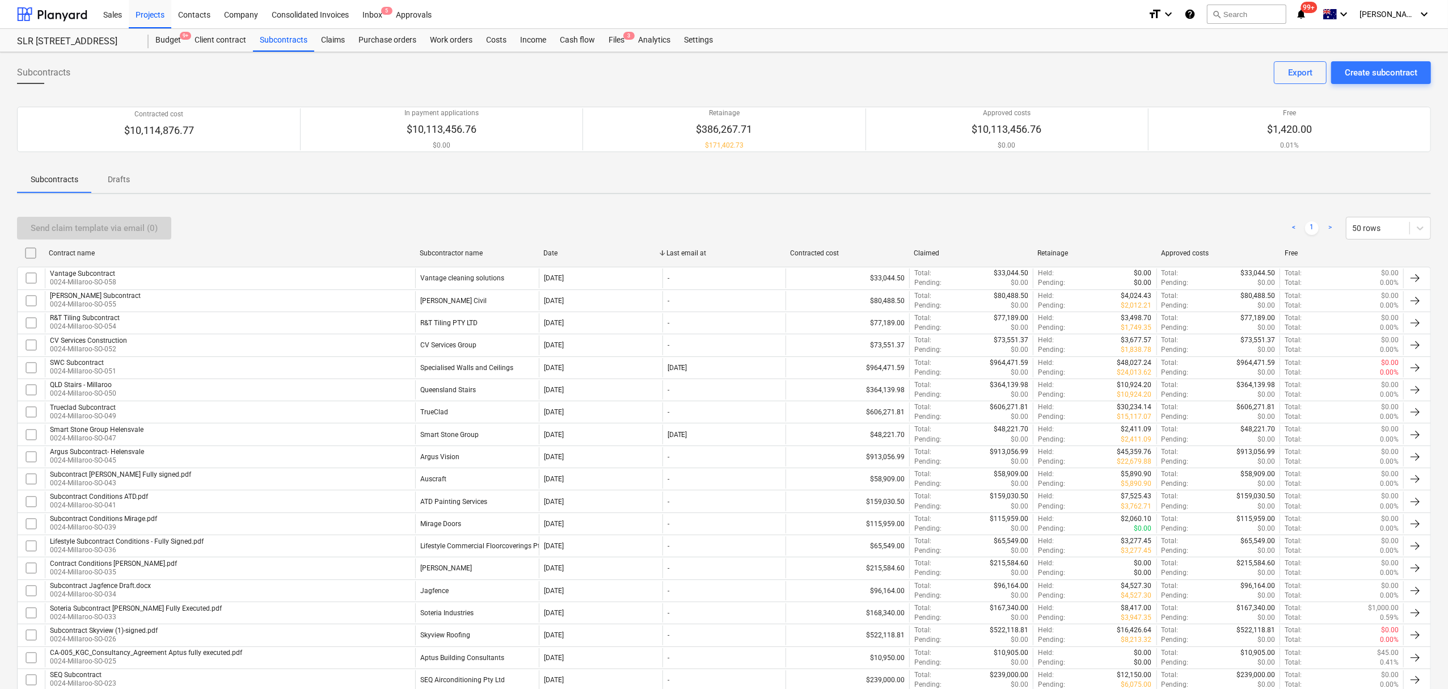
scroll to position [361, 0]
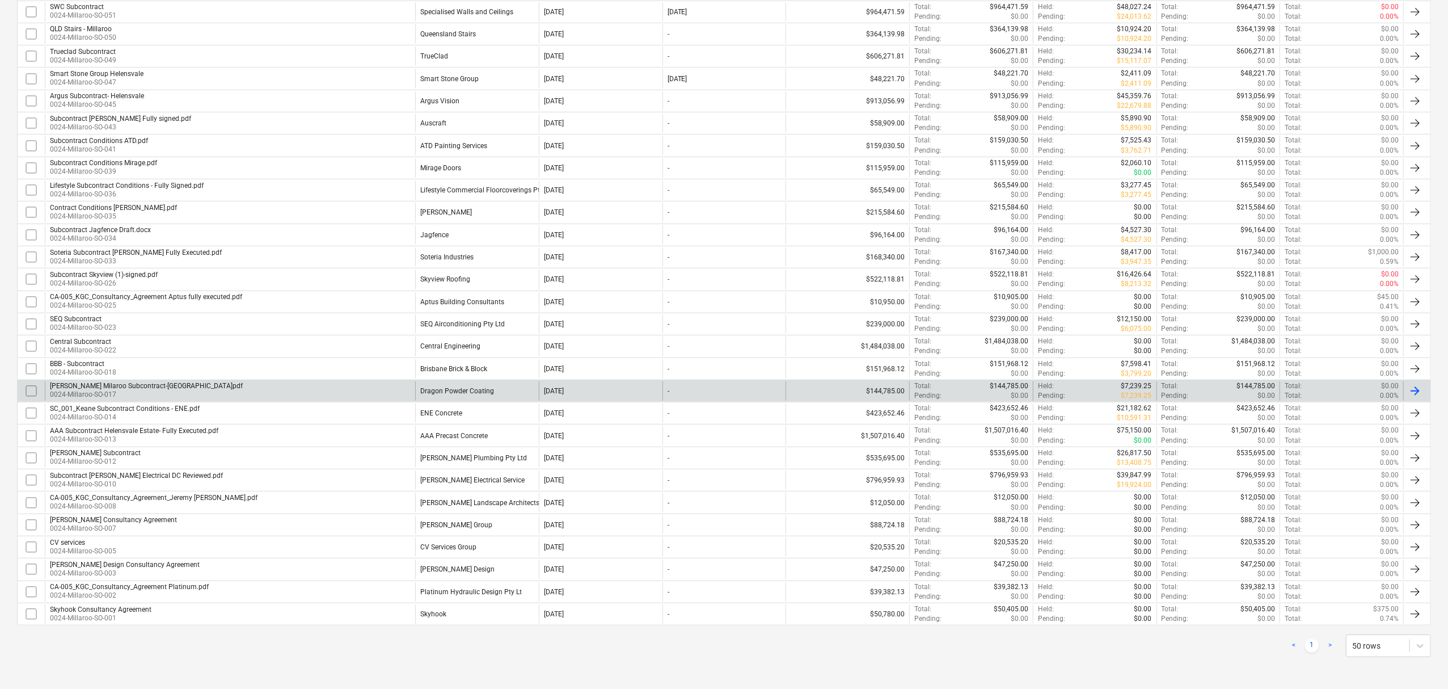
click at [162, 390] on p "0024-Millaroo-SO-017" at bounding box center [146, 395] width 193 height 10
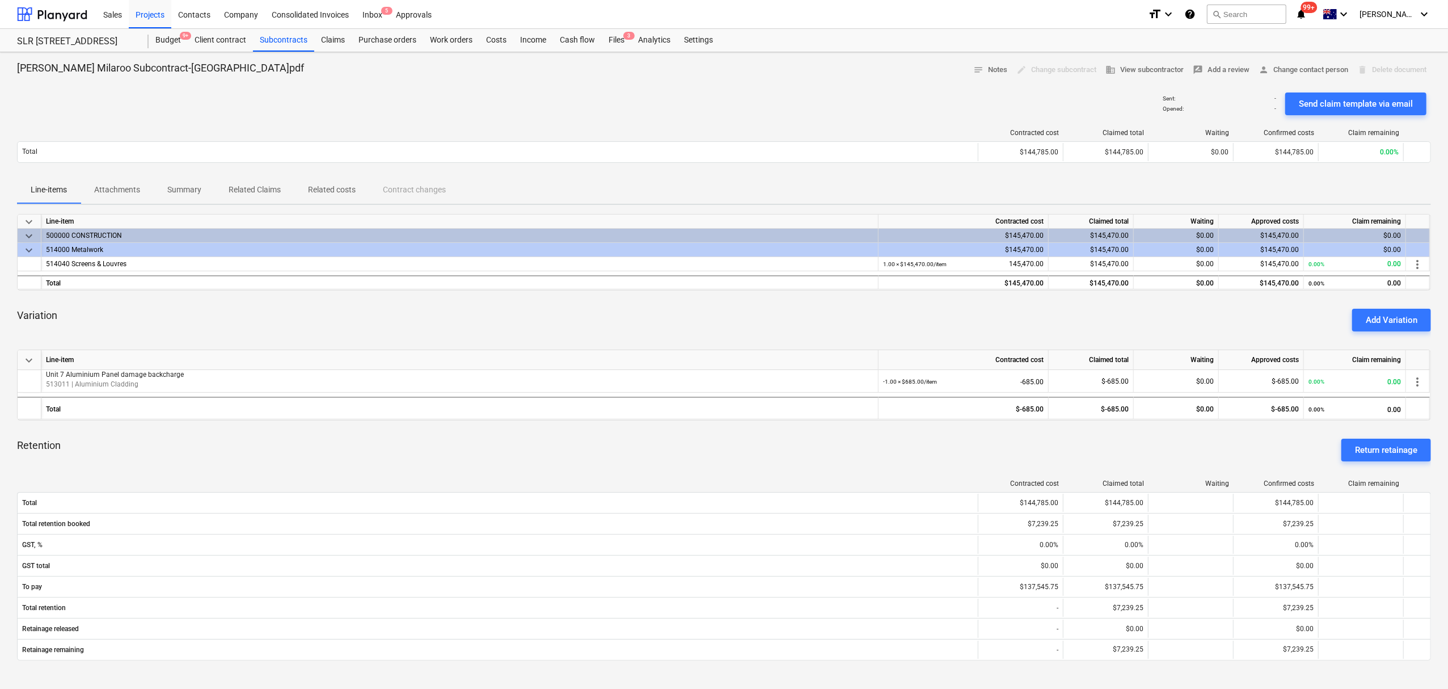
click at [130, 197] on span "Attachments" at bounding box center [117, 189] width 73 height 19
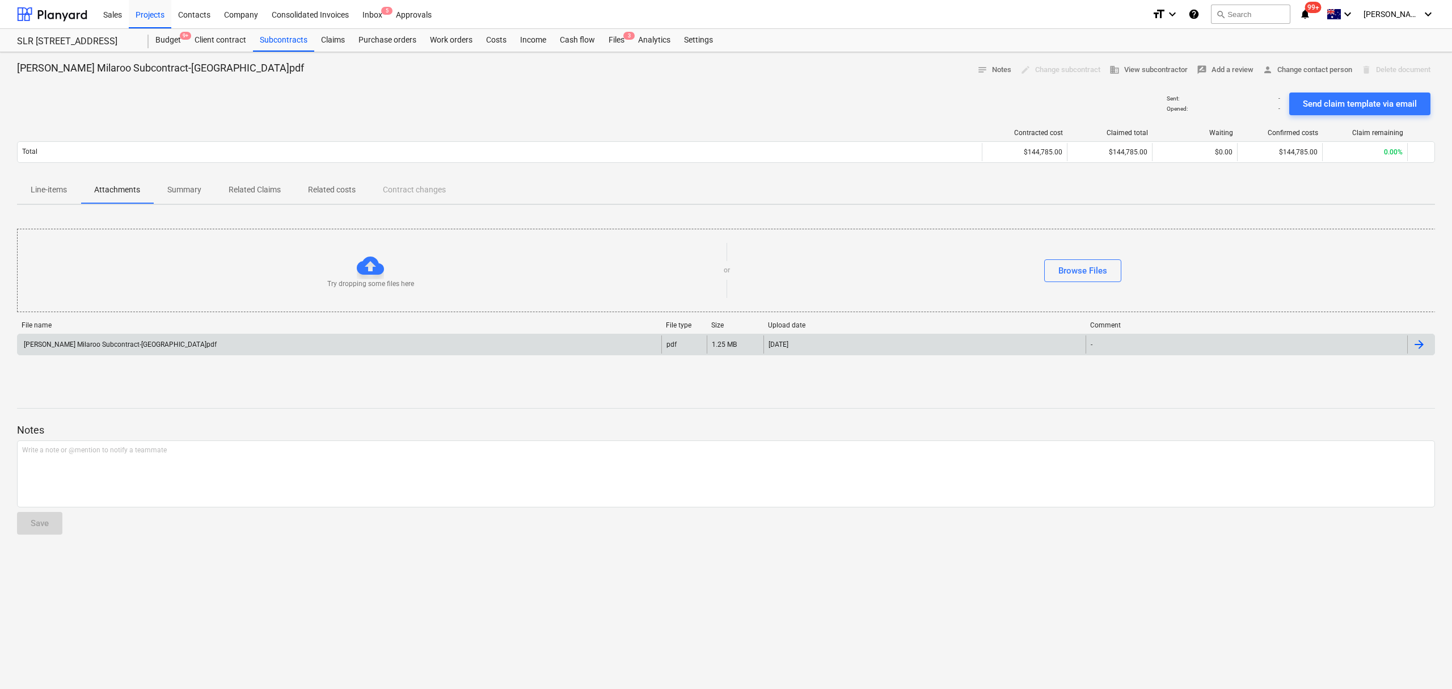
click at [225, 353] on div "Keane Milaroo Subcontract-Phoenix.pdf" at bounding box center [340, 344] width 644 height 18
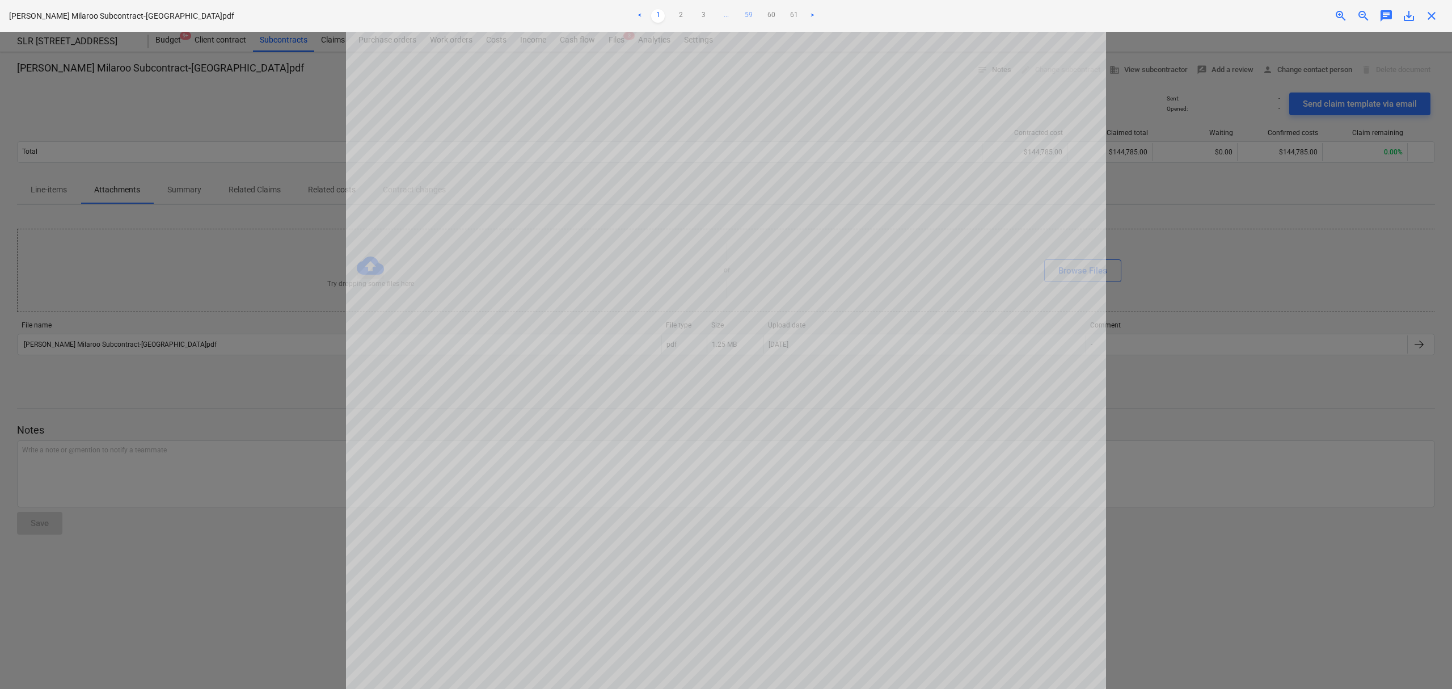
click at [745, 15] on link "59" at bounding box center [749, 16] width 14 height 14
click at [727, 17] on ul "< 1 2 3 ... 58 59 60 61 >" at bounding box center [726, 16] width 478 height 14
click at [731, 16] on link "58" at bounding box center [738, 16] width 14 height 14
click at [727, 16] on link "57" at bounding box center [726, 16] width 14 height 14
click at [715, 12] on link "56" at bounding box center [715, 16] width 14 height 14
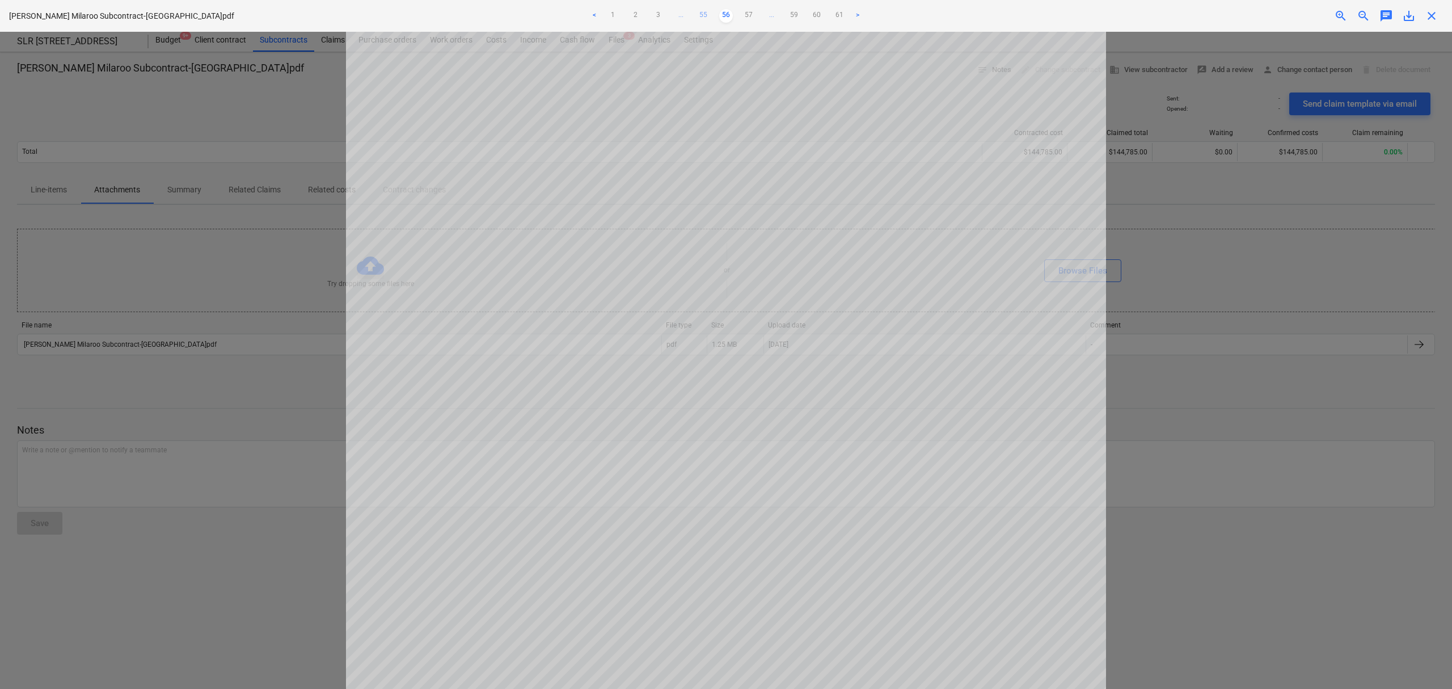
click at [704, 14] on link "55" at bounding box center [704, 16] width 14 height 14
click at [699, 14] on link "54" at bounding box center [704, 16] width 14 height 14
click at [722, 16] on link "54" at bounding box center [726, 16] width 14 height 14
click at [741, 18] on ul "< 1 2 3 ... 53 54 55 ... 59 60 61 >" at bounding box center [726, 16] width 478 height 14
click at [748, 18] on link "55" at bounding box center [749, 16] width 14 height 14
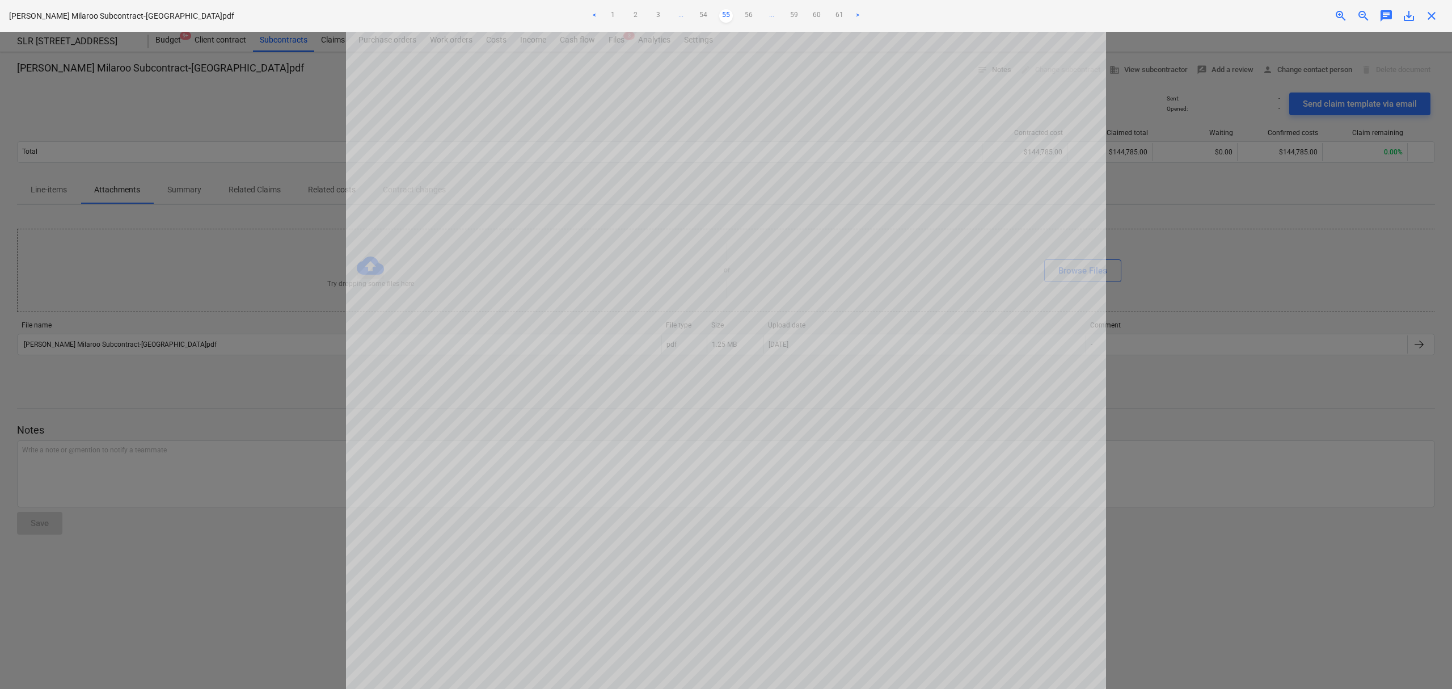
scroll to position [75, 0]
